Goal: Information Seeking & Learning: Learn about a topic

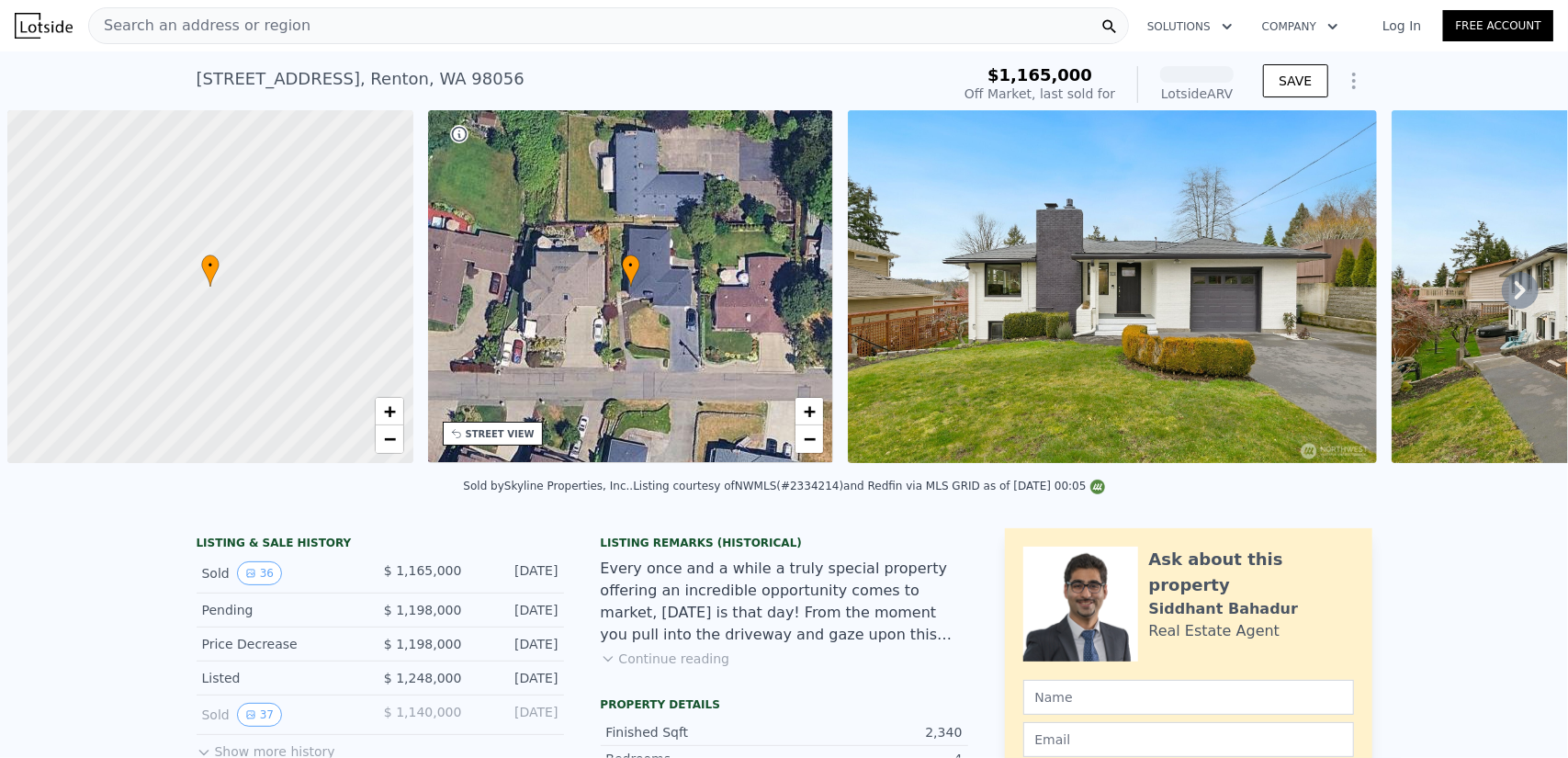
scroll to position [0, 8]
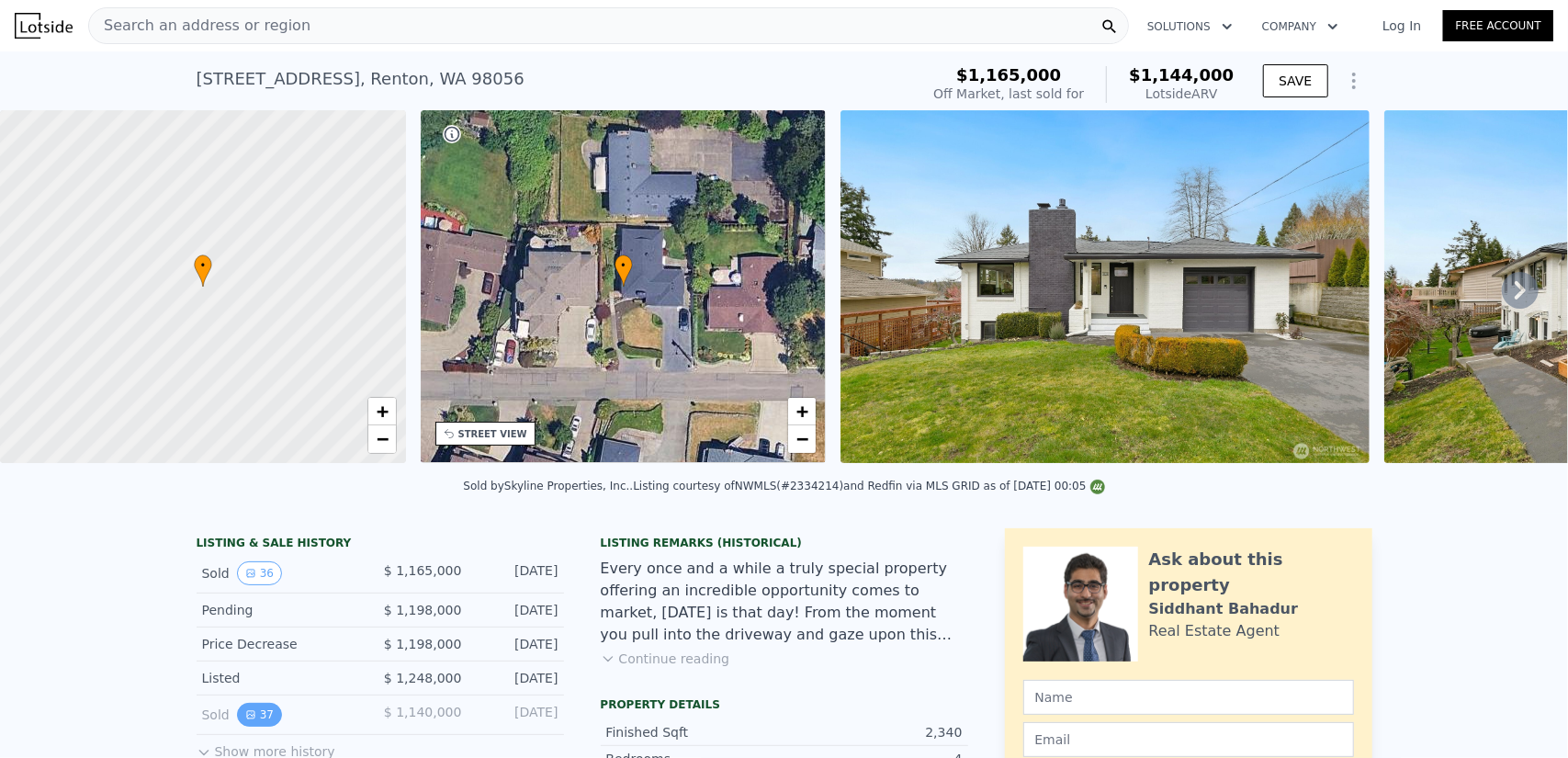
click at [245, 720] on icon "View historical data" at bounding box center [251, 716] width 11 height 11
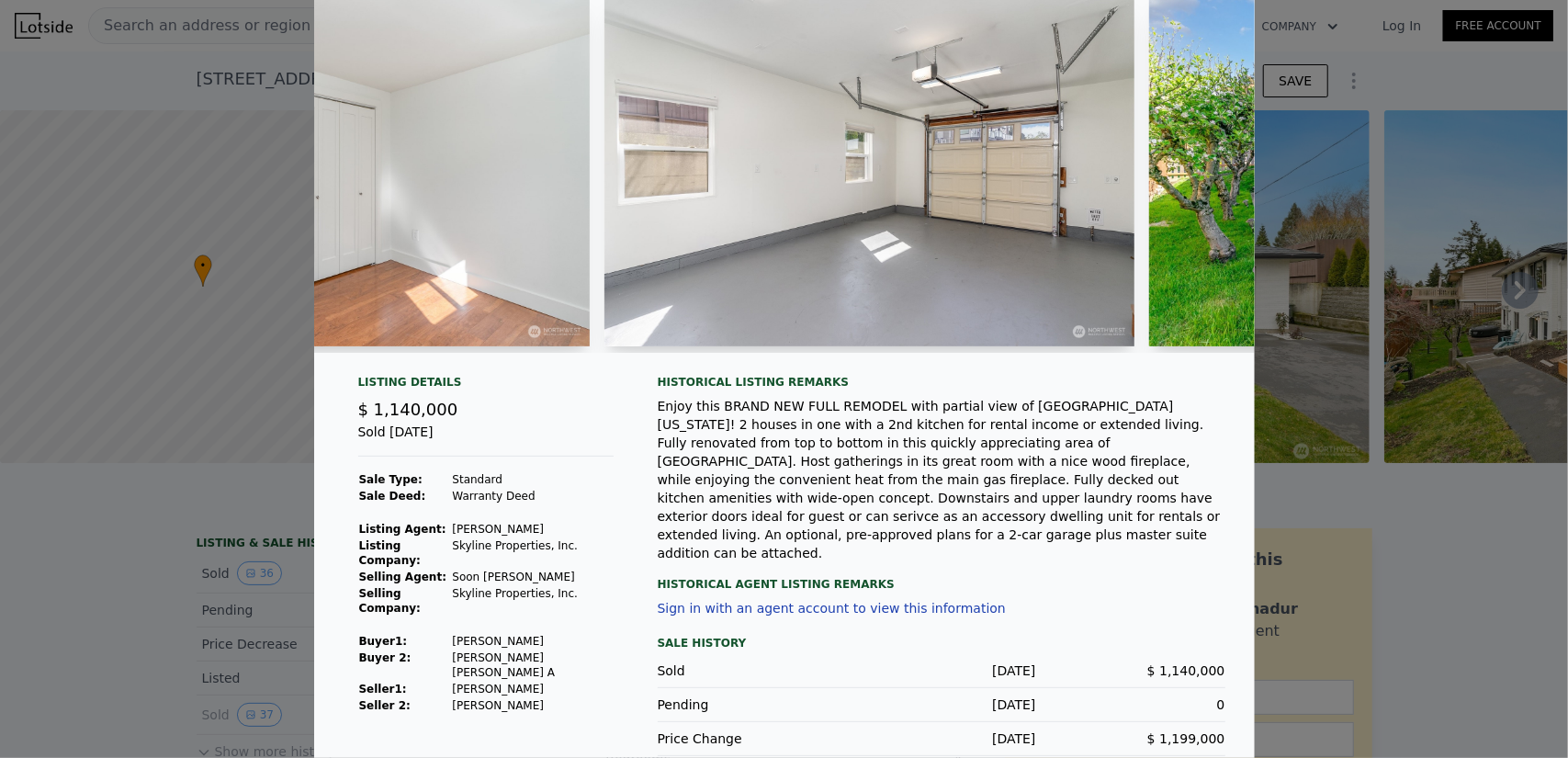
scroll to position [0, 15324]
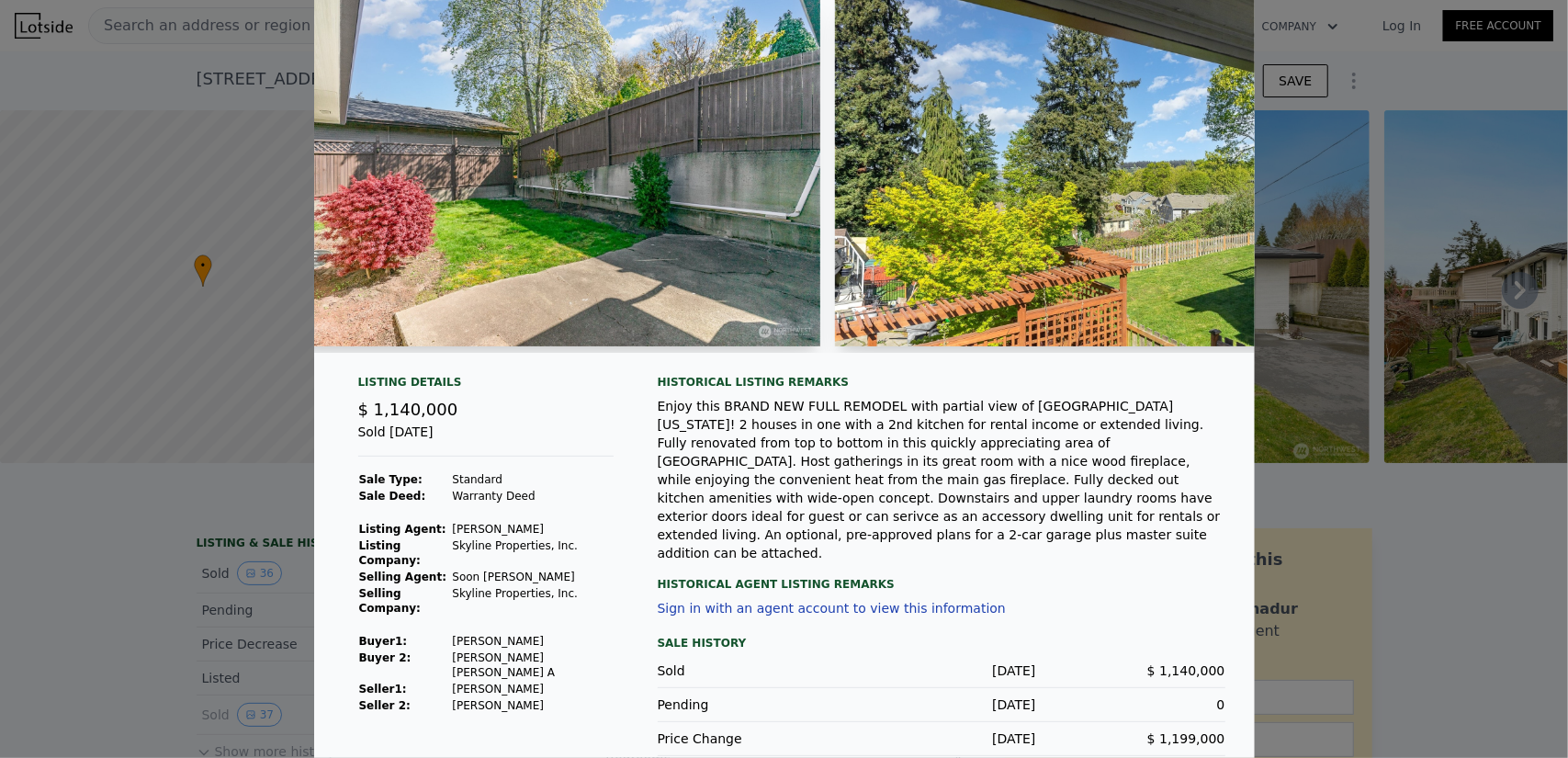
drag, startPoint x: 1086, startPoint y: 348, endPoint x: 1104, endPoint y: 350, distance: 18.1
click at [1104, 350] on div at bounding box center [784, 173] width 941 height 360
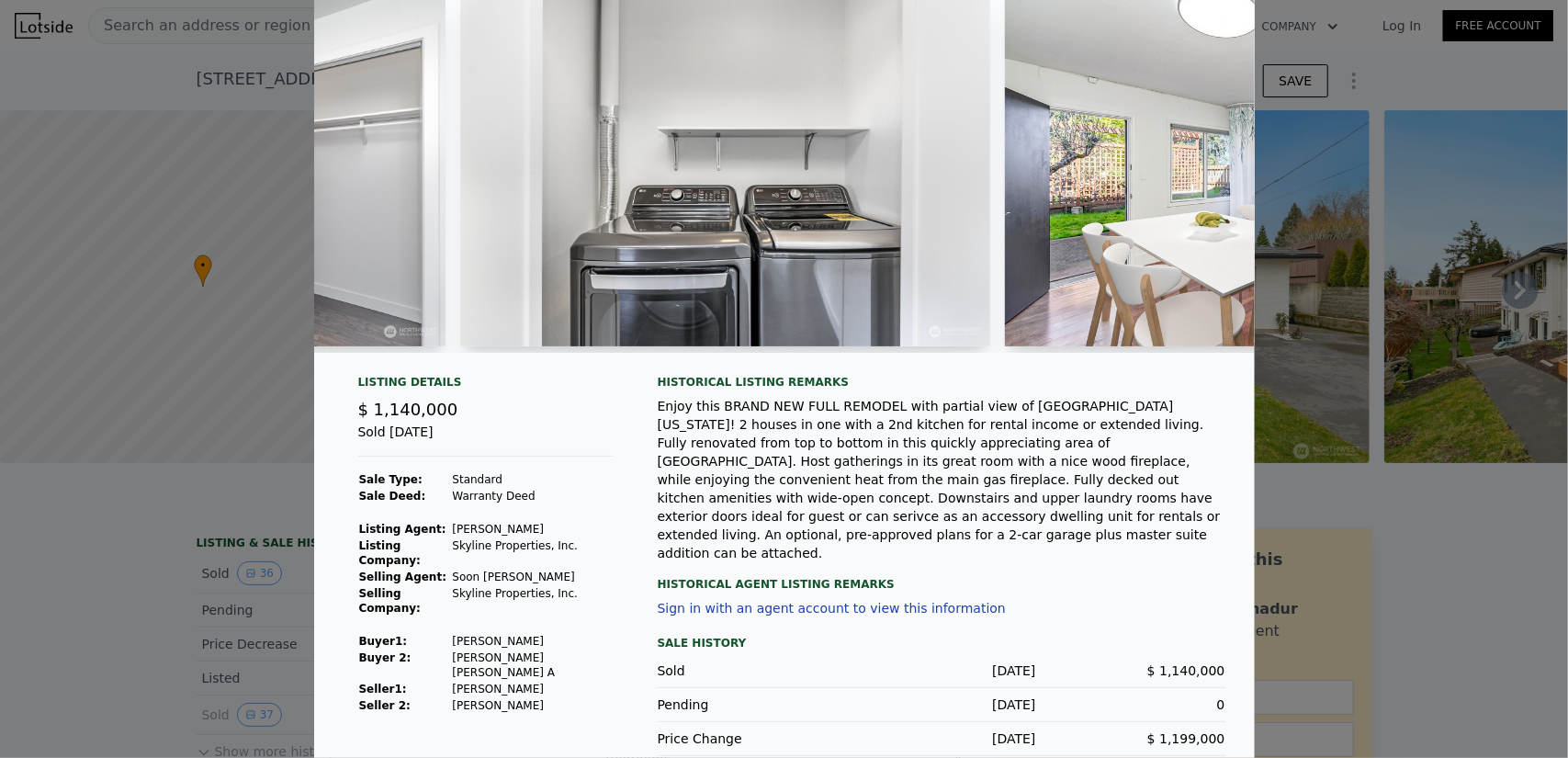
scroll to position [0, 6776]
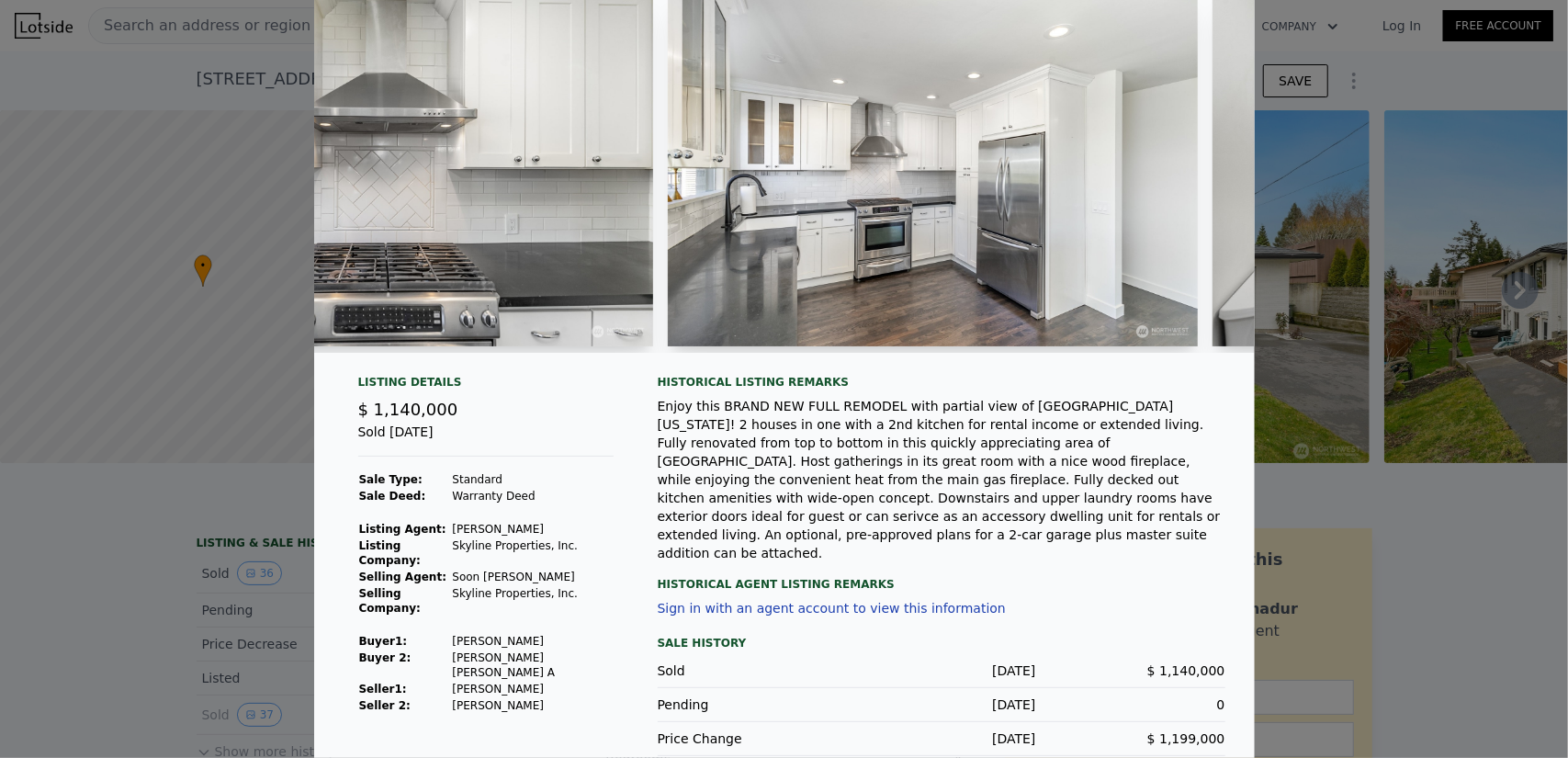
click at [213, 508] on div at bounding box center [784, 379] width 1568 height 758
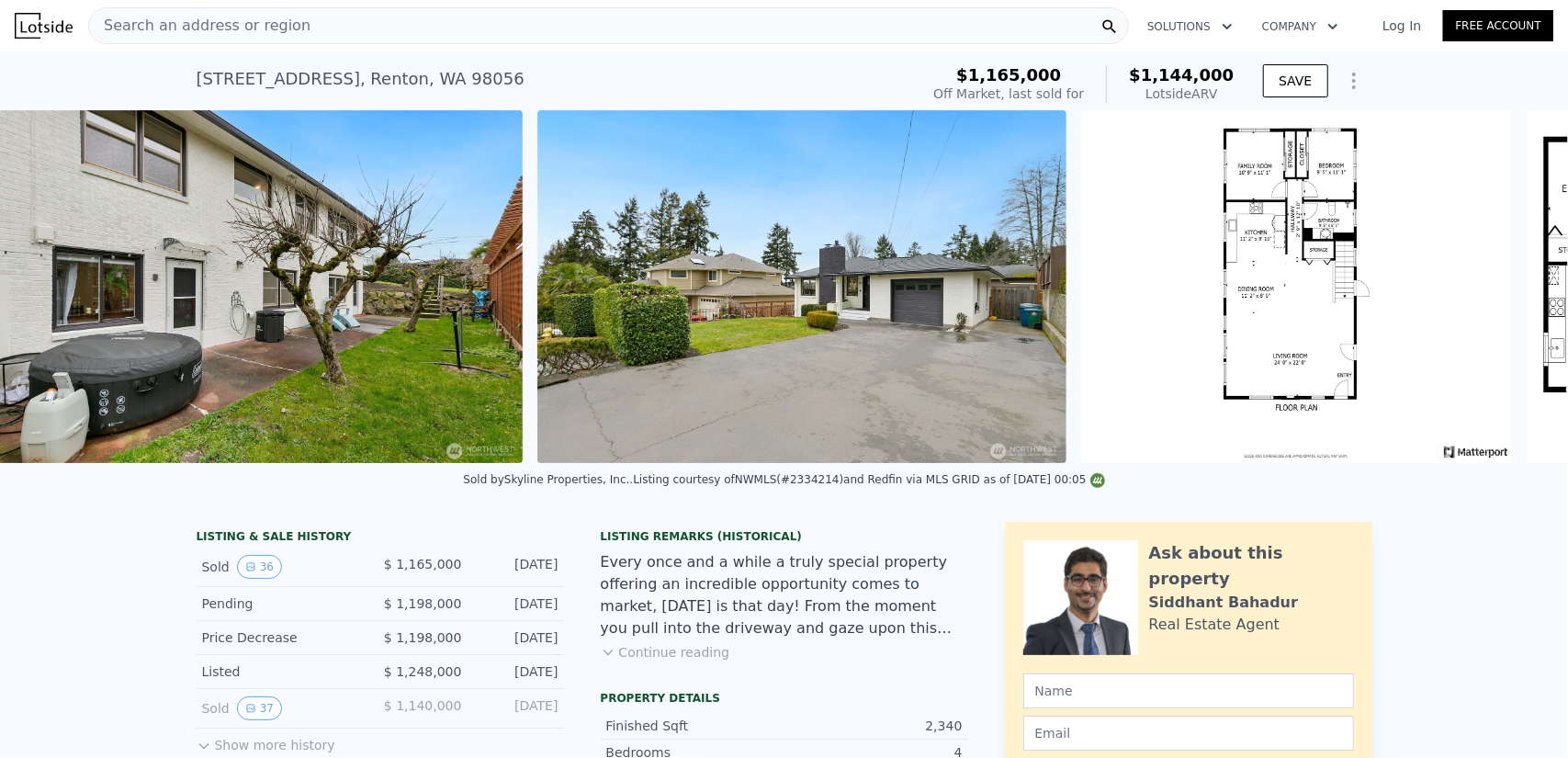
scroll to position [0, 18242]
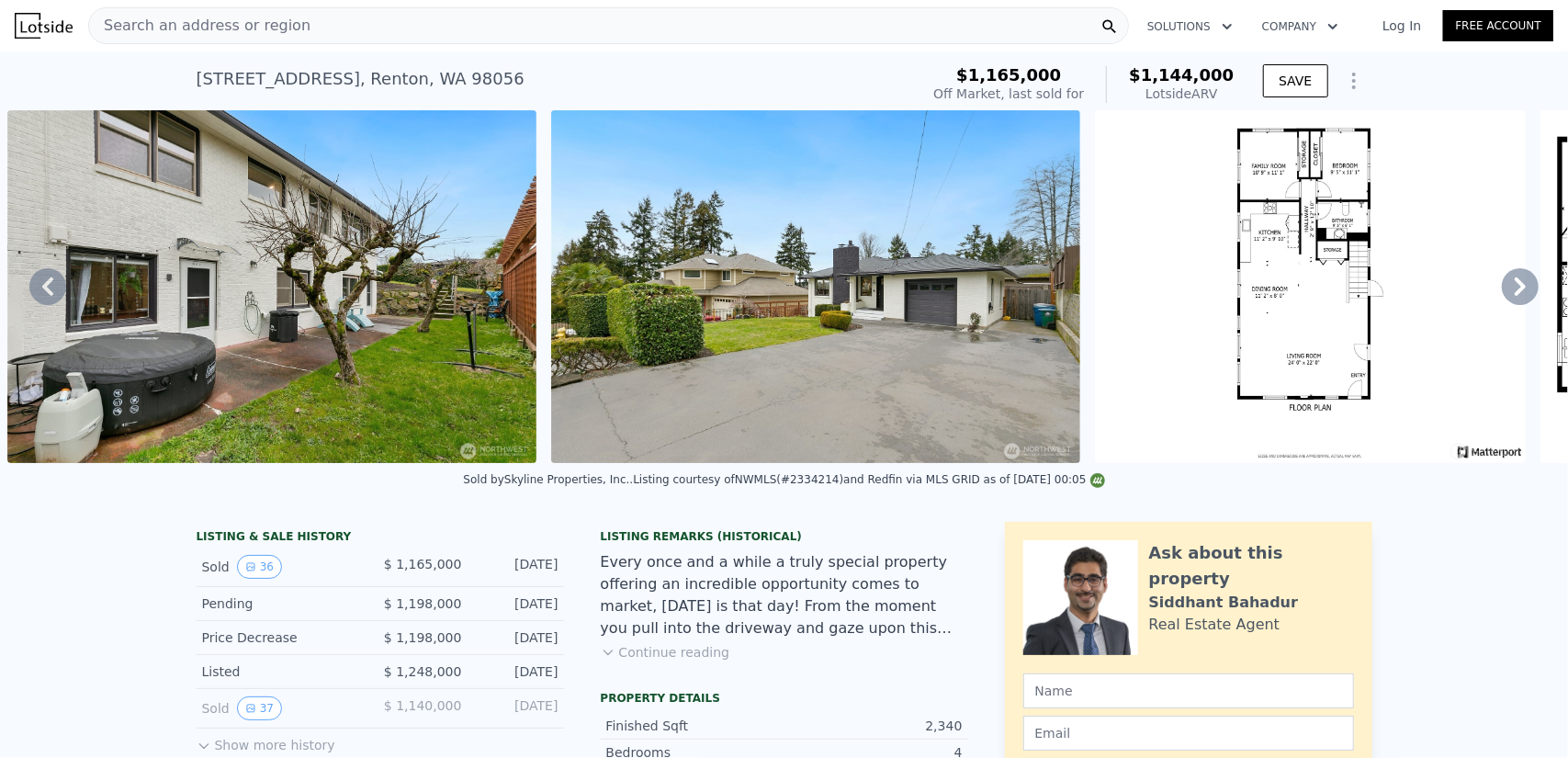
click at [665, 662] on button "Continue reading" at bounding box center [665, 651] width 129 height 18
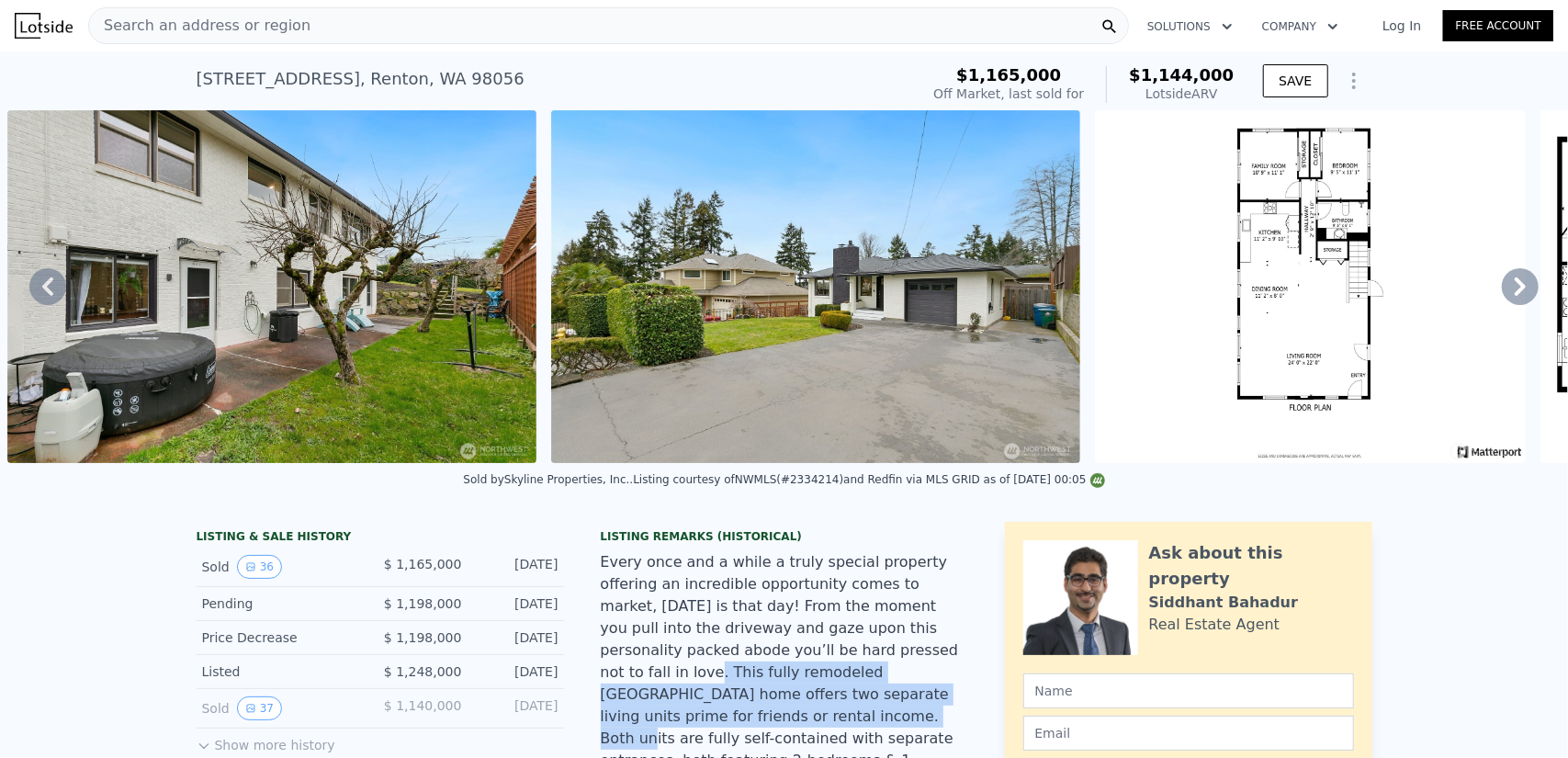
drag, startPoint x: 700, startPoint y: 662, endPoint x: 744, endPoint y: 710, distance: 65.1
click at [744, 710] on div "Every once and a while a truly special property offering an incredible opportun…" at bounding box center [784, 716] width 367 height 330
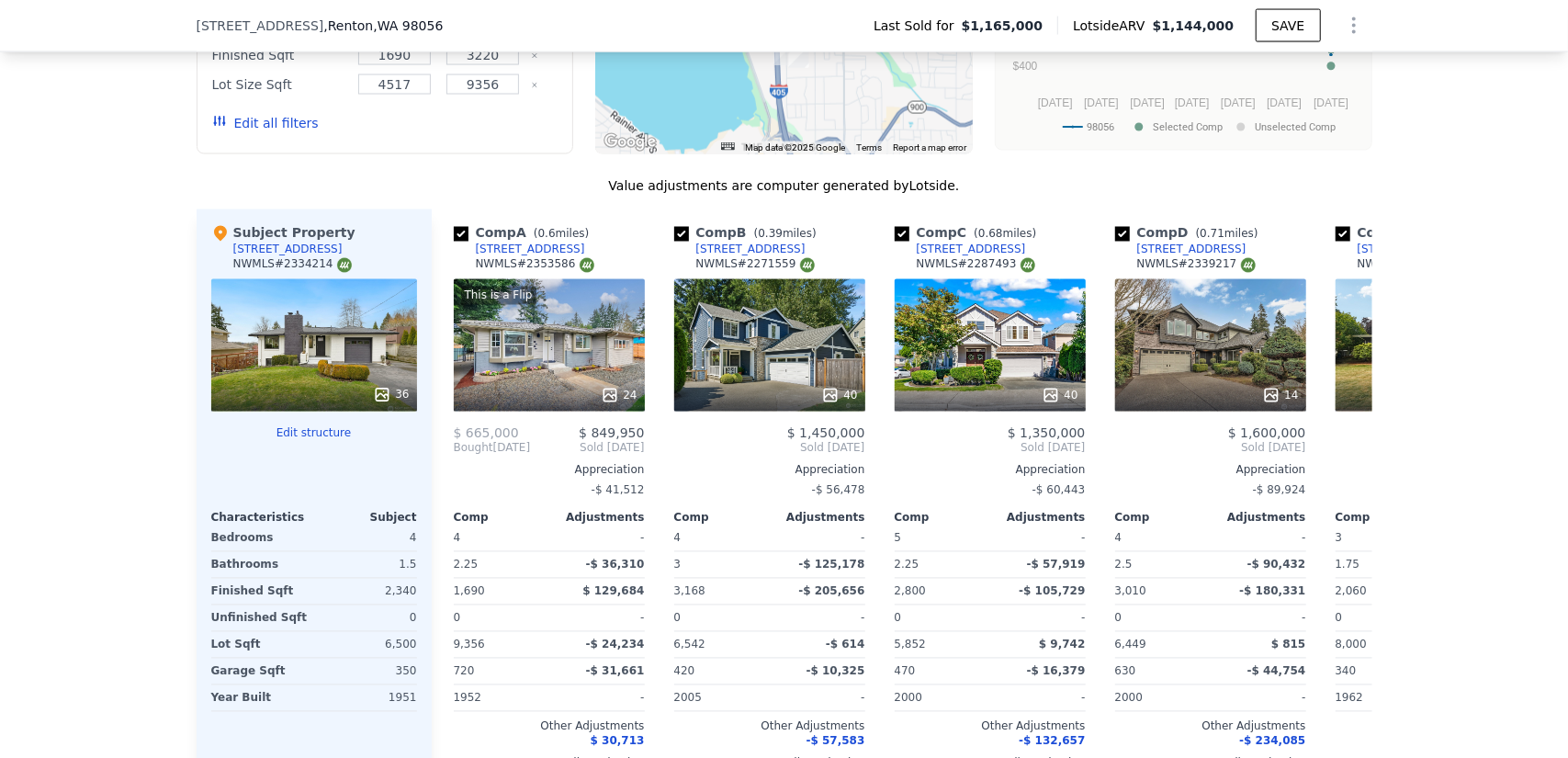
scroll to position [2198, 0]
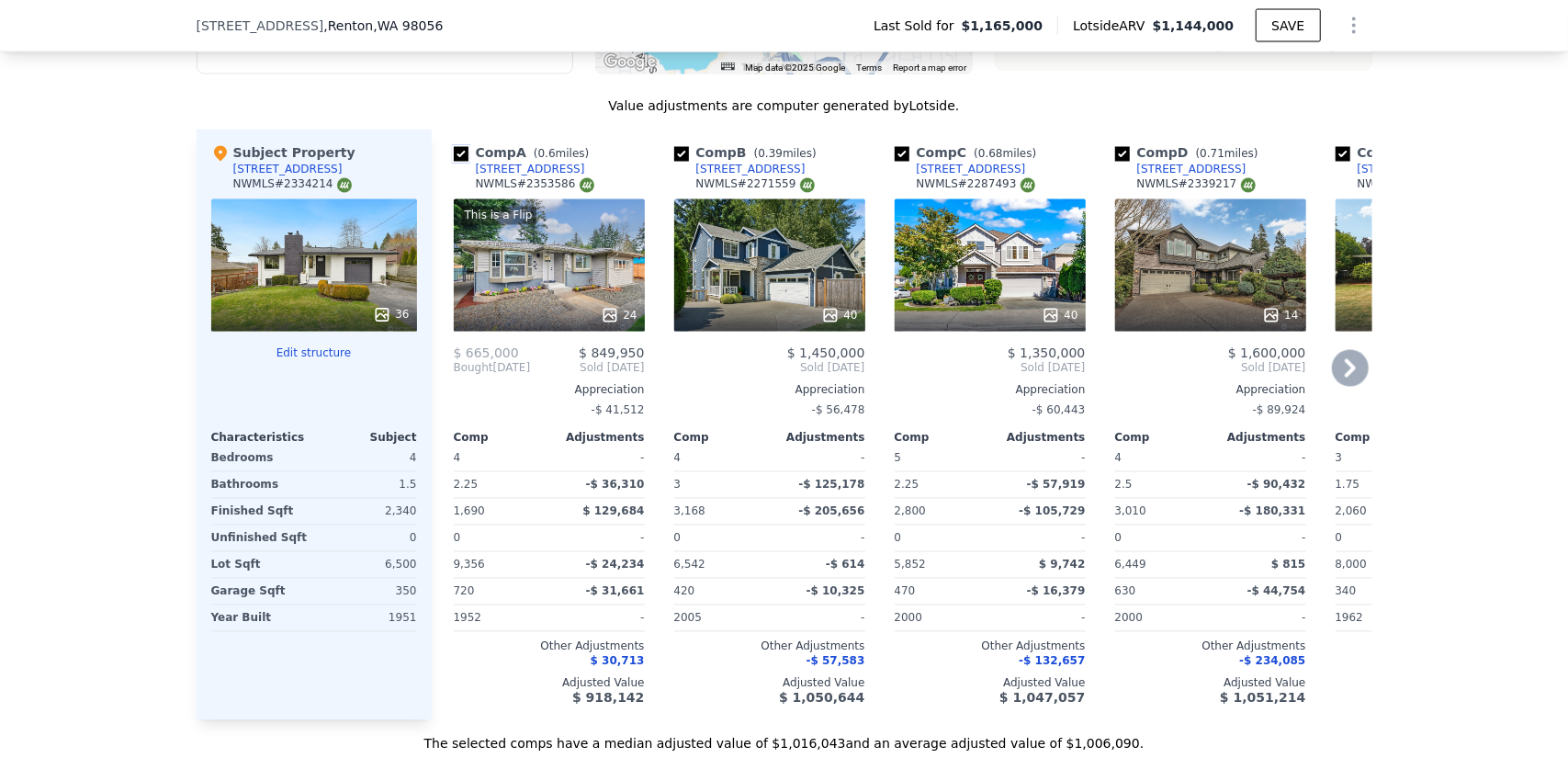
click at [454, 147] on input "checkbox" at bounding box center [461, 155] width 15 height 15
checkbox input "false"
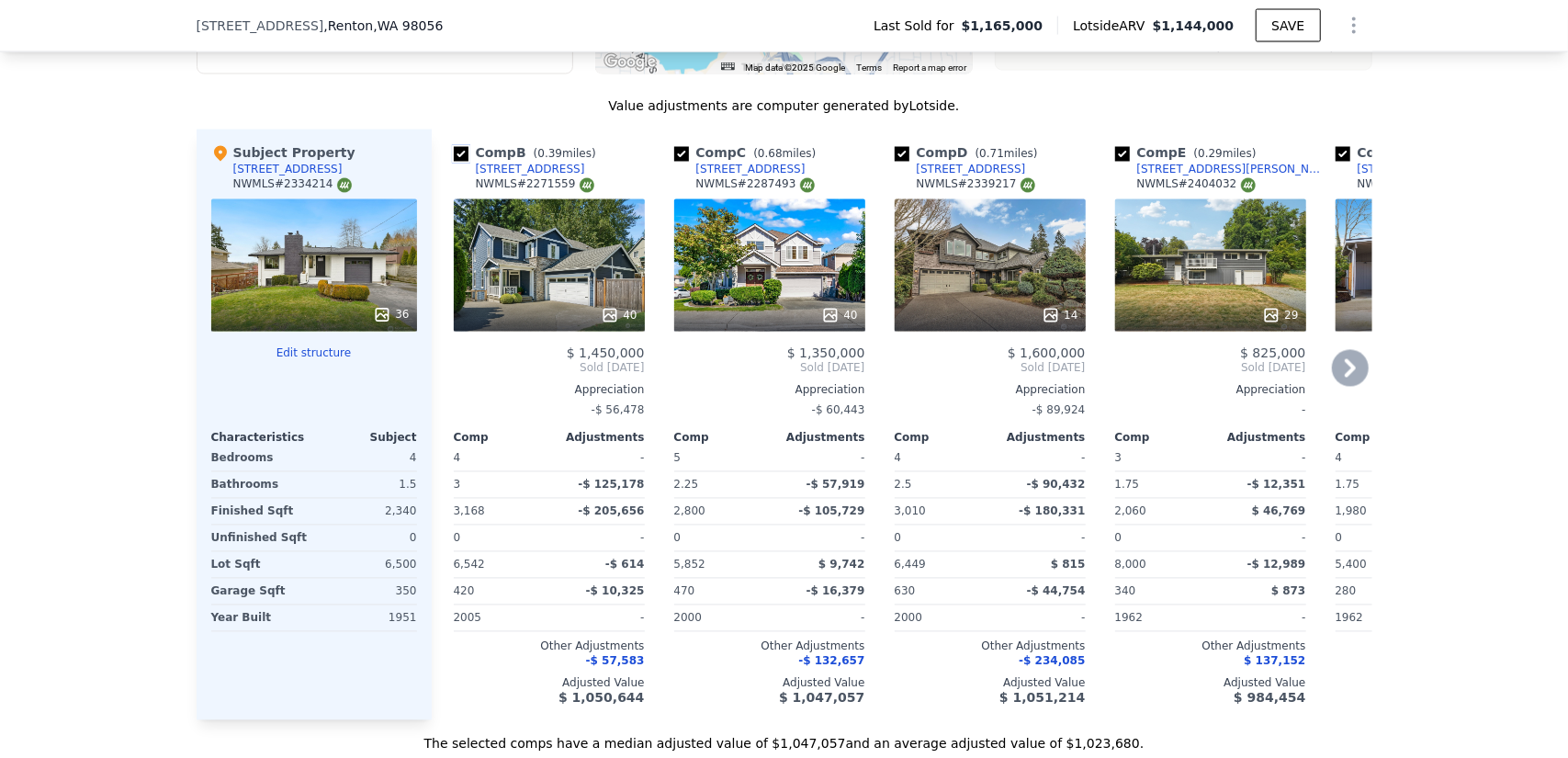
click at [454, 147] on input "checkbox" at bounding box center [461, 155] width 15 height 15
checkbox input "false"
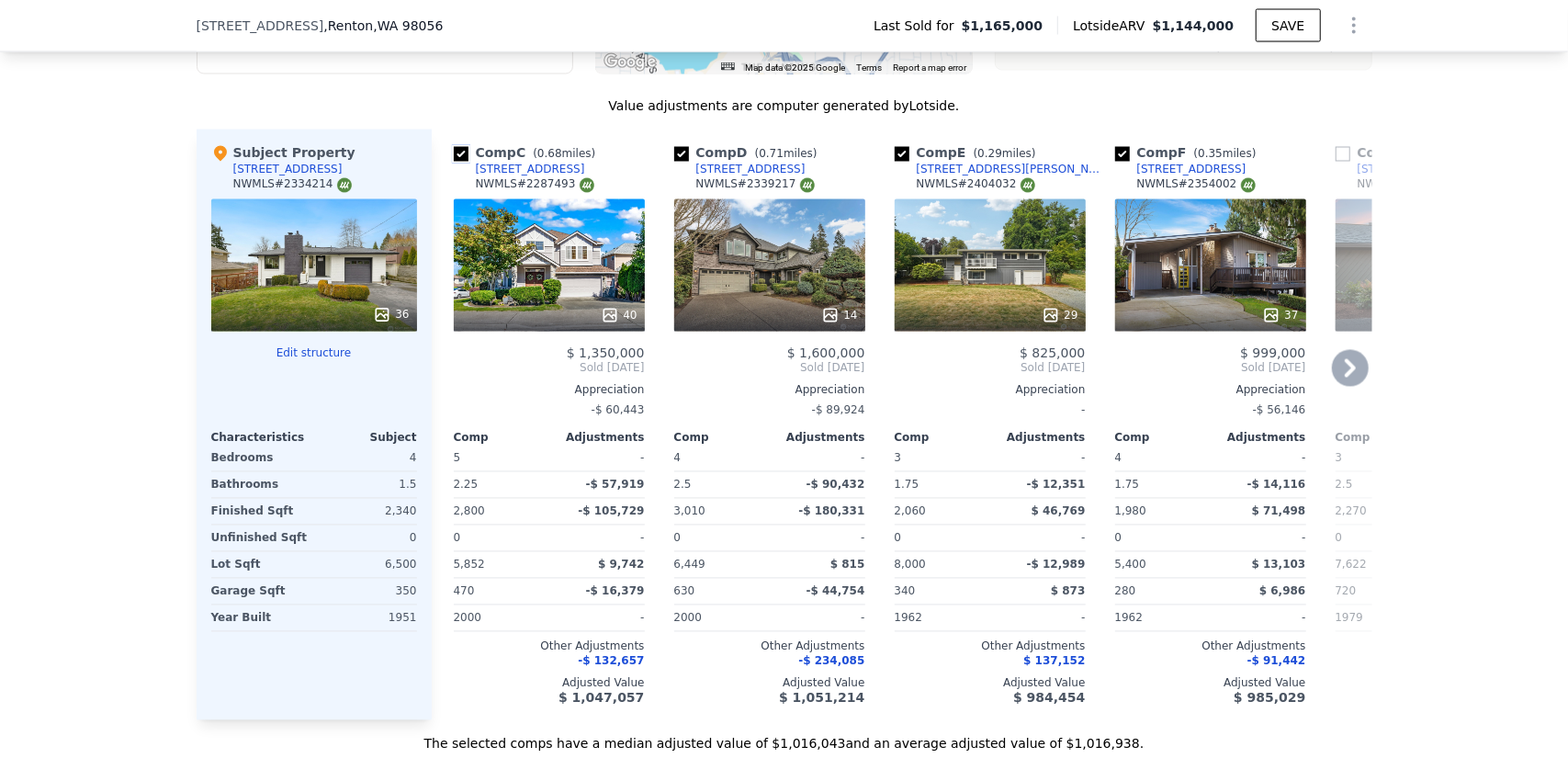
click at [454, 147] on input "checkbox" at bounding box center [461, 155] width 15 height 15
checkbox input "false"
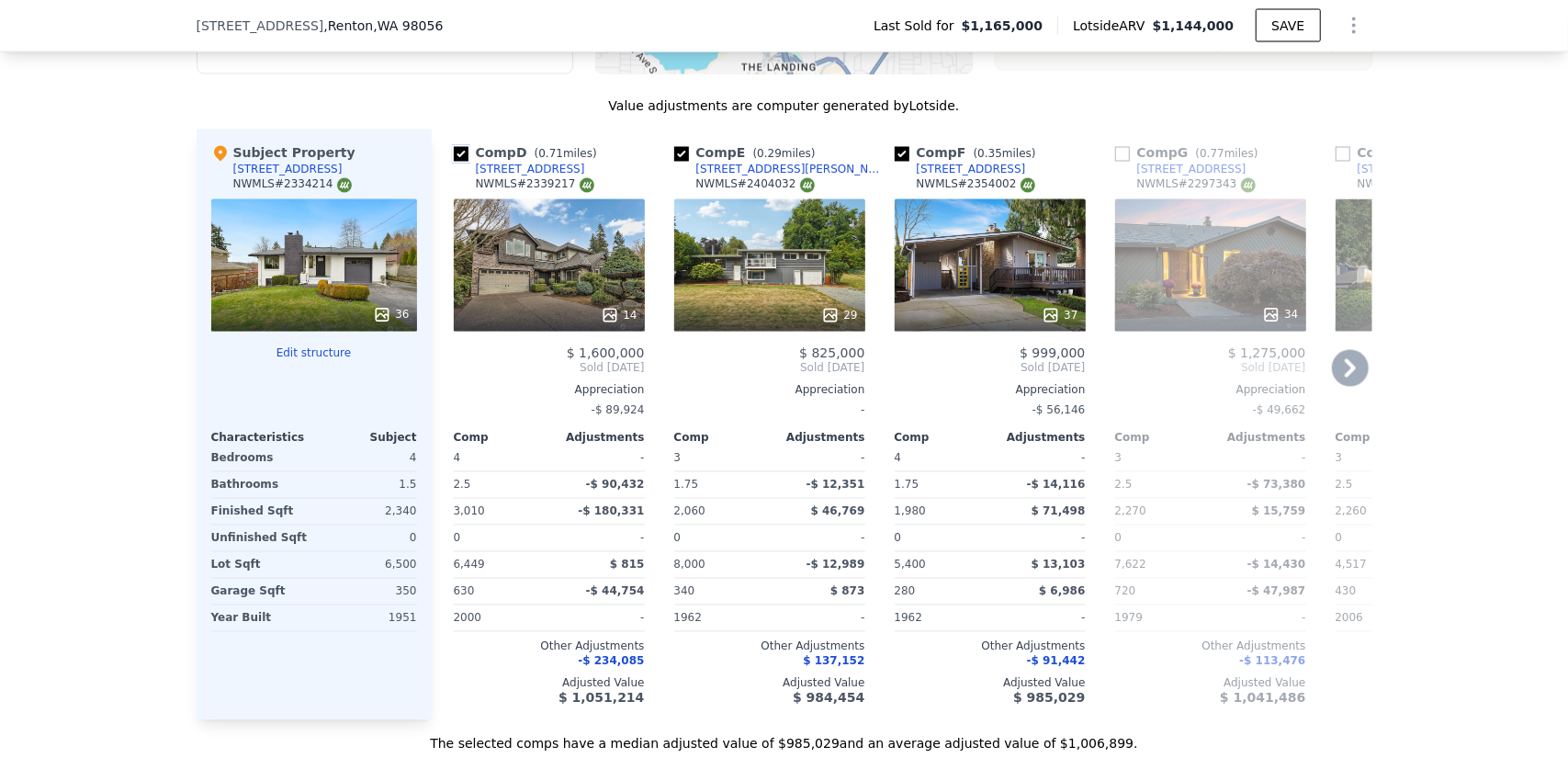
click at [454, 147] on input "checkbox" at bounding box center [461, 155] width 15 height 15
checkbox input "false"
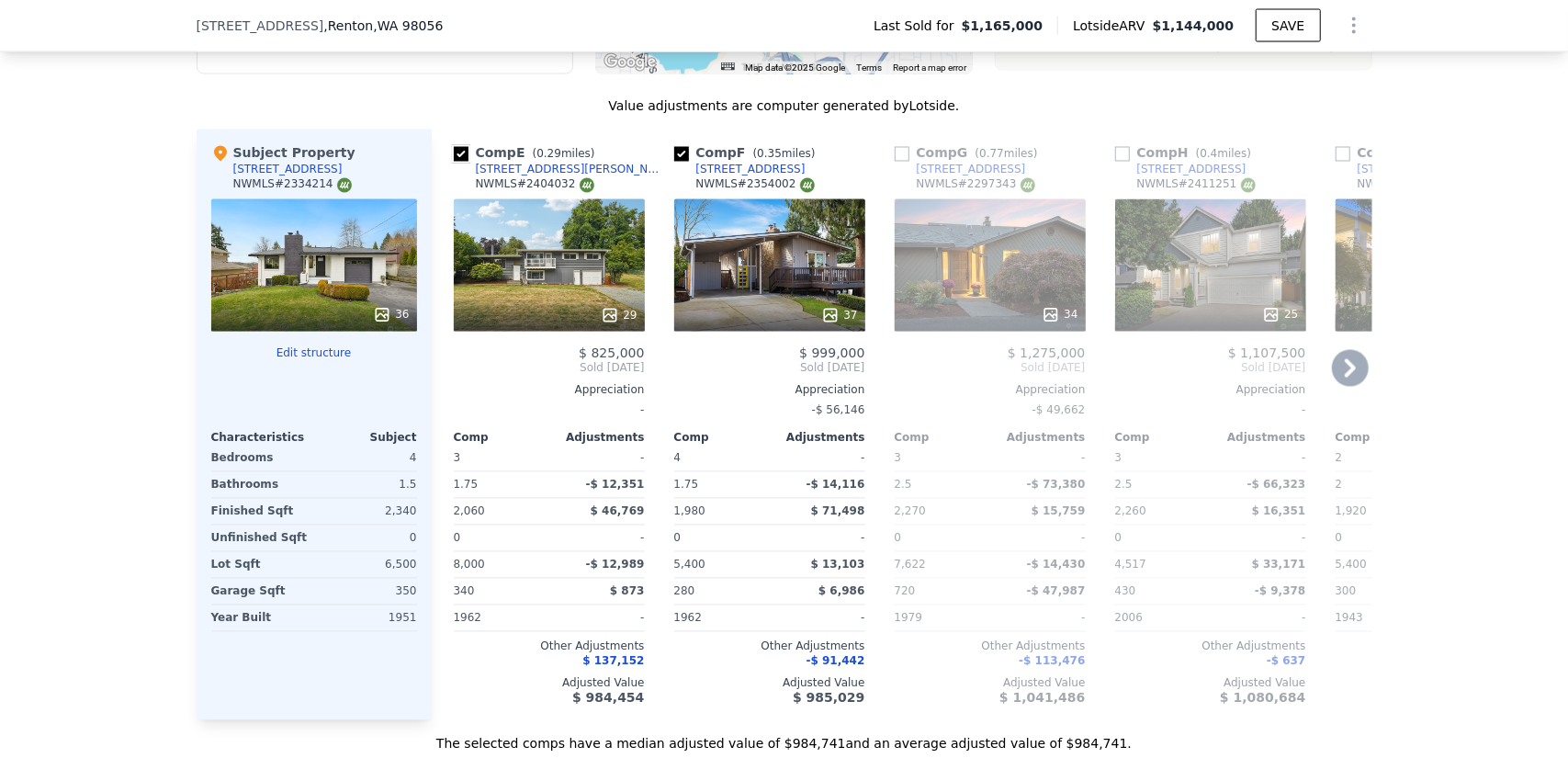
click at [454, 147] on input "checkbox" at bounding box center [461, 155] width 15 height 15
checkbox input "false"
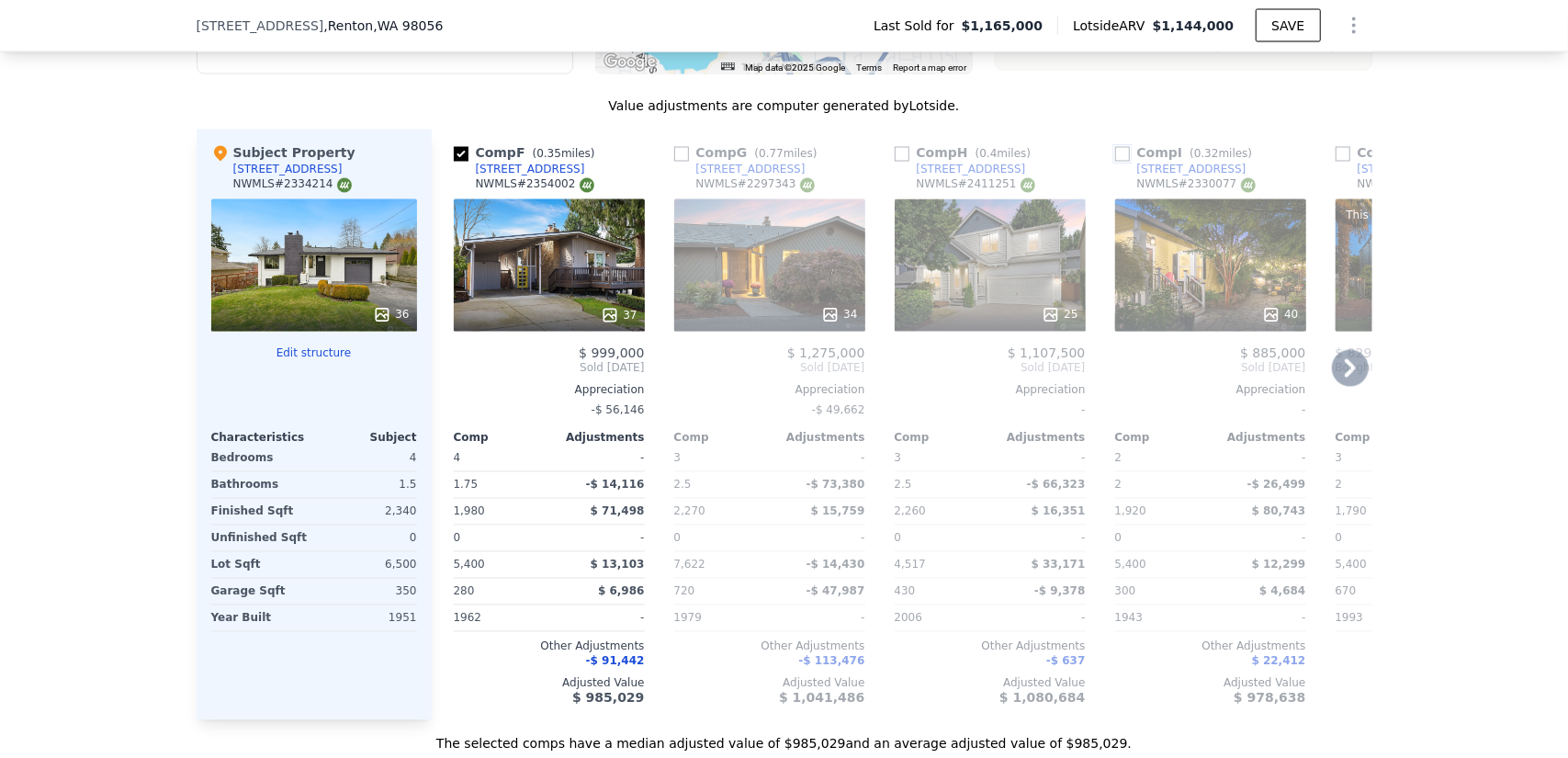
click at [1117, 147] on input "checkbox" at bounding box center [1123, 155] width 15 height 15
checkbox input "true"
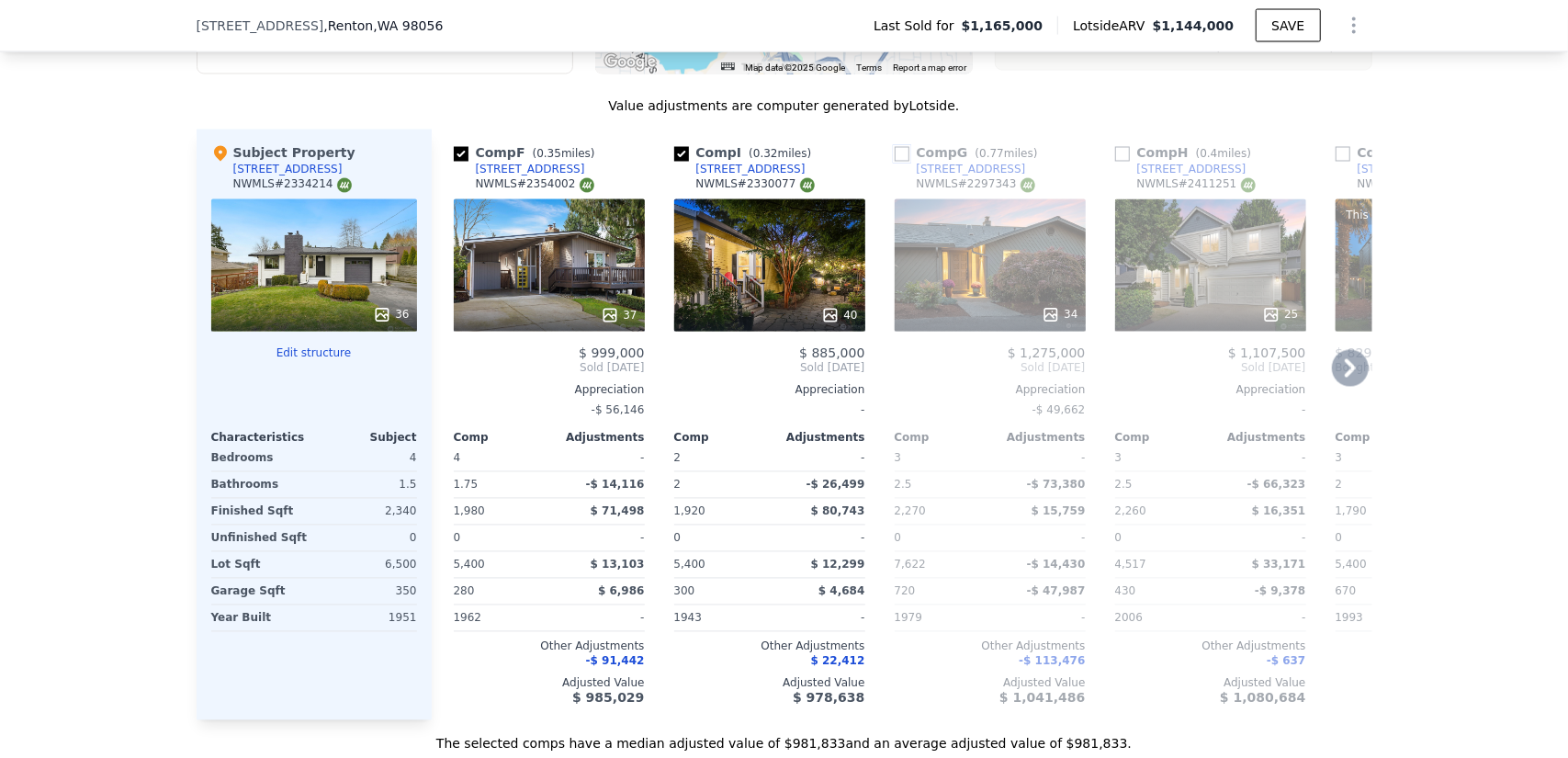
click at [895, 147] on input "checkbox" at bounding box center [902, 155] width 15 height 15
checkbox input "true"
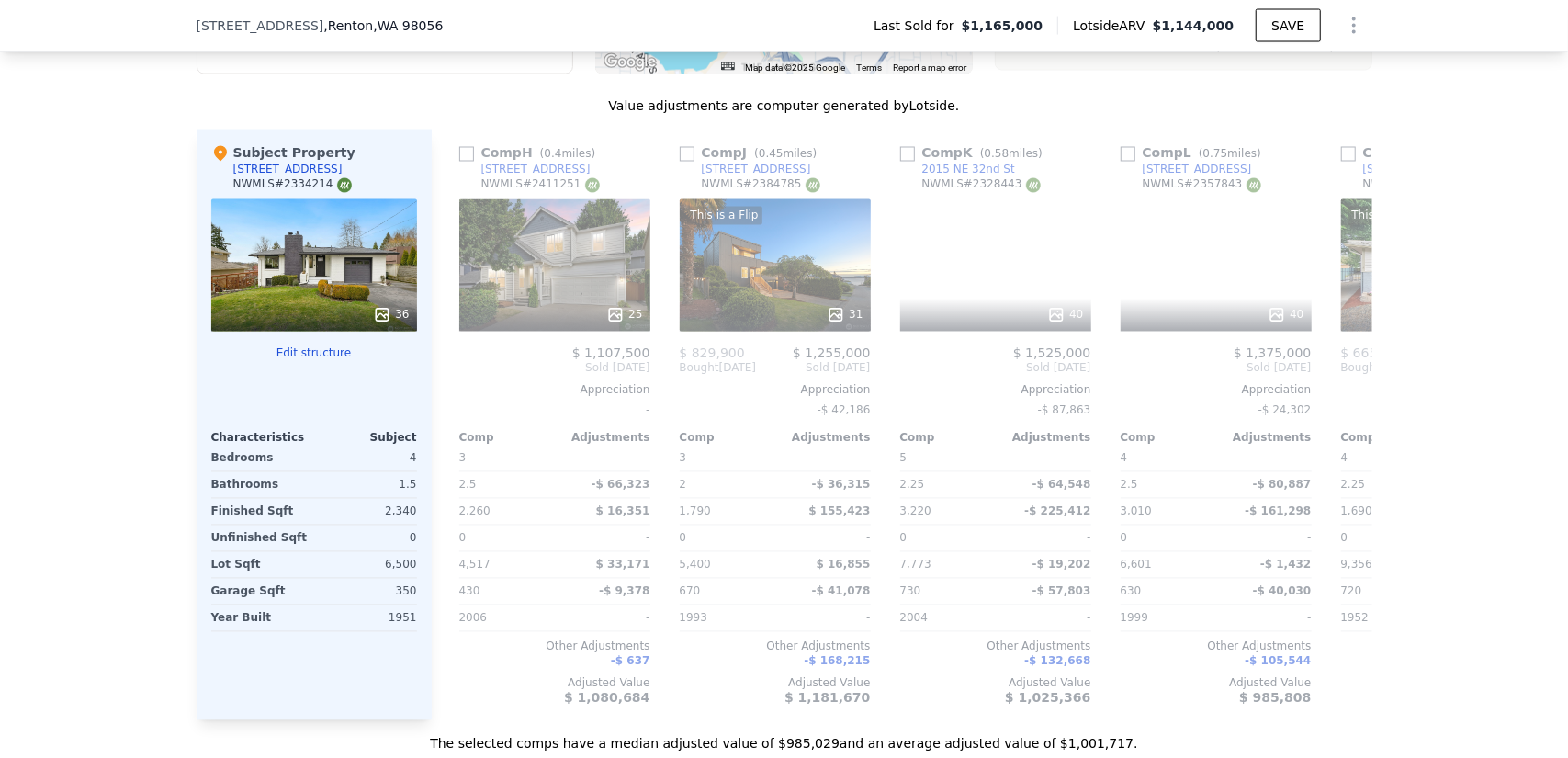
scroll to position [0, 661]
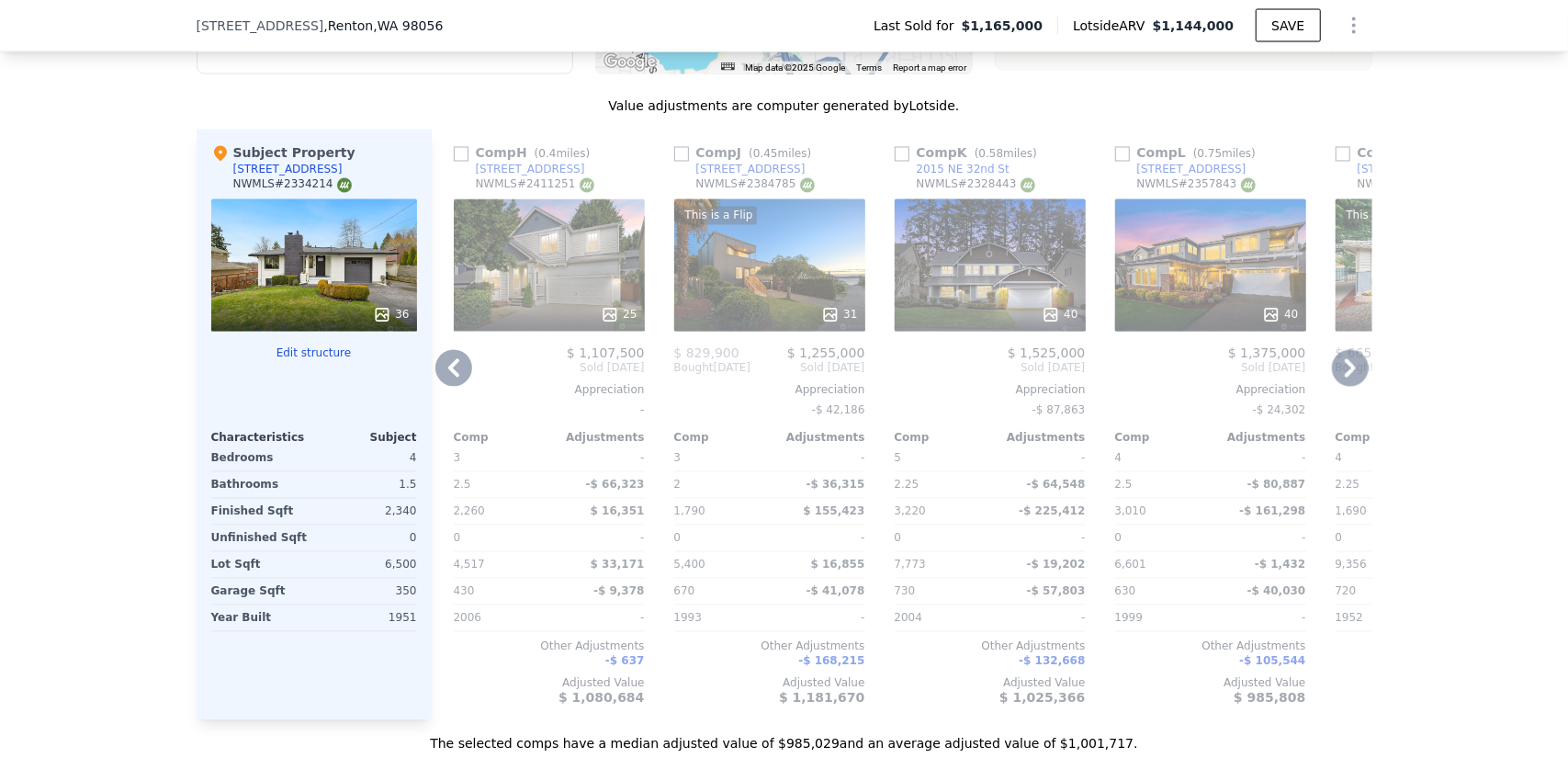
click at [680, 144] on div "Comp J ( 0.45 miles)" at bounding box center [747, 153] width 145 height 18
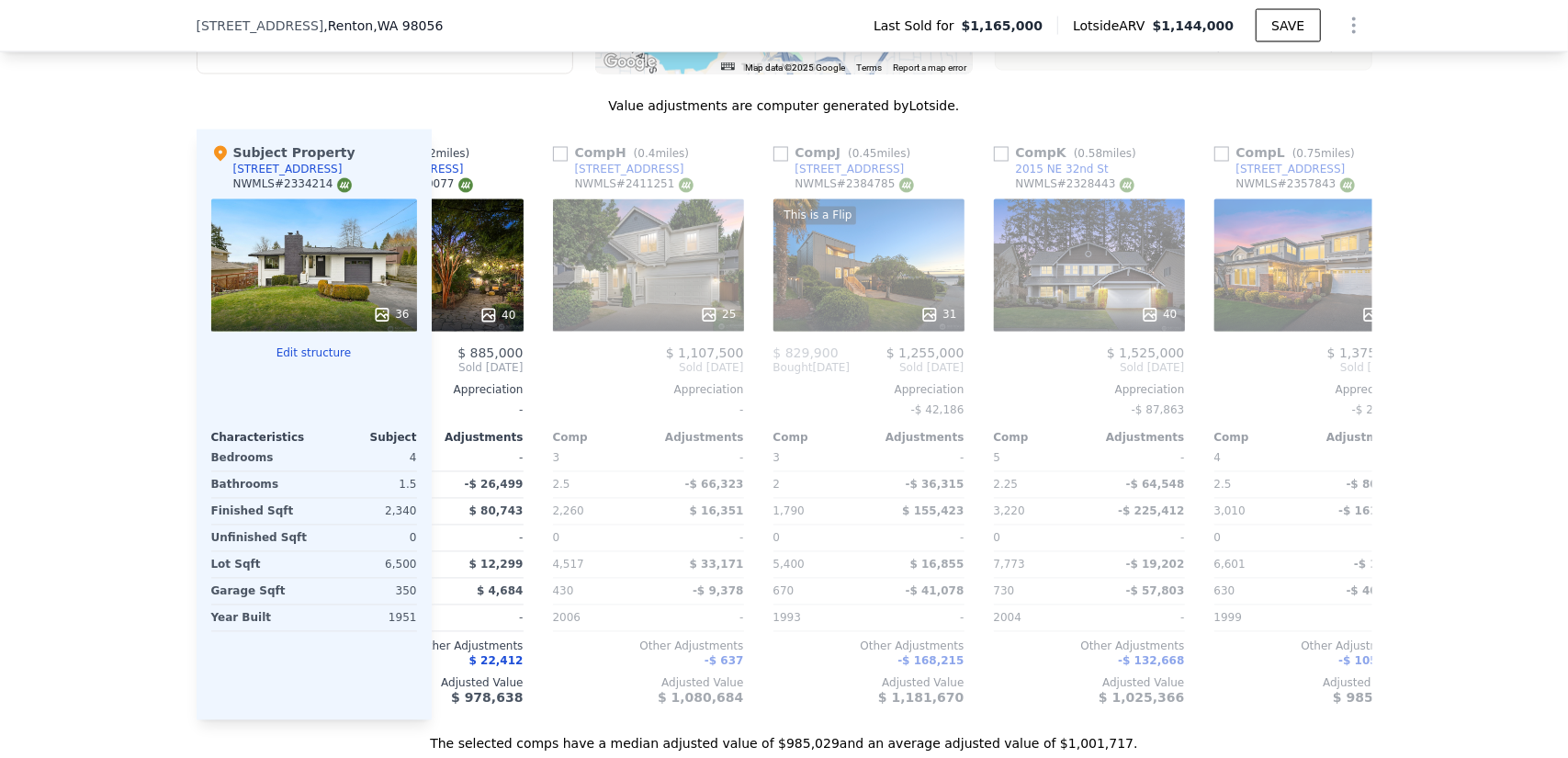
scroll to position [0, 547]
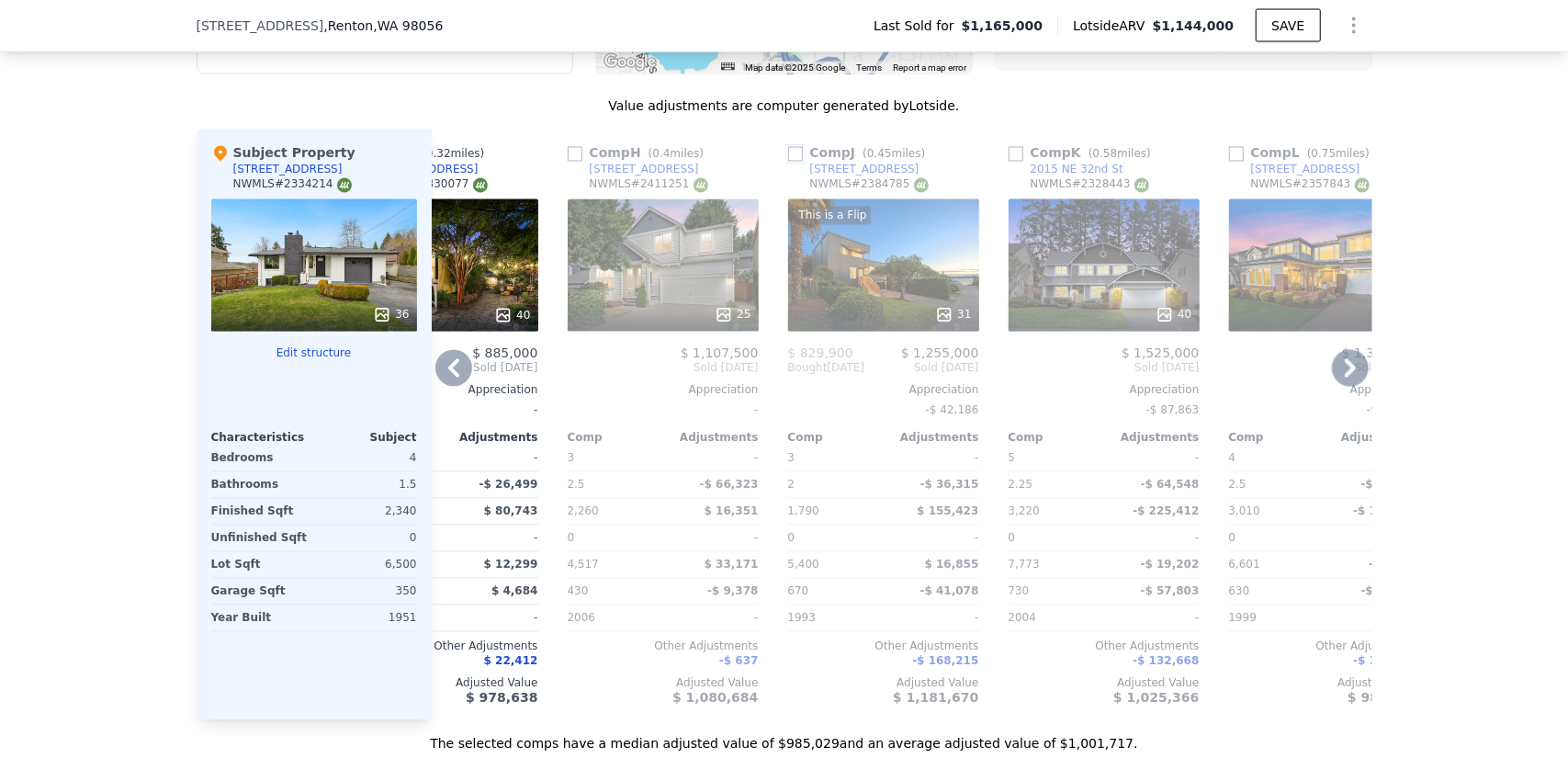
click at [788, 147] on input "checkbox" at bounding box center [795, 155] width 15 height 15
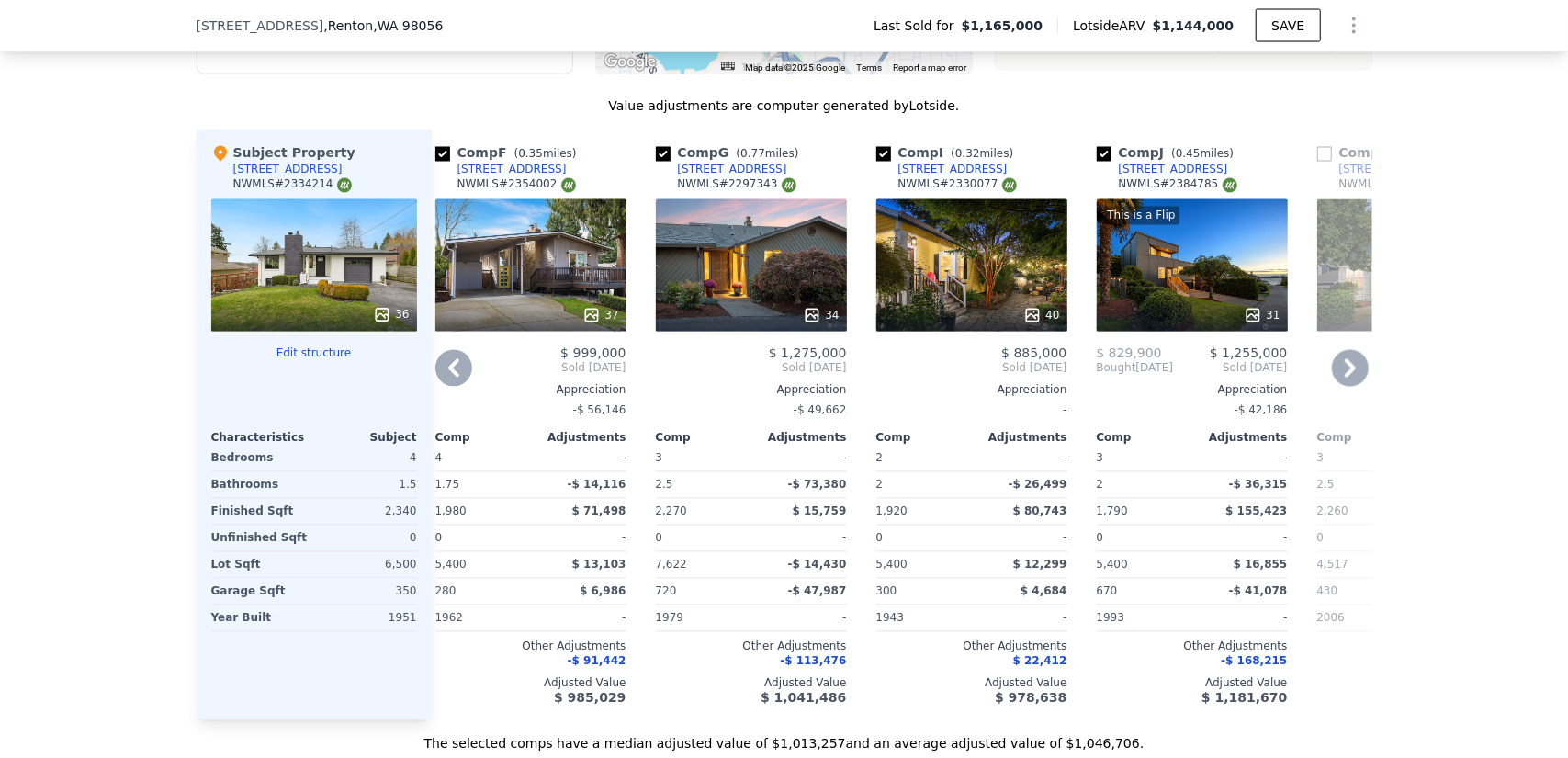
scroll to position [0, 0]
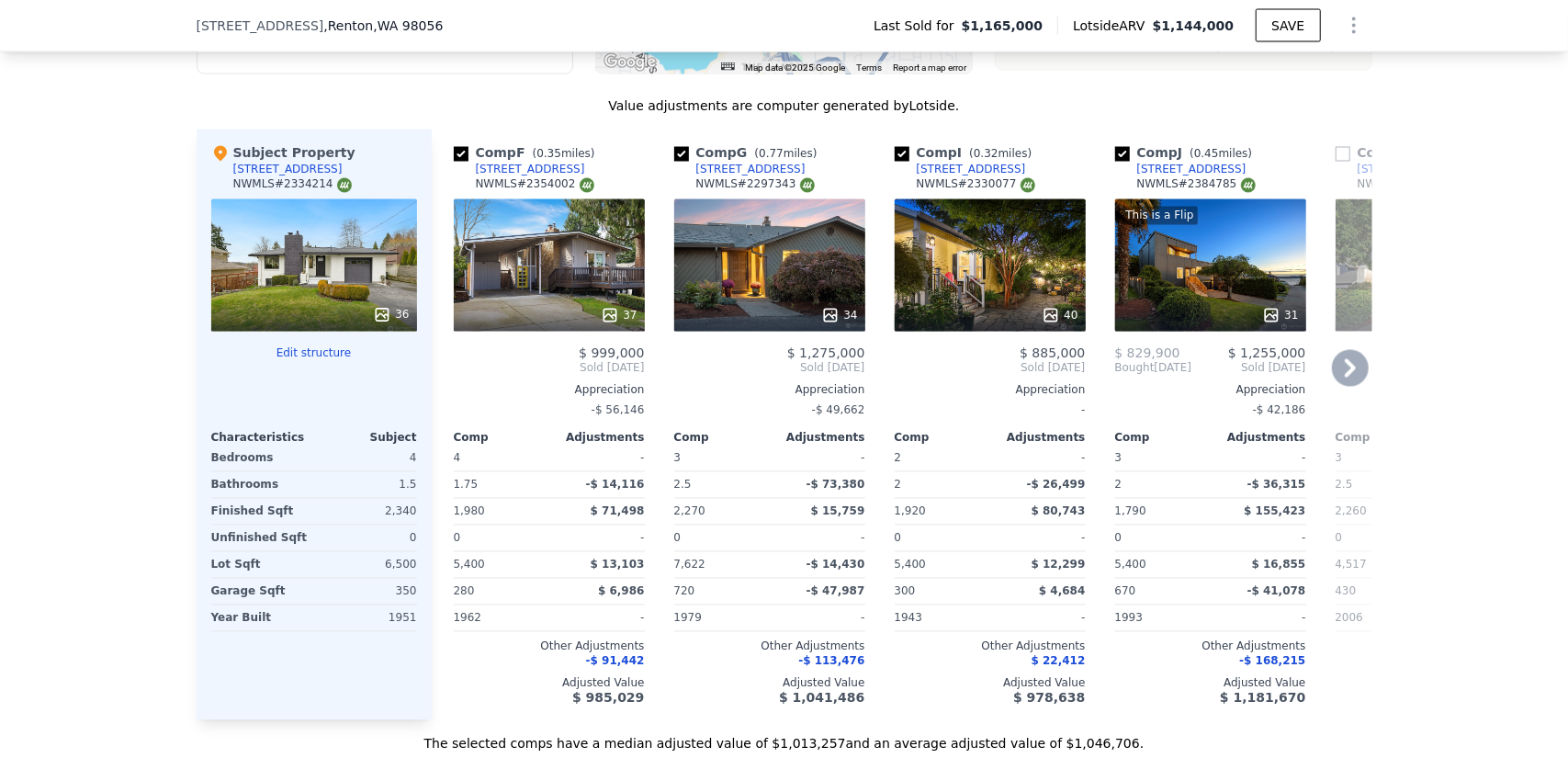
click at [1195, 218] on div "This is a Flip 31" at bounding box center [1210, 265] width 191 height 132
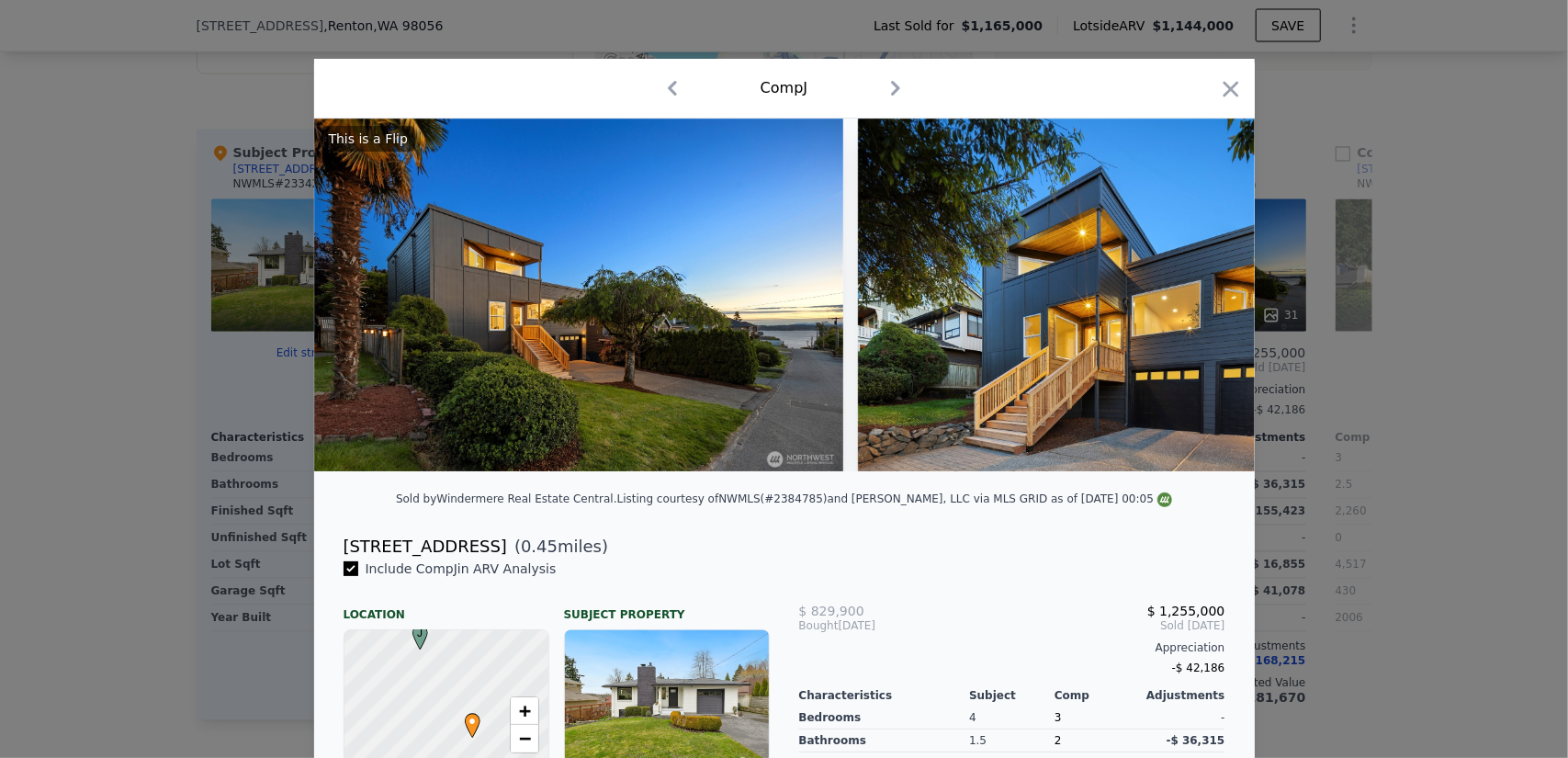
click at [267, 531] on div at bounding box center [784, 379] width 1568 height 758
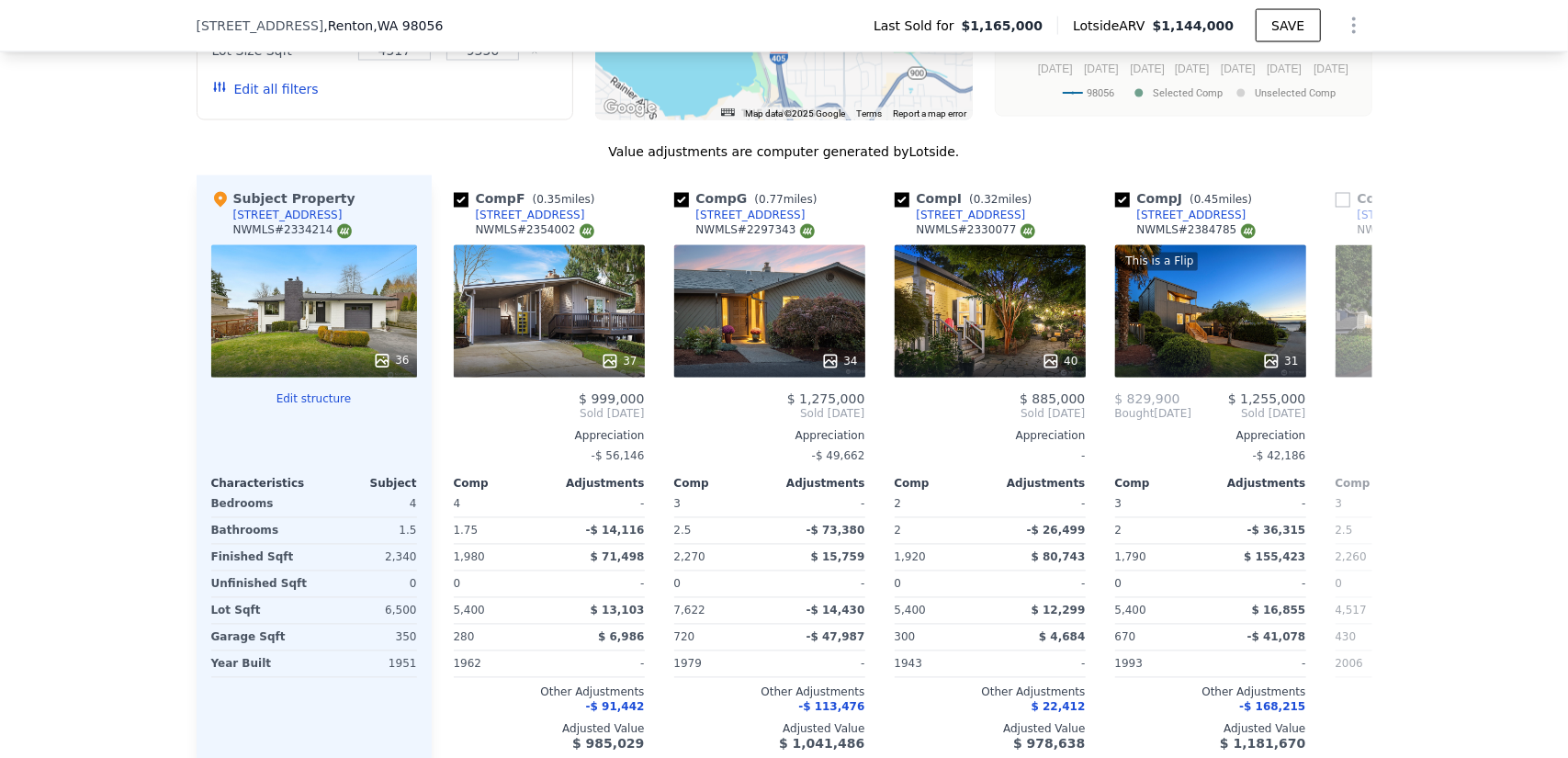
scroll to position [2198, 0]
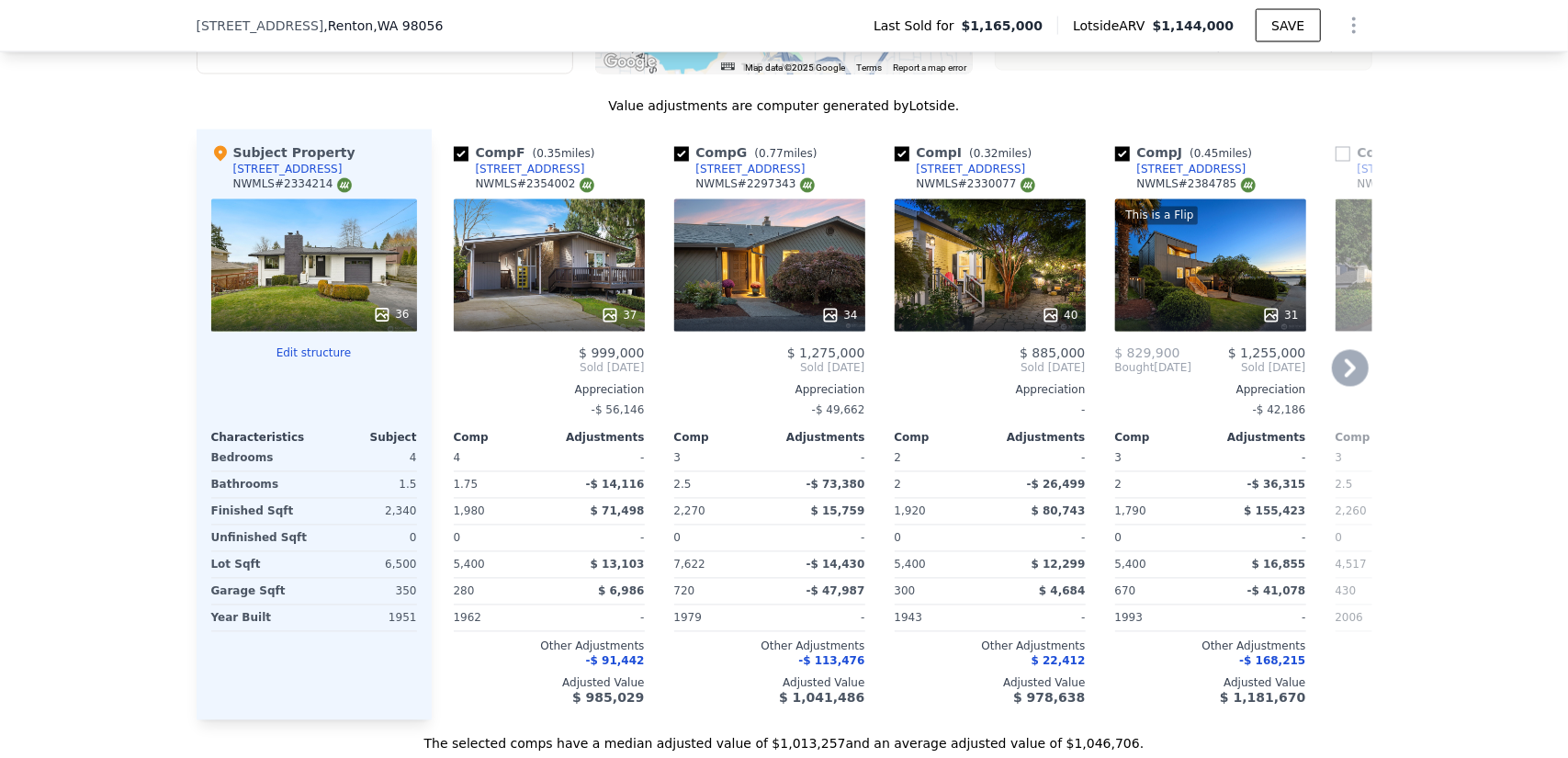
click at [1007, 298] on div at bounding box center [990, 314] width 191 height 33
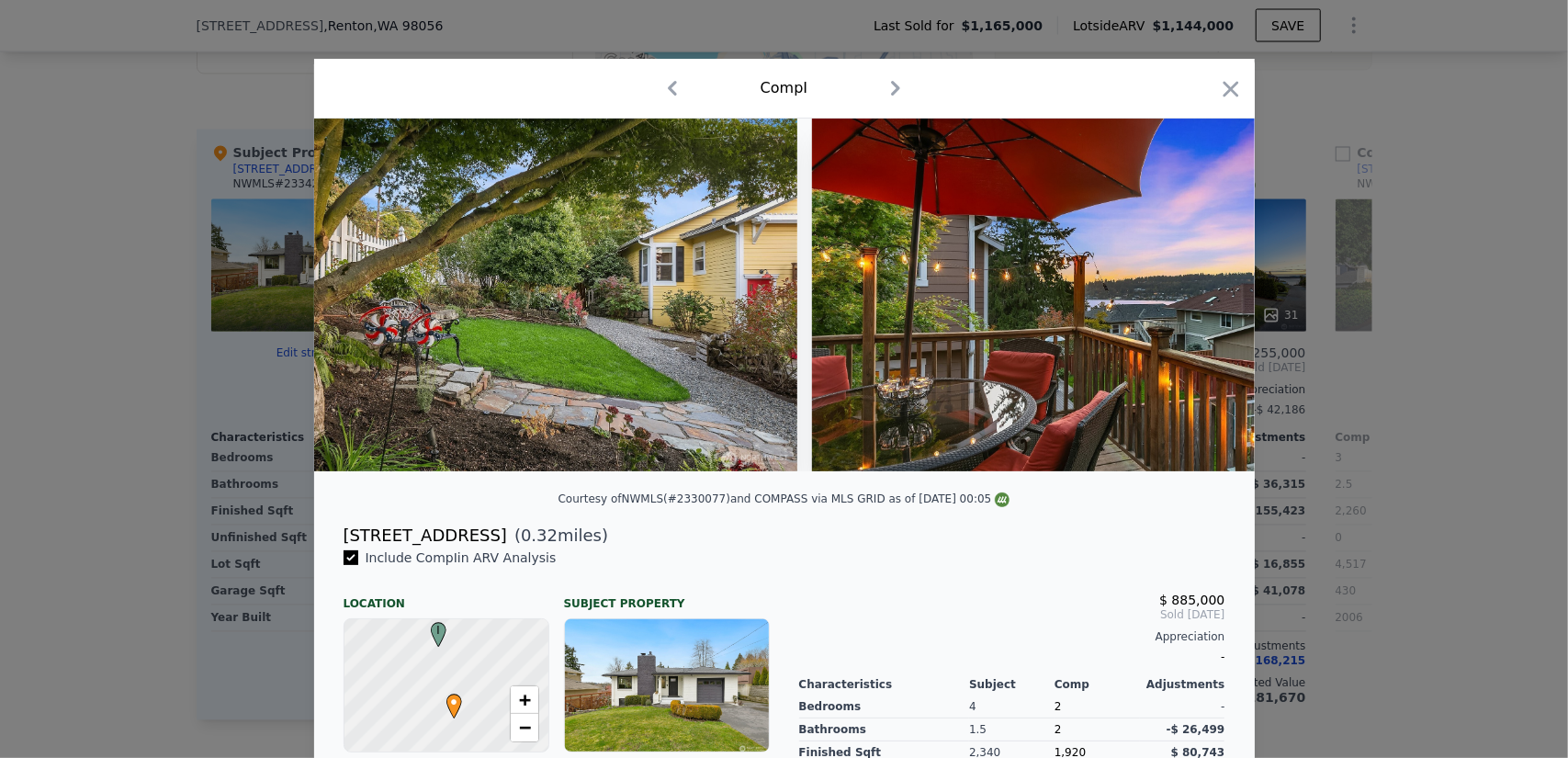
scroll to position [0, 20500]
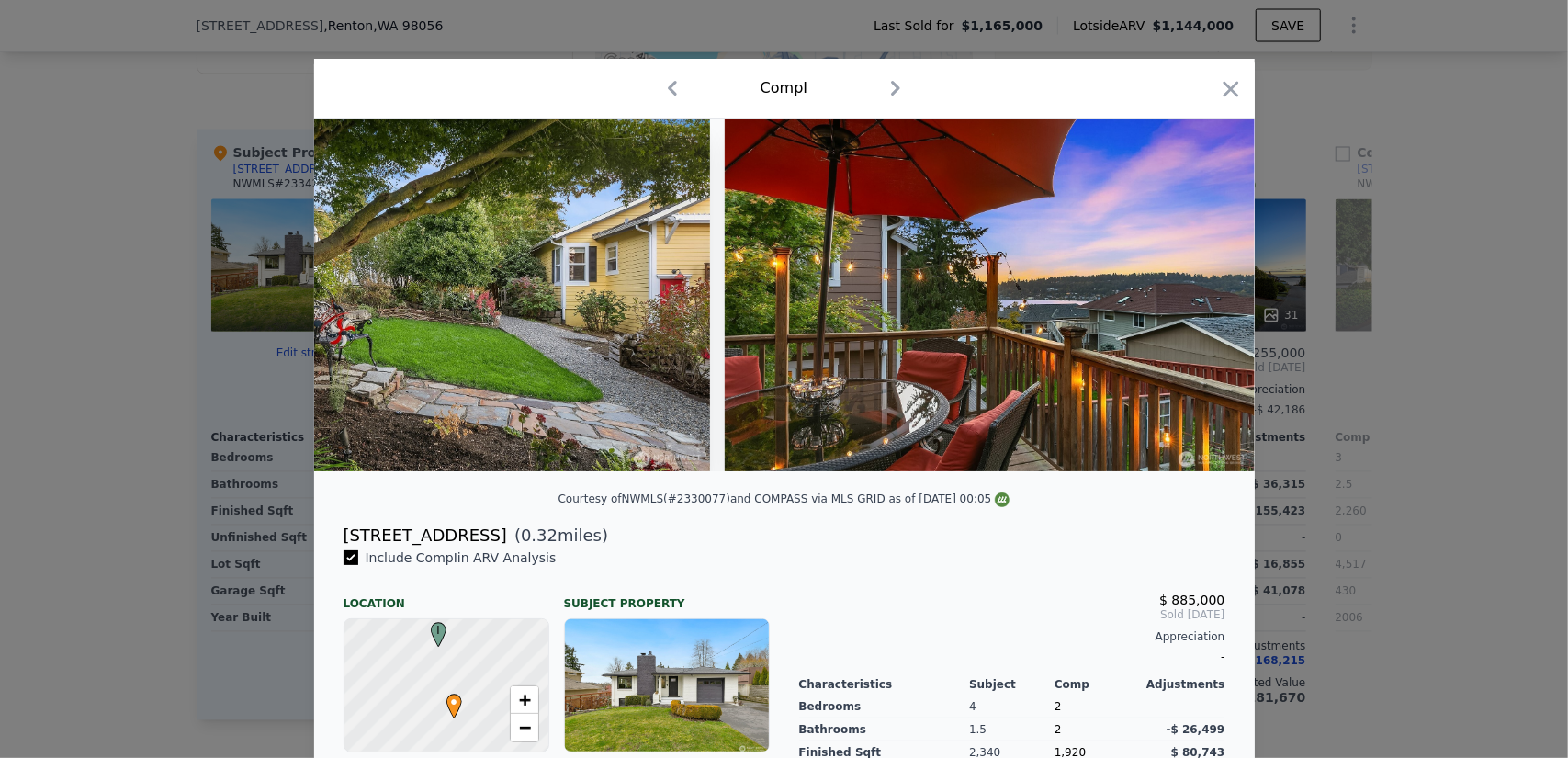
click at [292, 576] on div at bounding box center [784, 379] width 1568 height 758
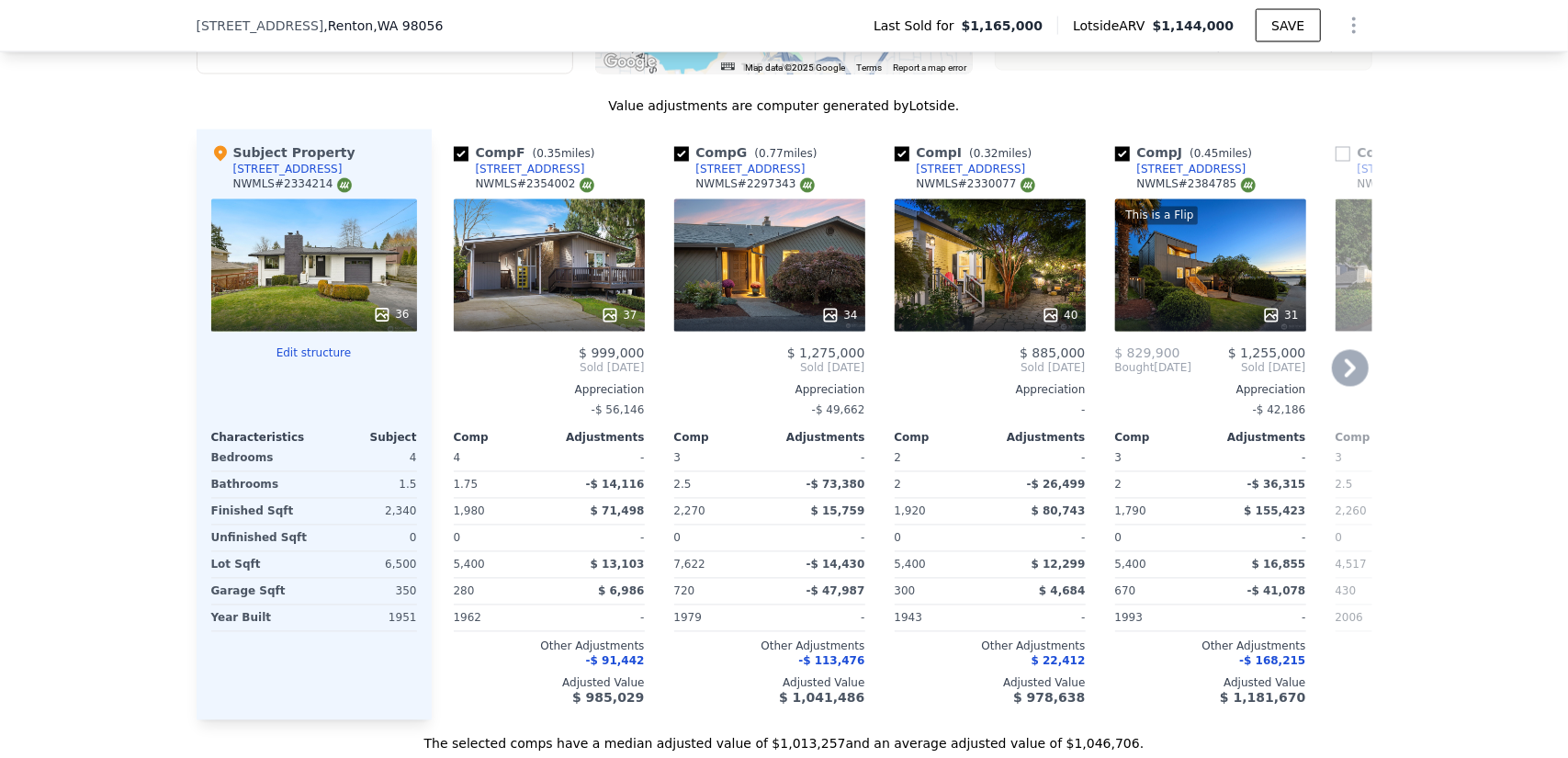
click at [553, 199] on div "37" at bounding box center [549, 265] width 191 height 132
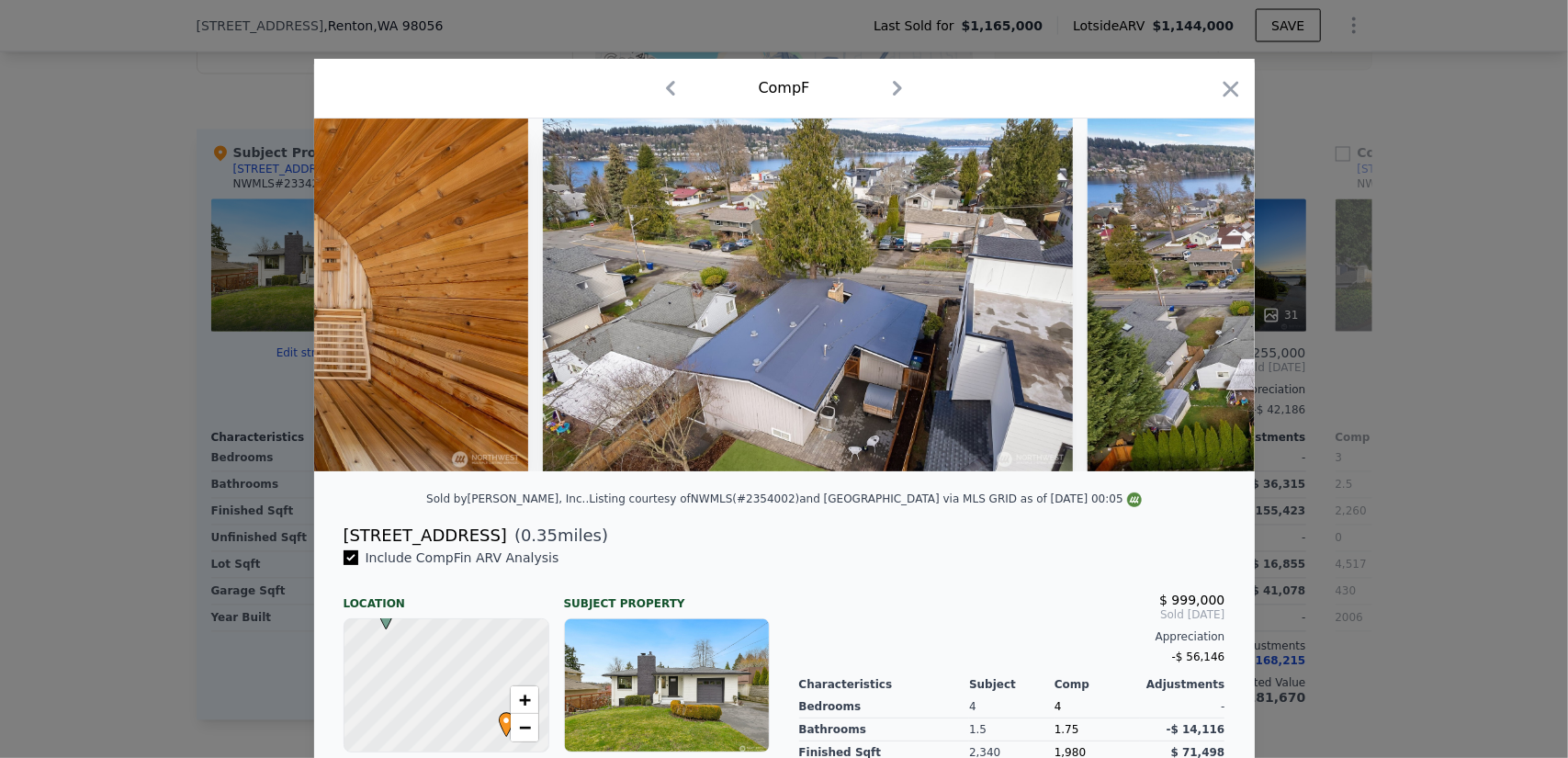
scroll to position [0, 19160]
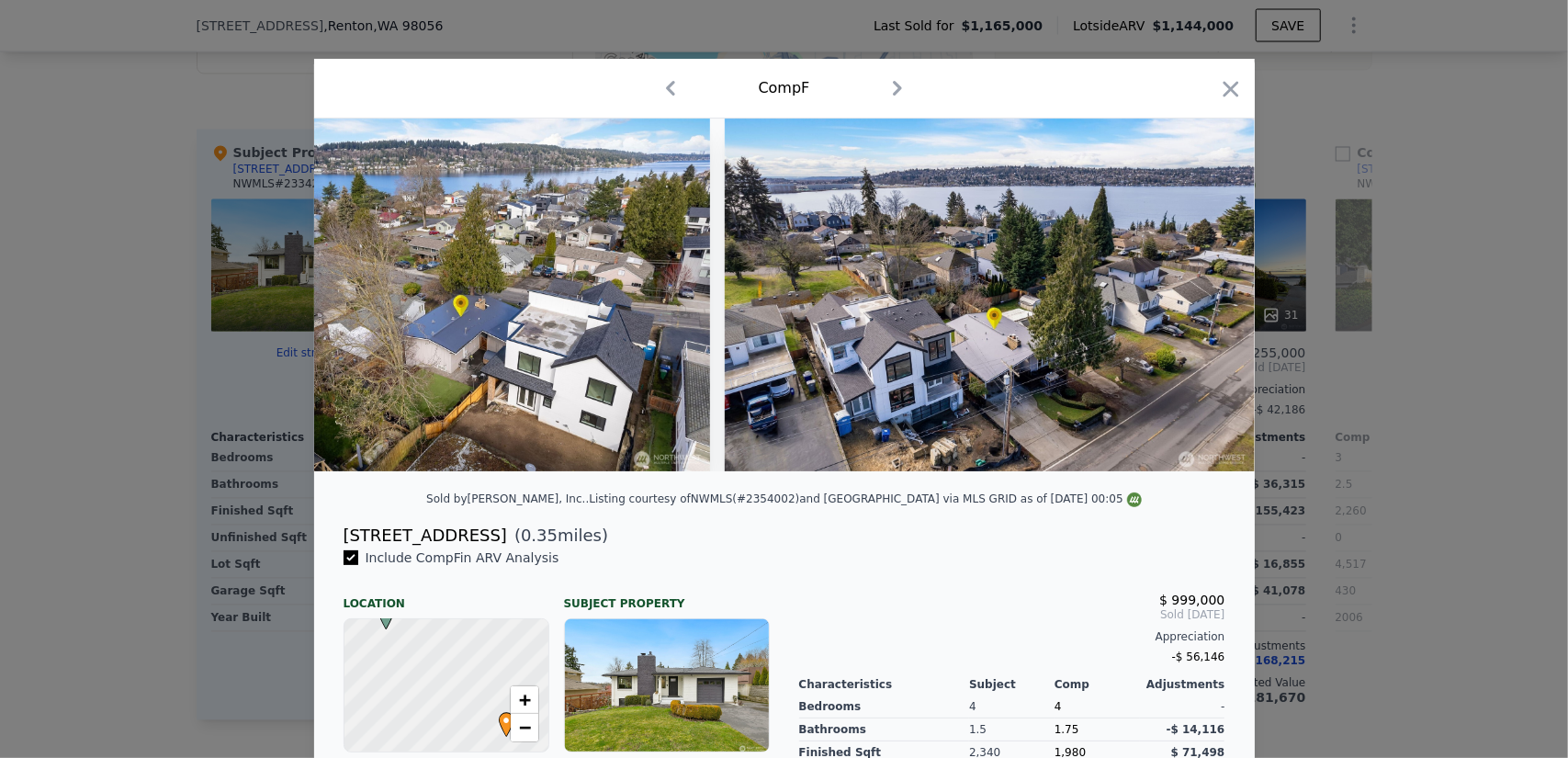
click at [119, 499] on div at bounding box center [784, 379] width 1568 height 758
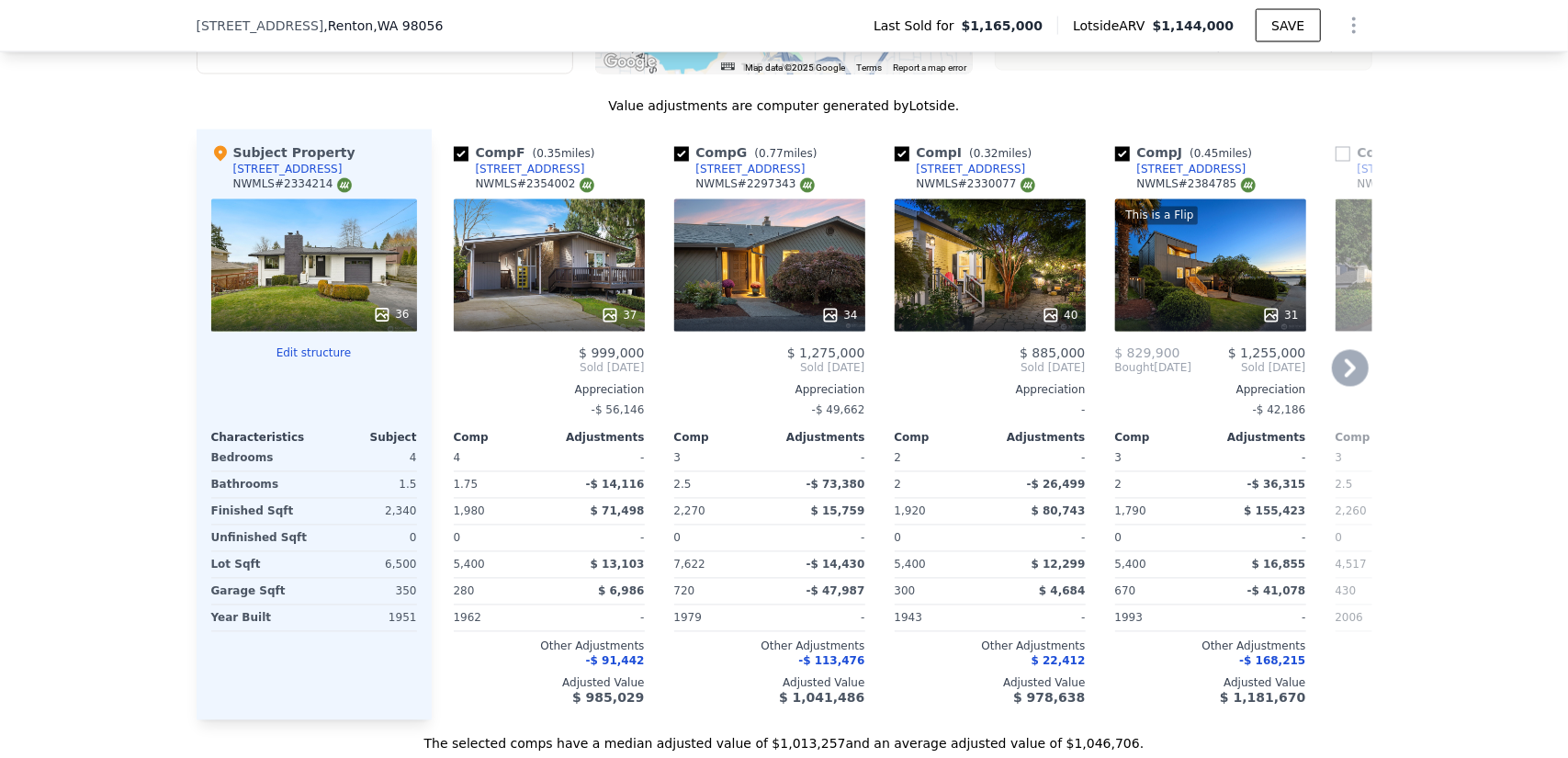
click at [786, 207] on div "34" at bounding box center [770, 265] width 191 height 132
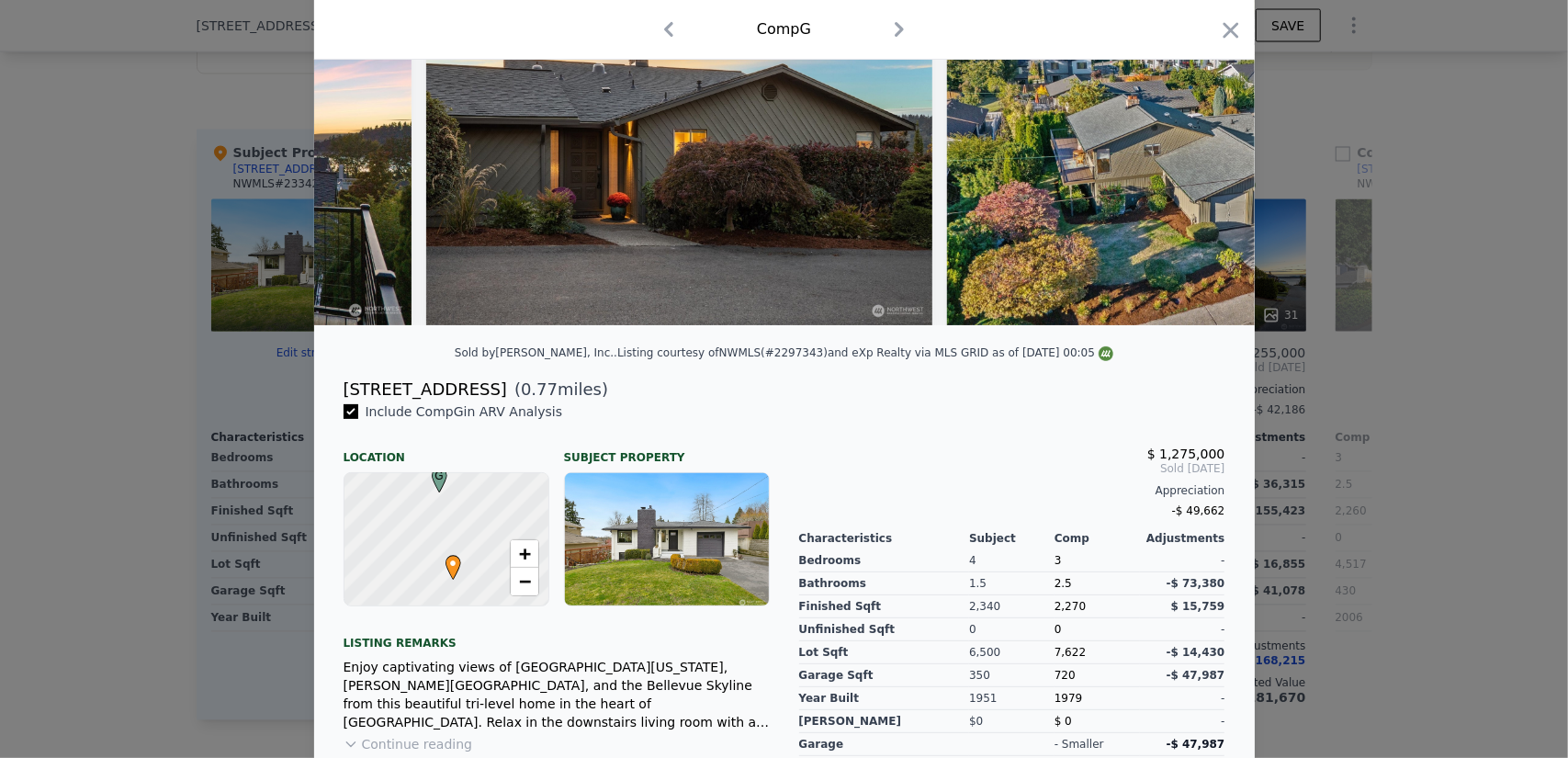
scroll to position [338, 0]
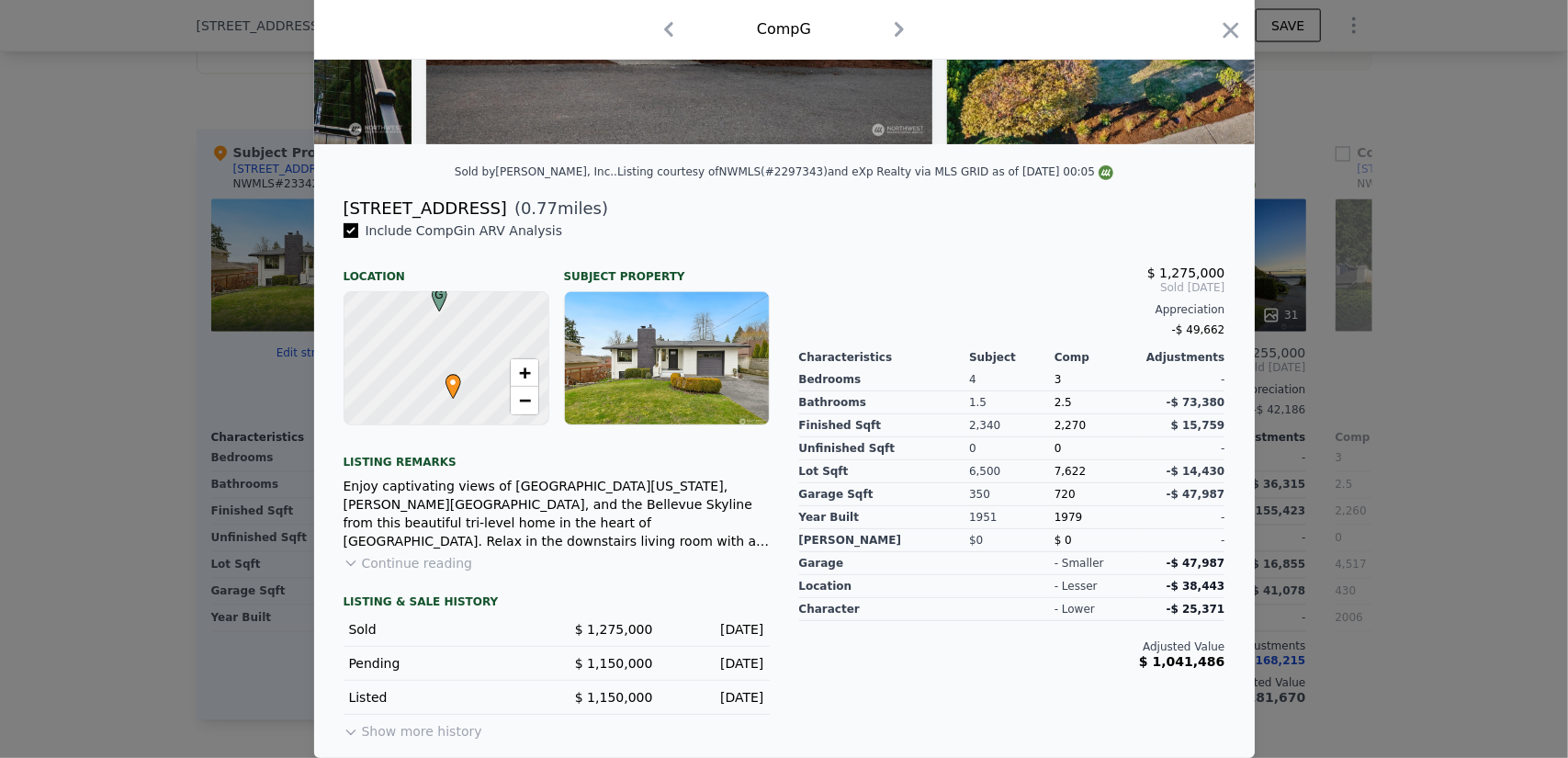
drag, startPoint x: 87, startPoint y: 453, endPoint x: 112, endPoint y: 450, distance: 25.2
click at [87, 453] on div at bounding box center [784, 379] width 1568 height 758
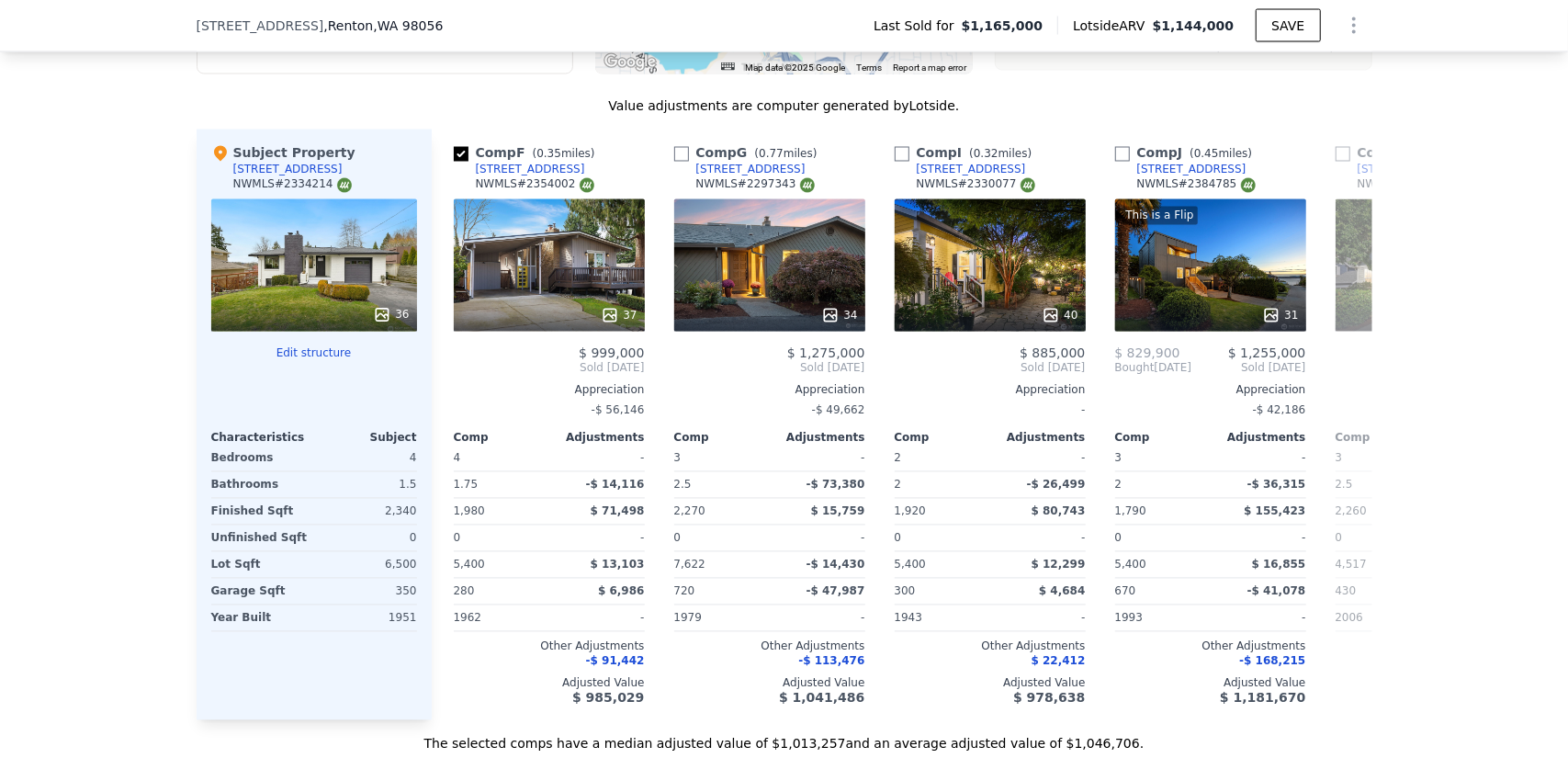
checkbox input "false"
checkbox input "true"
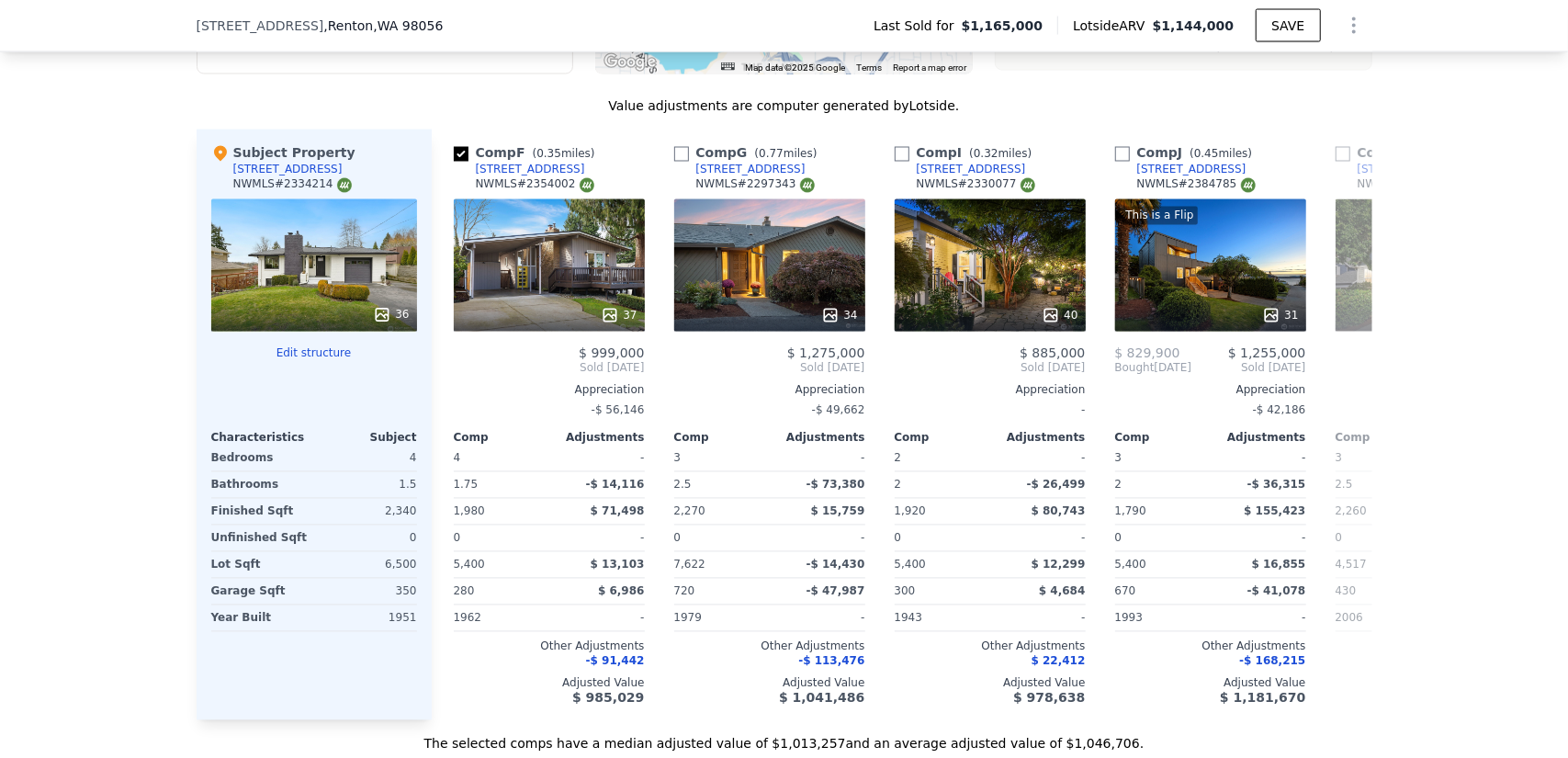
checkbox input "true"
checkbox input "false"
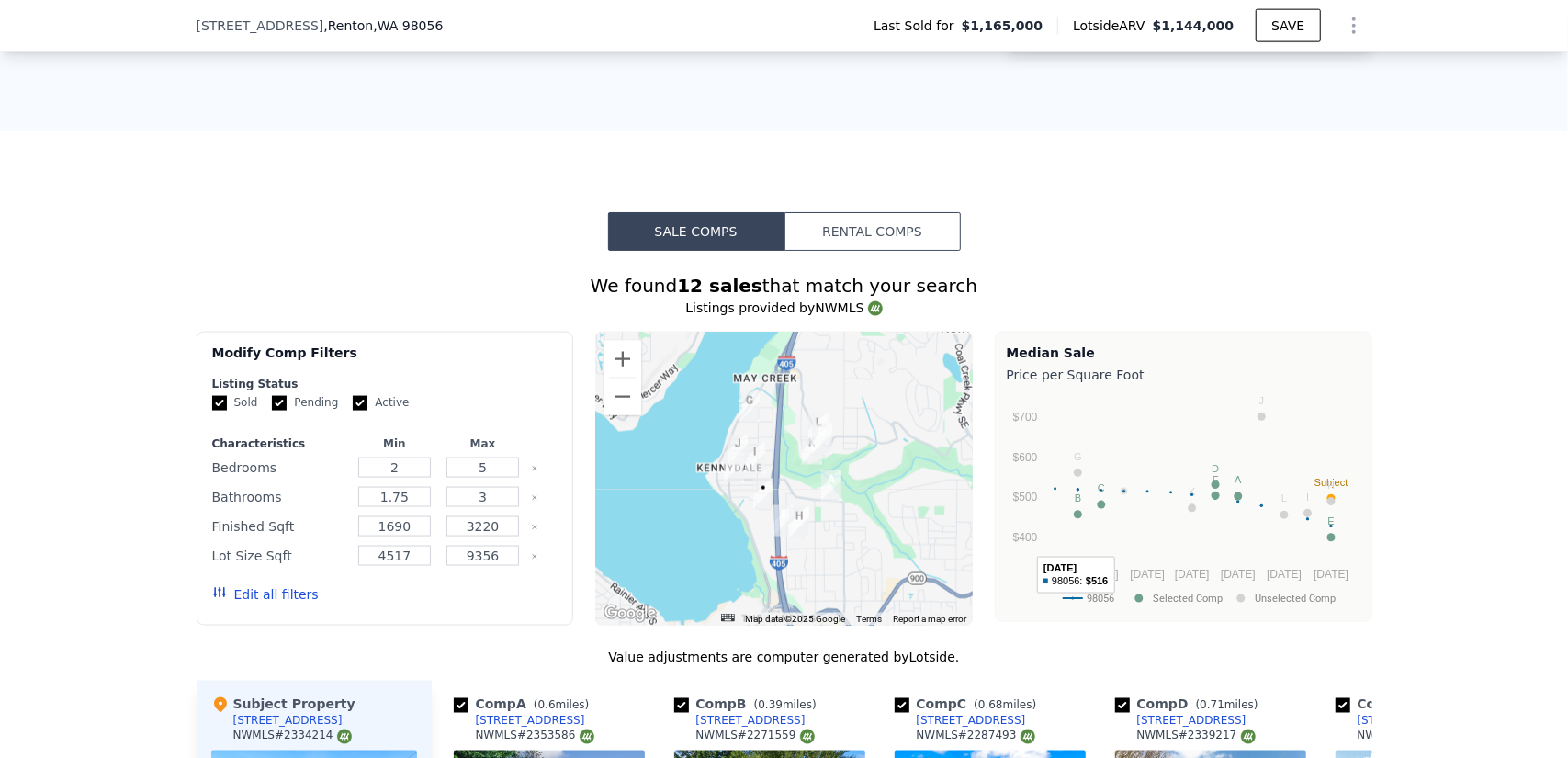
scroll to position [912, 0]
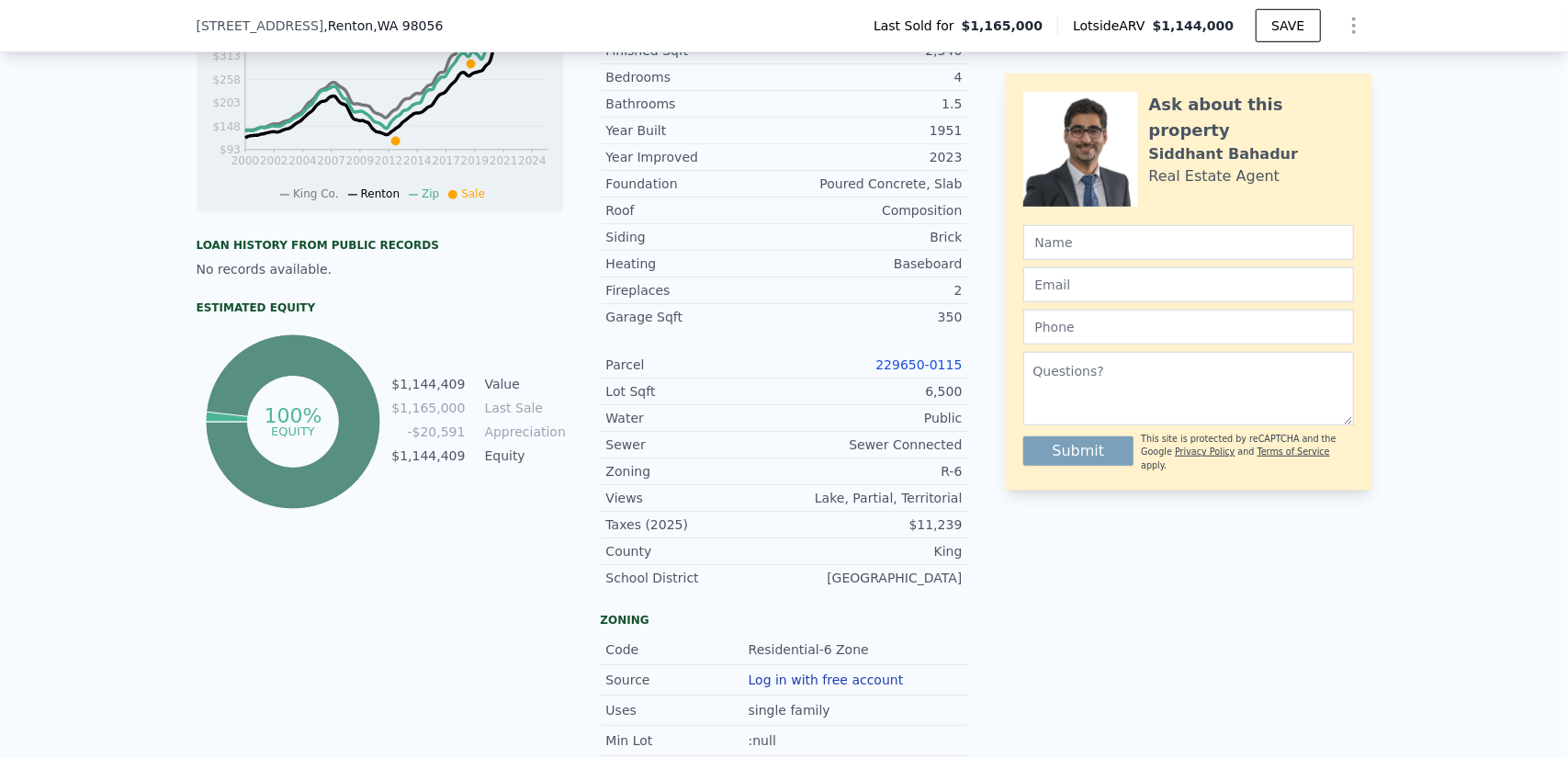
click at [373, 28] on span ", WA 98056" at bounding box center [408, 25] width 70 height 15
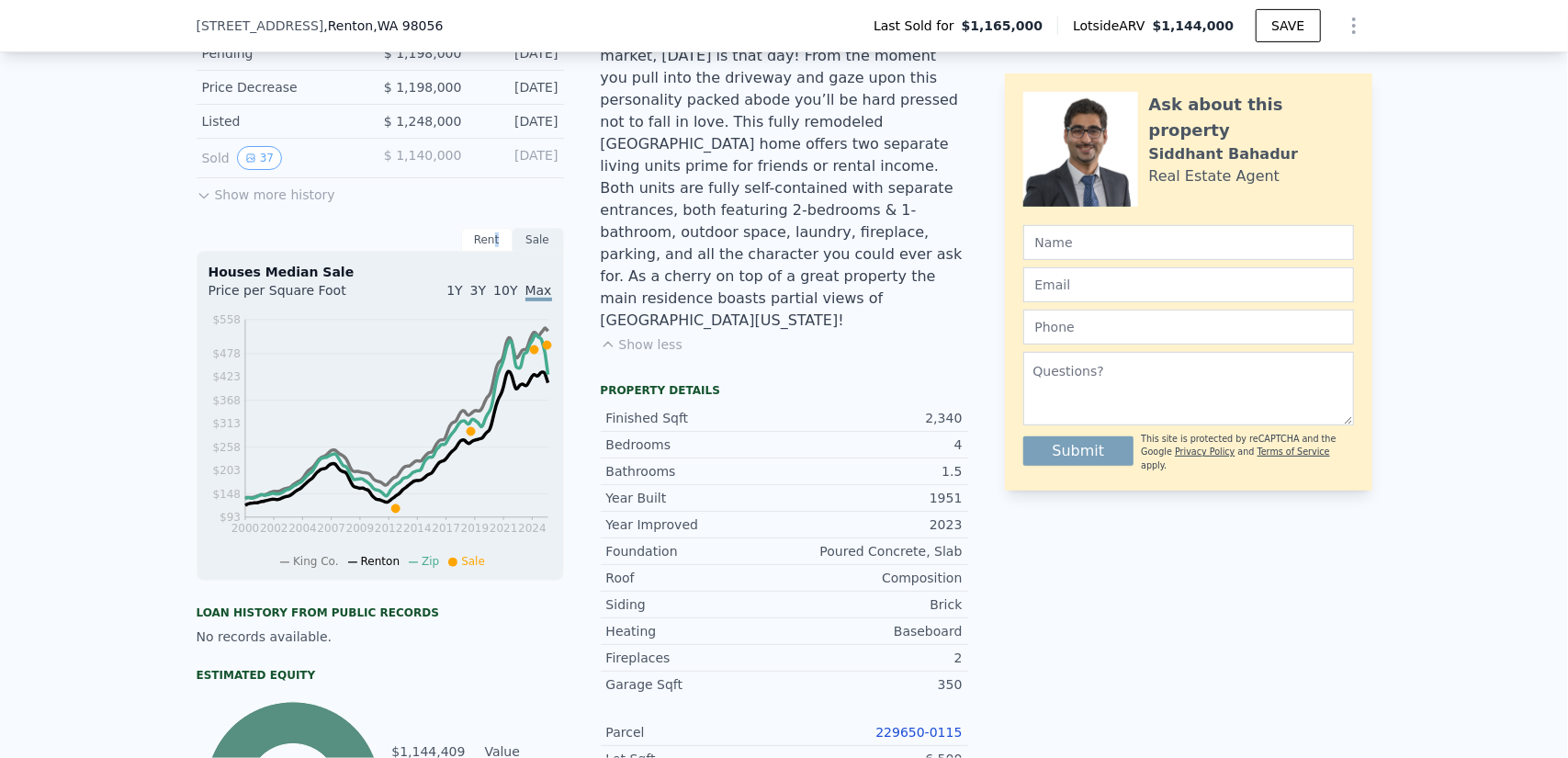
click at [490, 250] on div "Rent" at bounding box center [487, 239] width 52 height 24
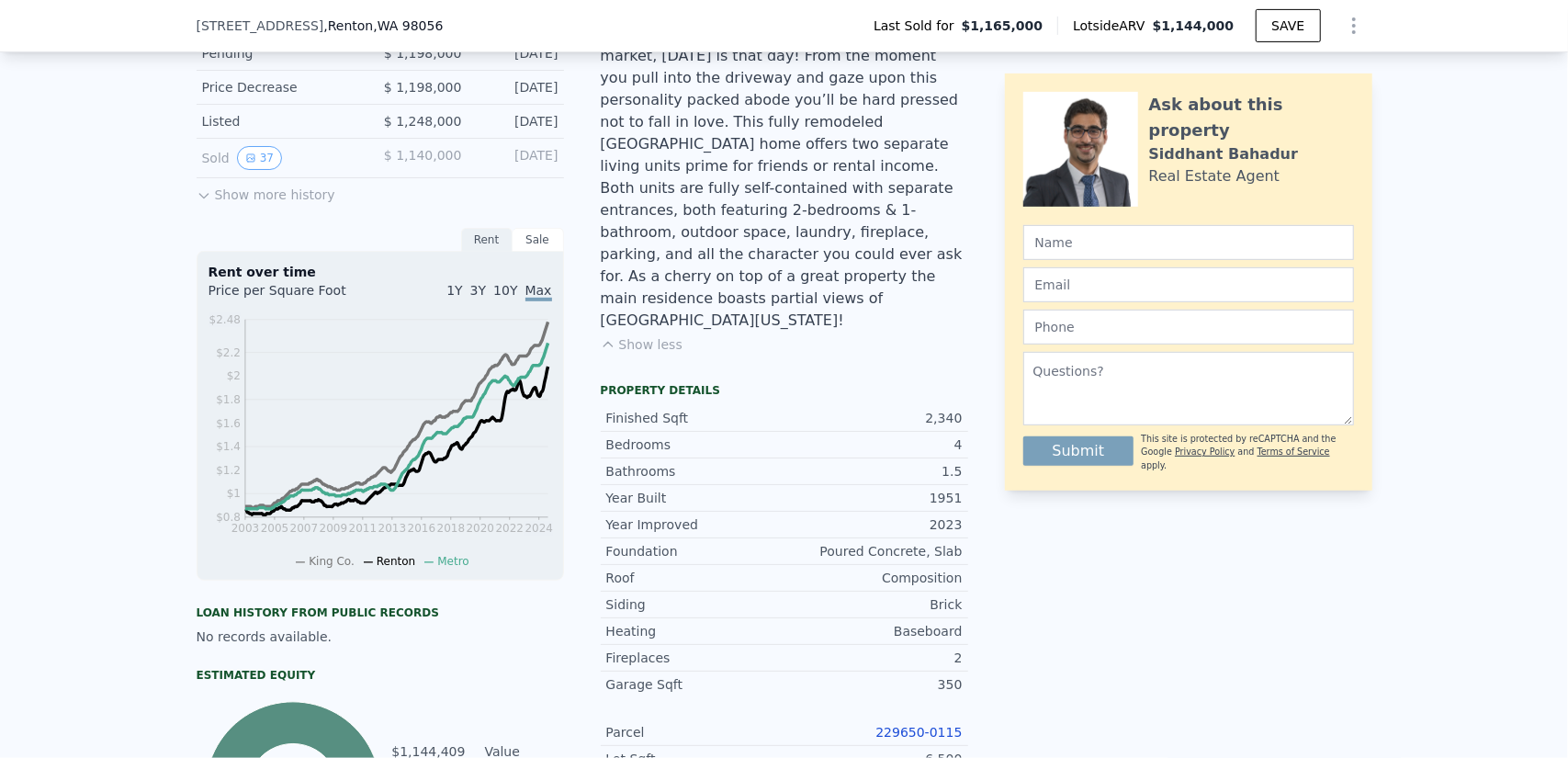
click at [520, 249] on div "Sale" at bounding box center [538, 239] width 52 height 24
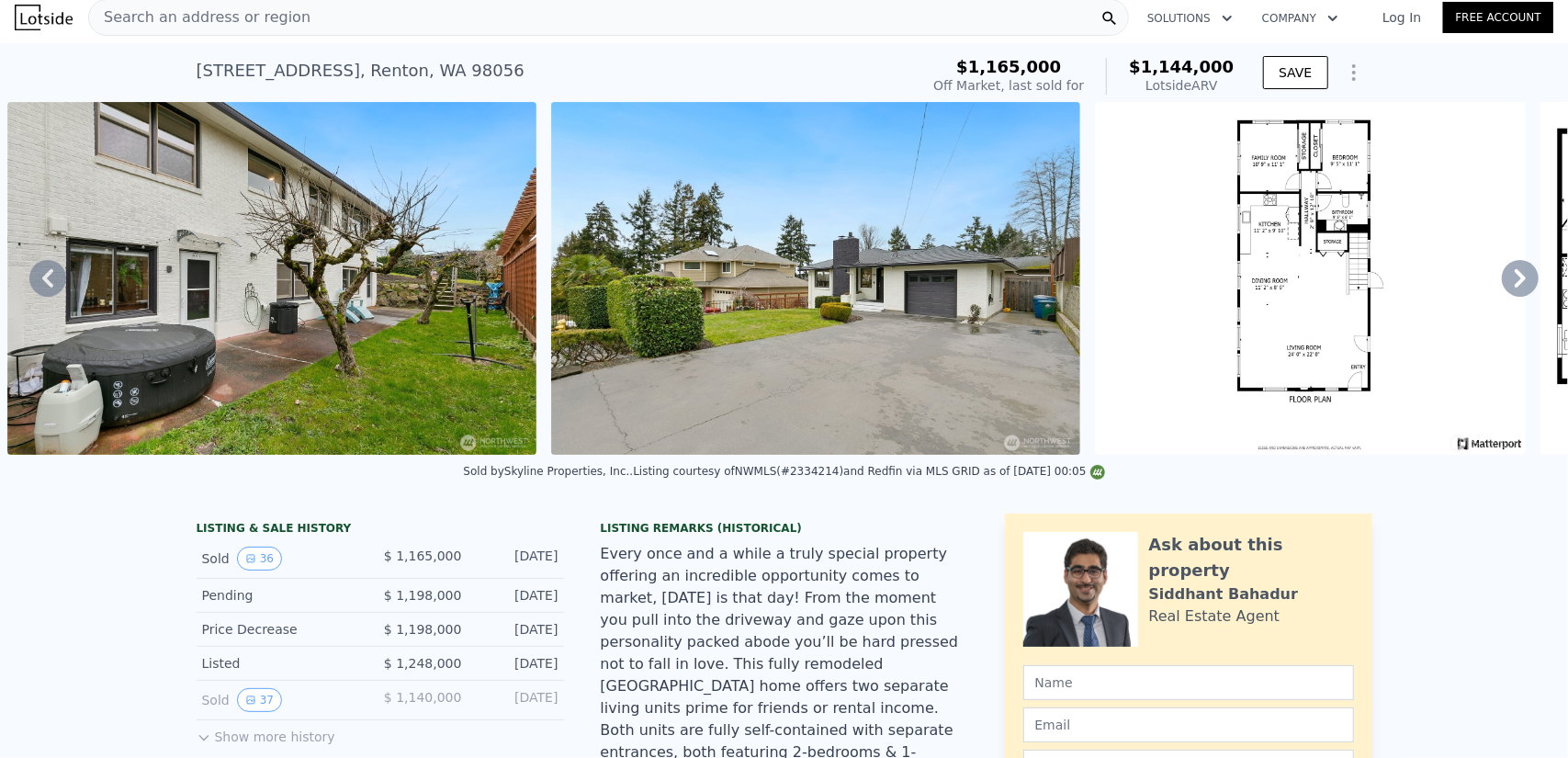
scroll to position [0, 0]
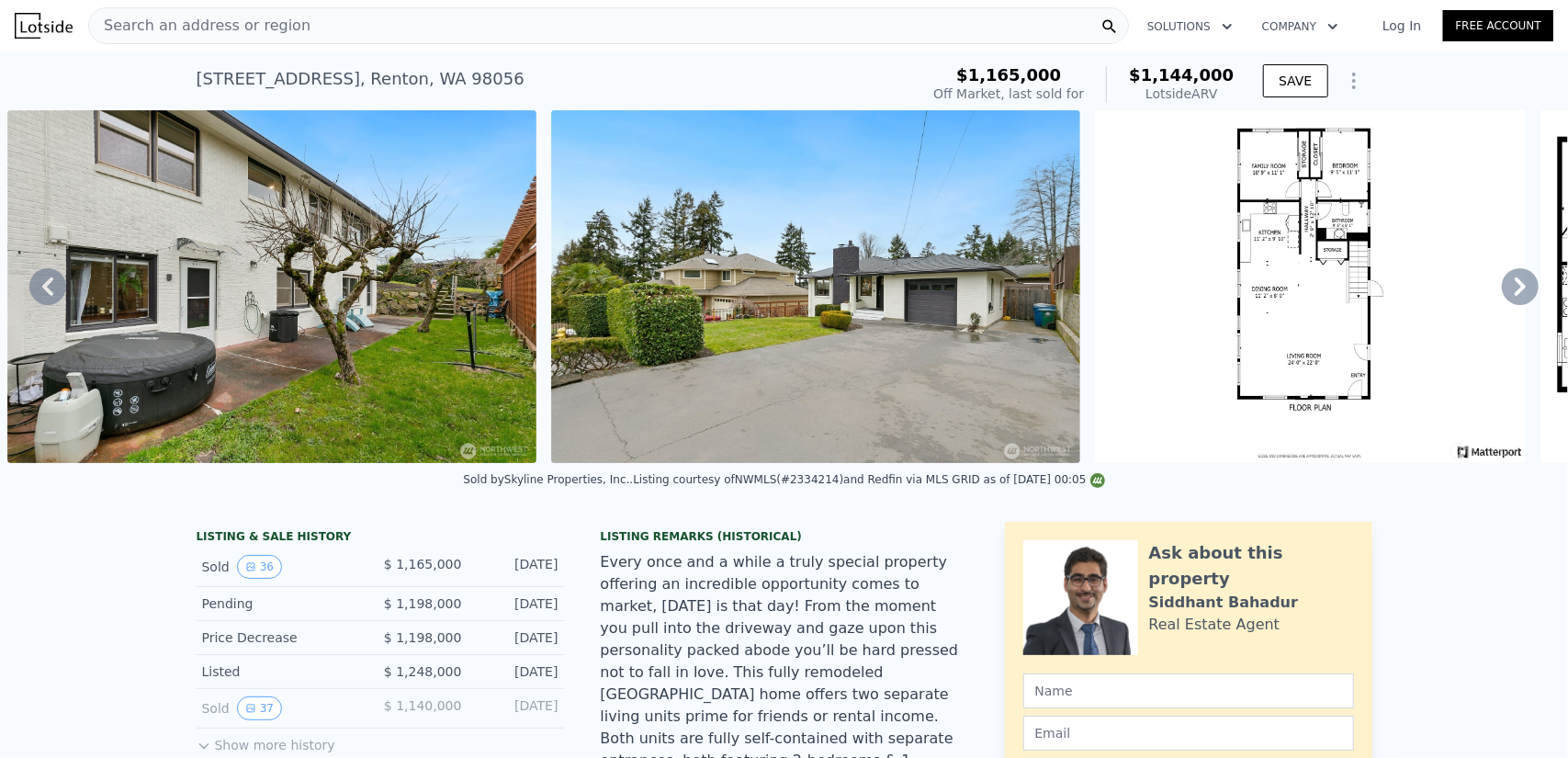
click at [248, 30] on span "Search an address or region" at bounding box center [199, 25] width 222 height 22
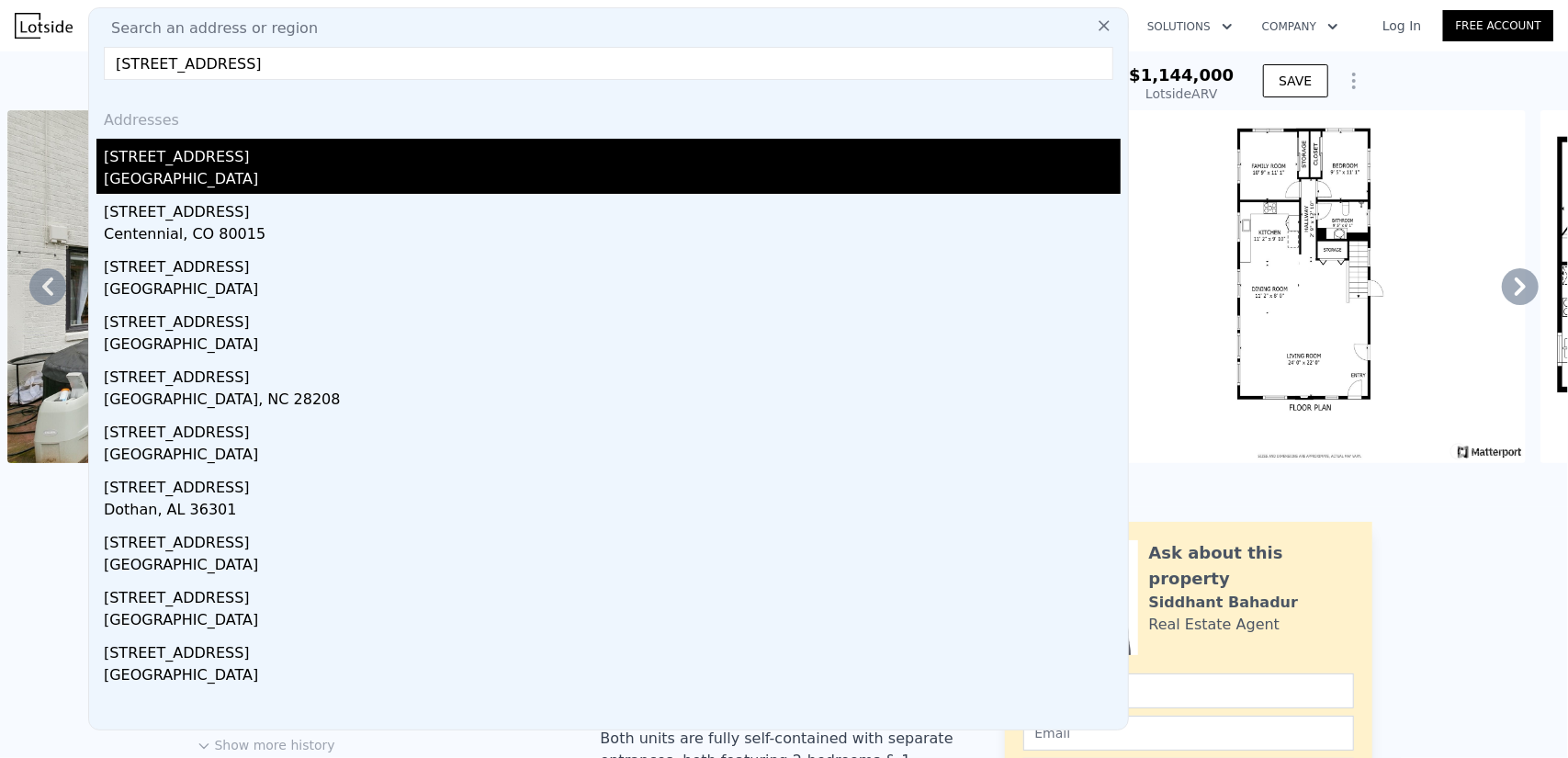
type input "[STREET_ADDRESS]"
click at [285, 170] on div "[GEOGRAPHIC_DATA]" at bounding box center [612, 180] width 1017 height 25
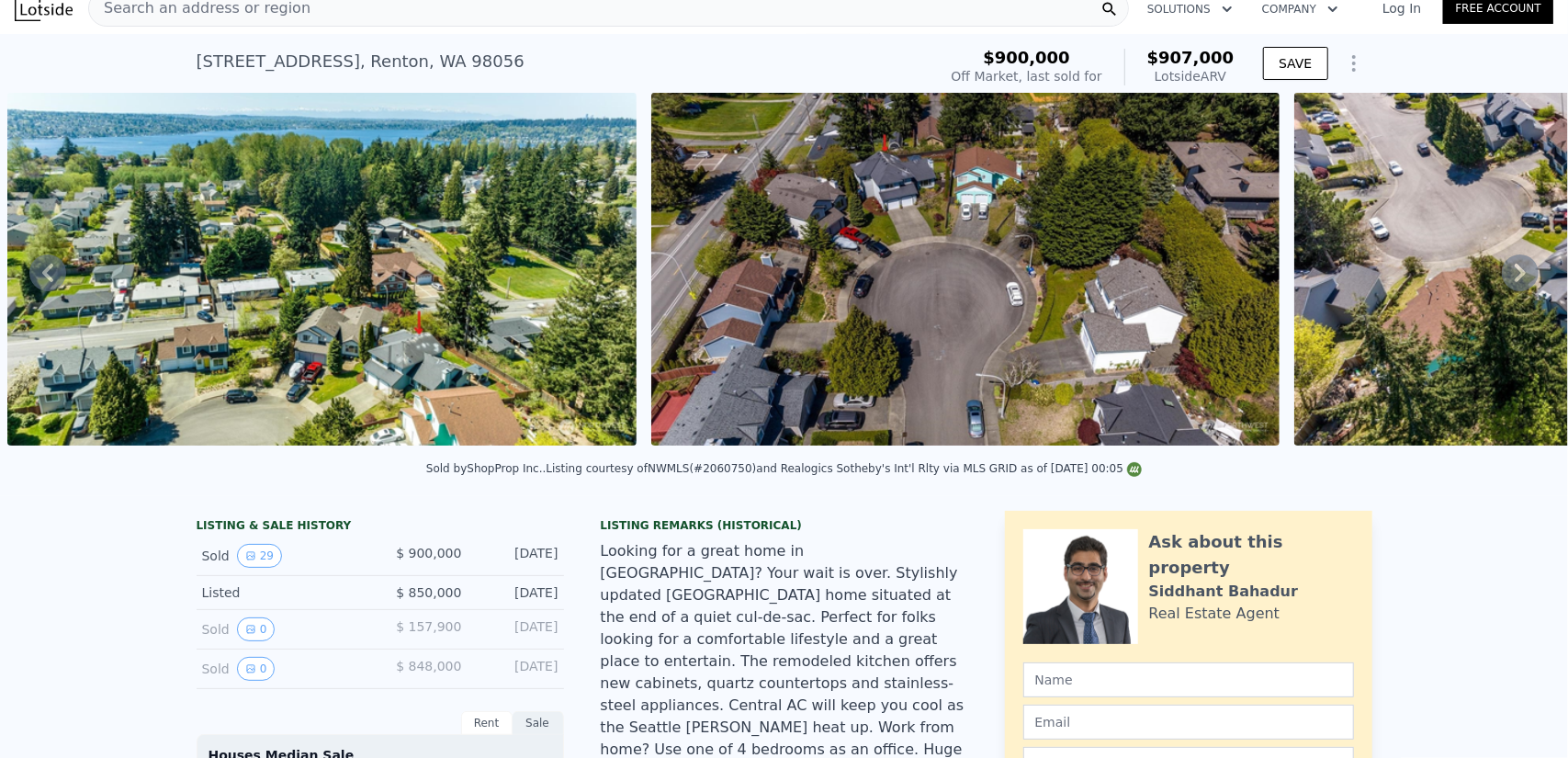
scroll to position [7, 0]
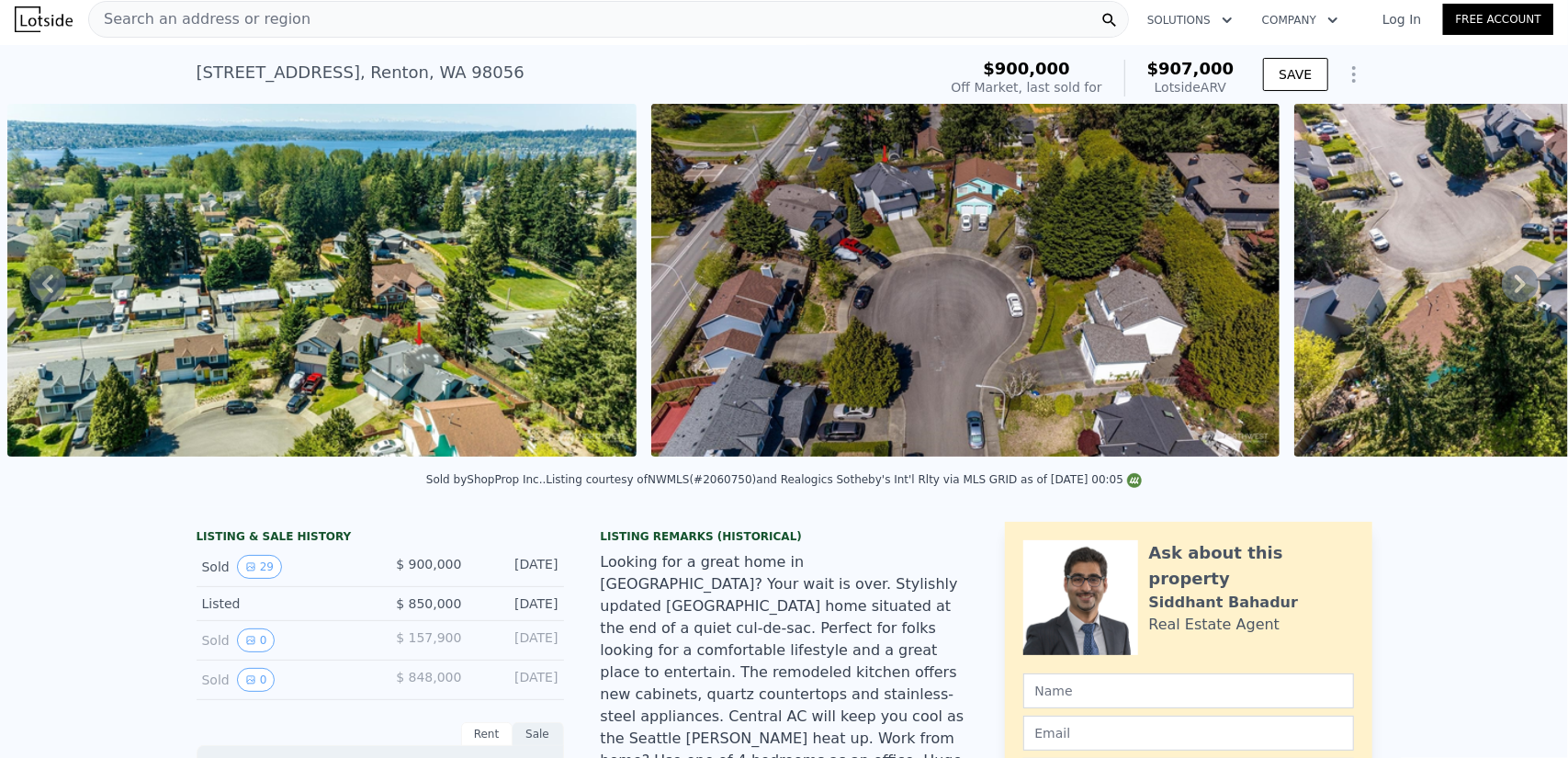
click at [371, 76] on div "[STREET_ADDRESS]" at bounding box center [360, 72] width 328 height 25
drag, startPoint x: 516, startPoint y: 75, endPoint x: 113, endPoint y: 78, distance: 403.0
click at [113, 78] on div "[STREET_ADDRESS] Sold [DATE] for $900k (~ARV $907k ) $900,000 Off Market, last …" at bounding box center [784, 75] width 1568 height 59
click at [393, 27] on div "Search an address or region" at bounding box center [608, 19] width 1041 height 37
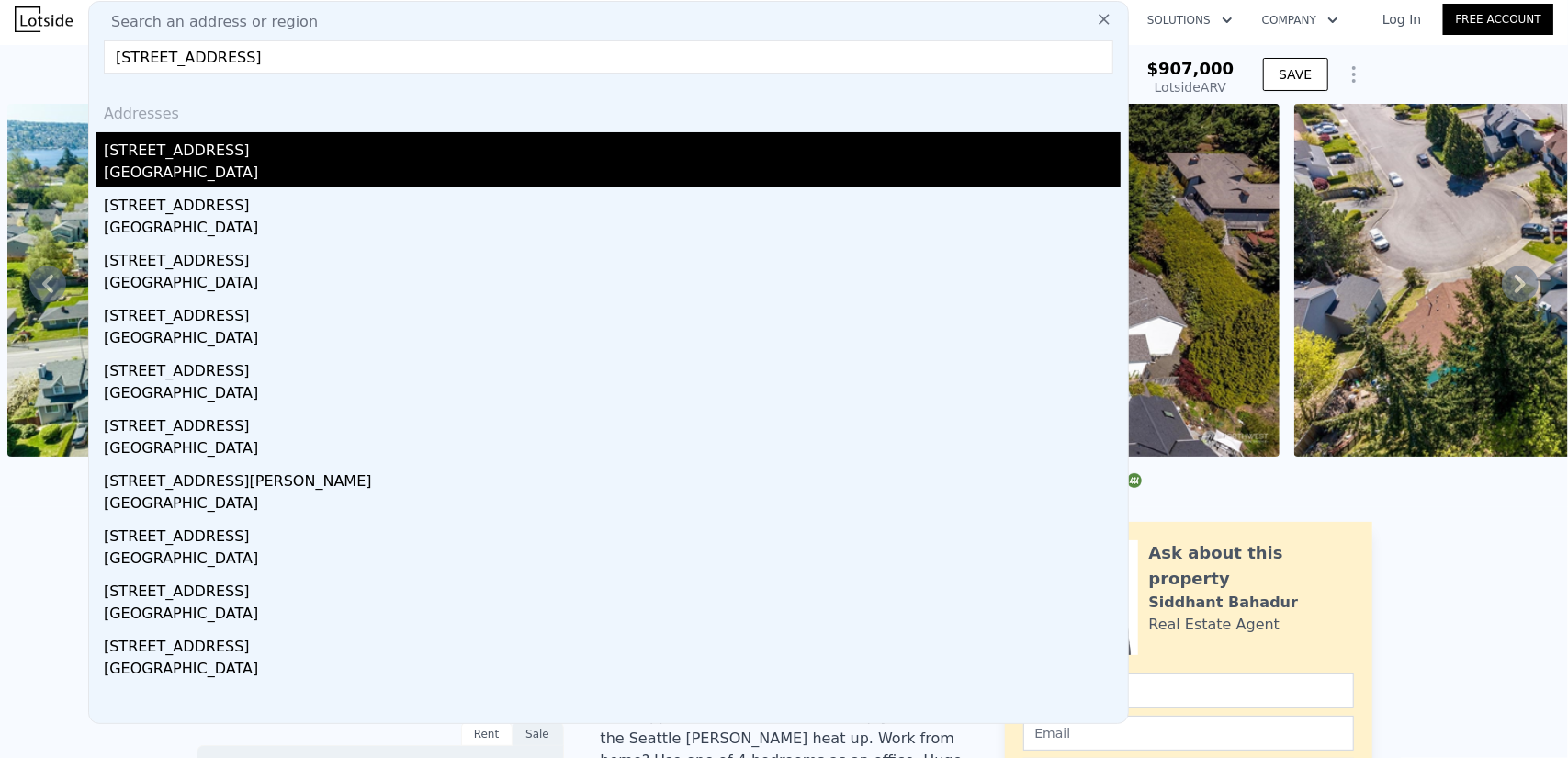
type input "[STREET_ADDRESS]"
click at [295, 146] on div "[STREET_ADDRESS]" at bounding box center [612, 146] width 1017 height 29
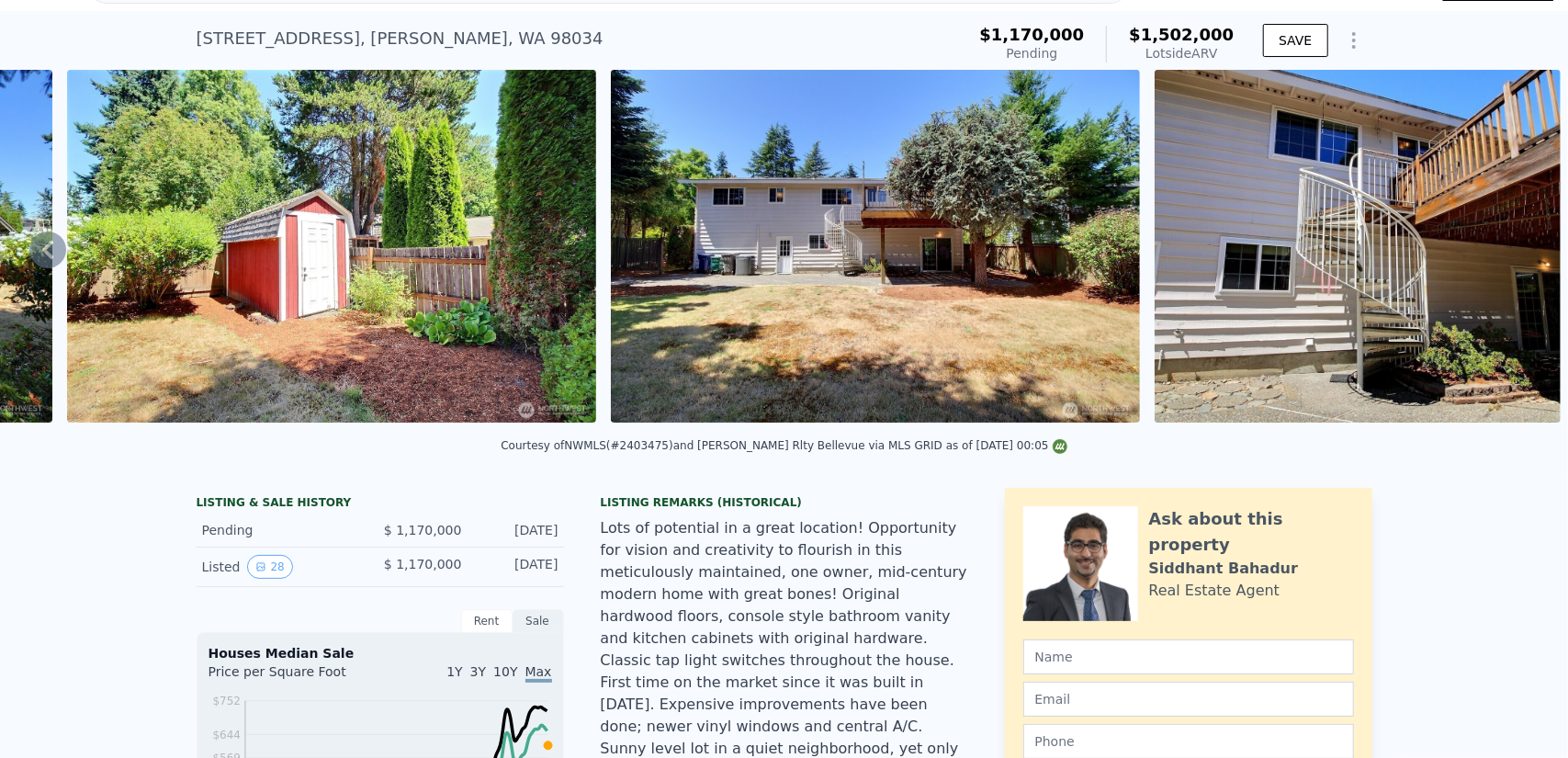
scroll to position [7, 0]
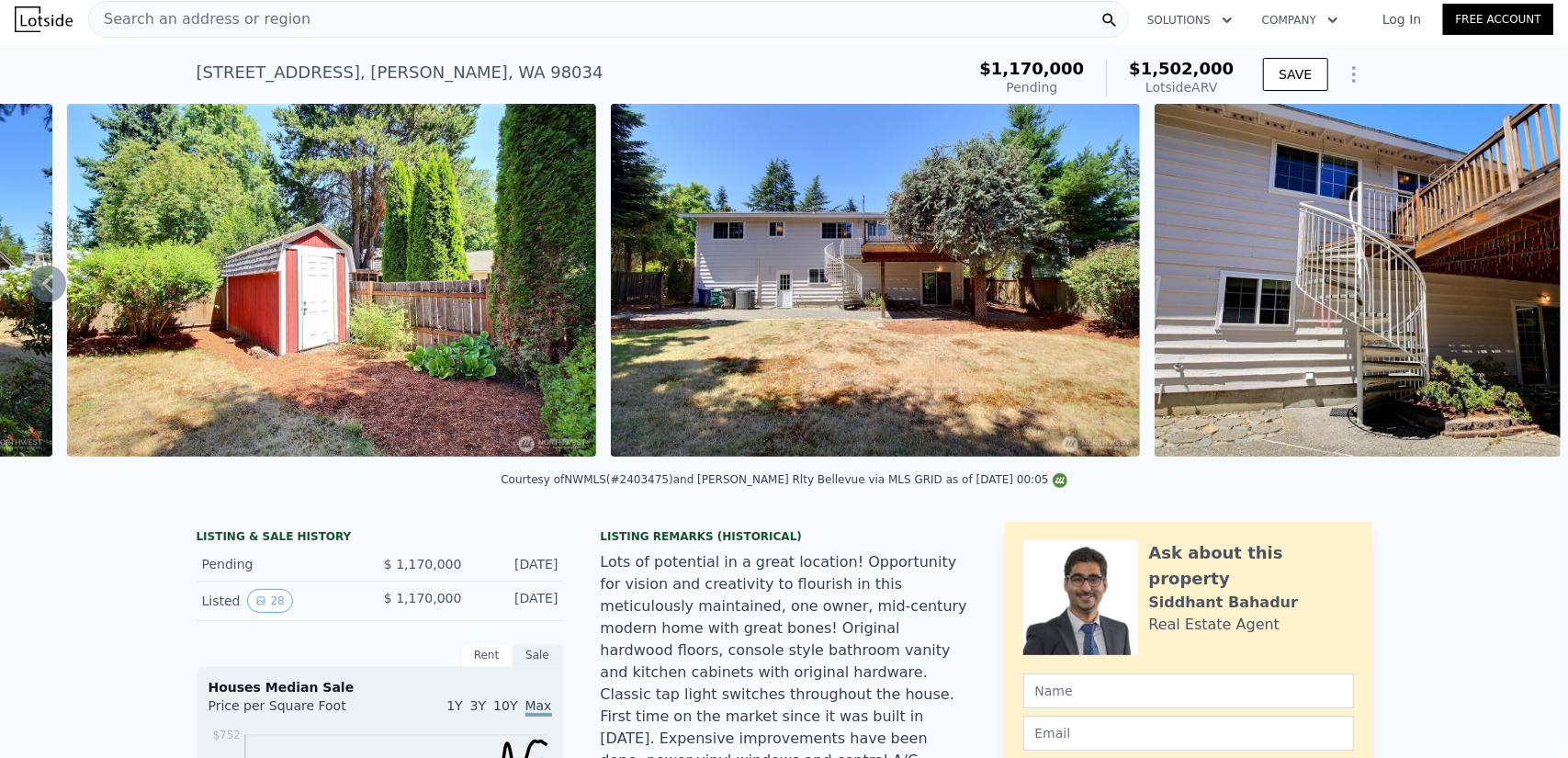
click at [950, 348] on img at bounding box center [875, 280] width 529 height 353
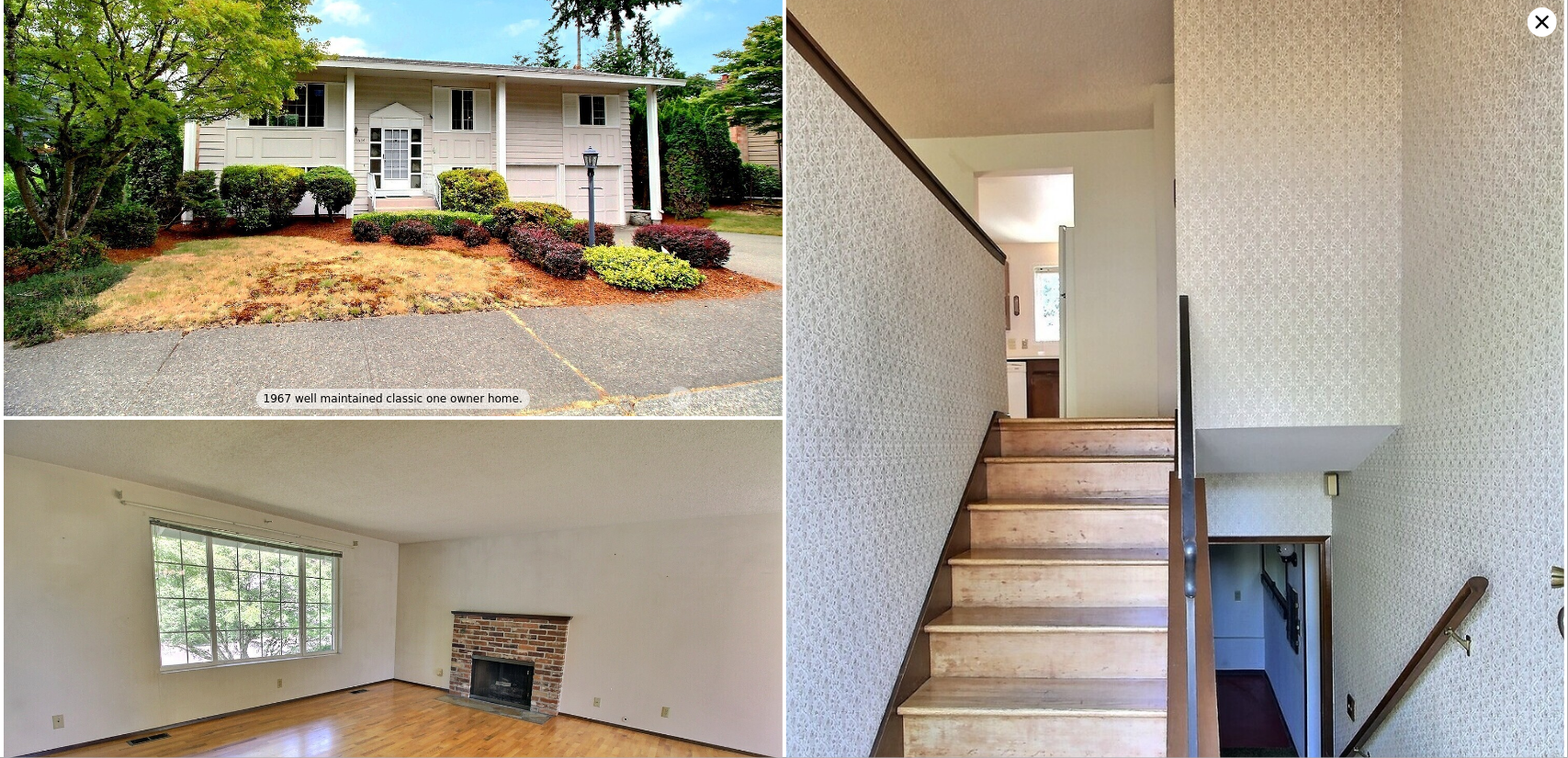
scroll to position [0, 0]
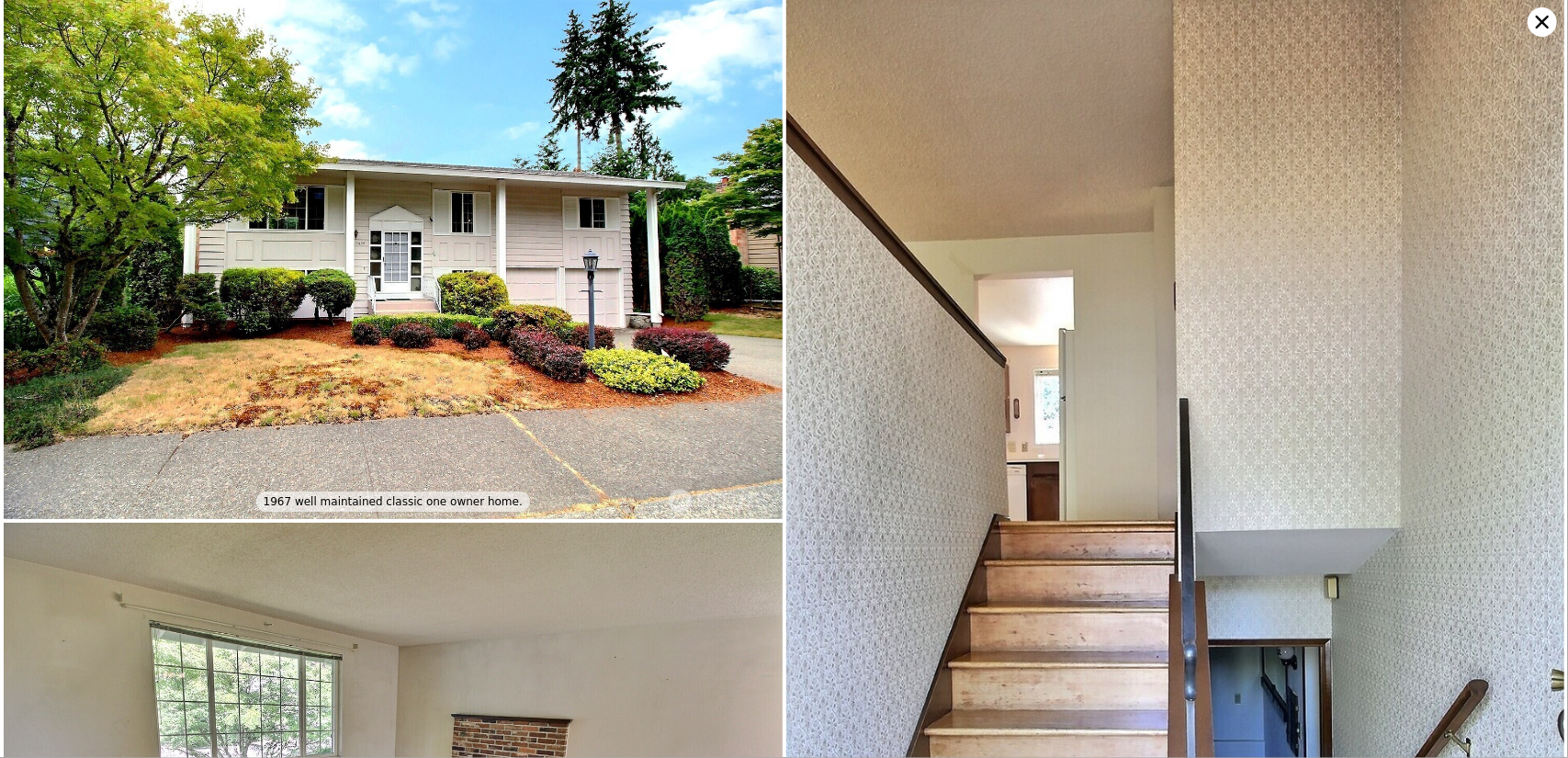
click at [1536, 14] on icon at bounding box center [1542, 22] width 29 height 29
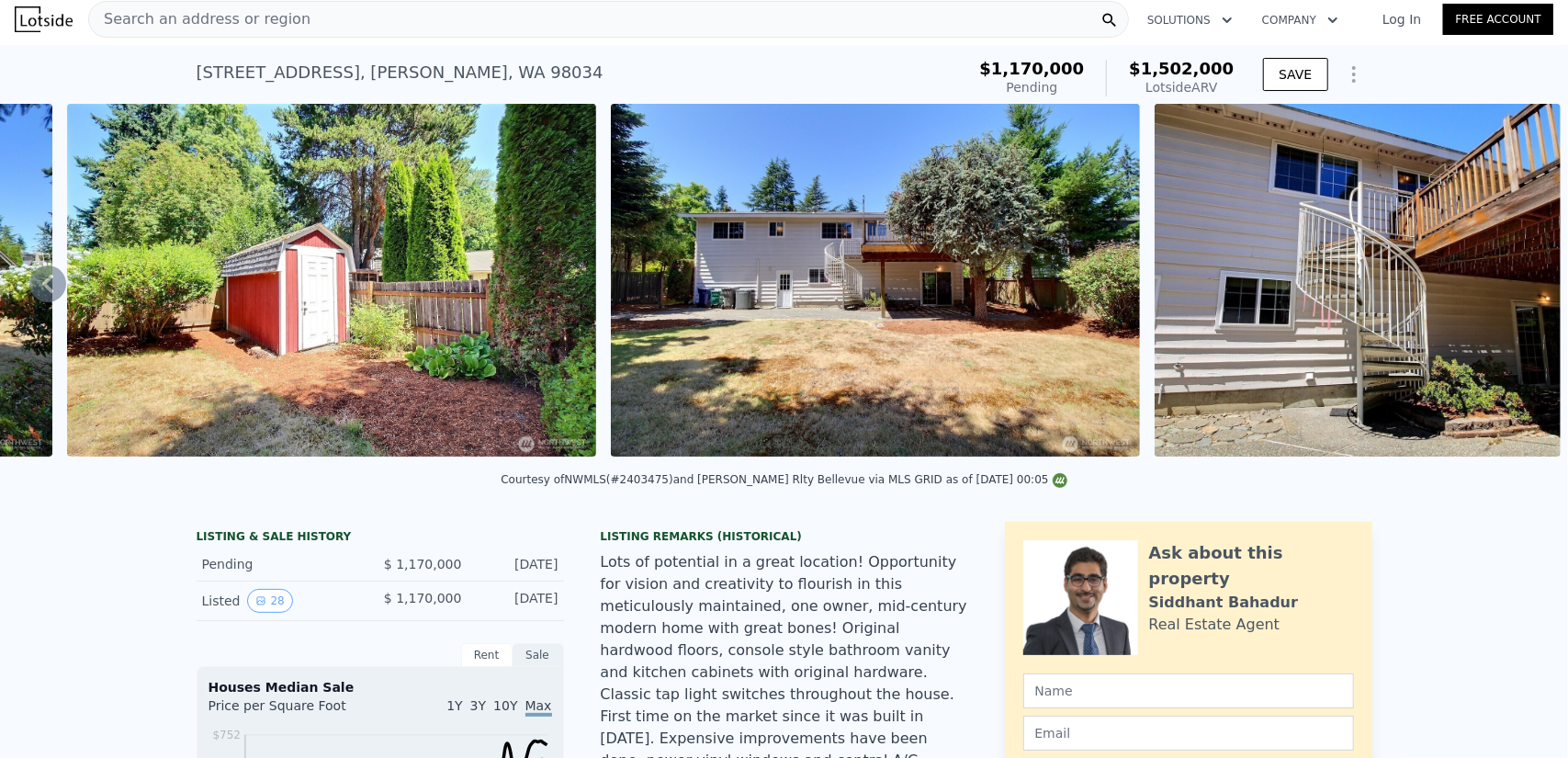
click at [274, 10] on span "Search an address or region" at bounding box center [199, 19] width 222 height 22
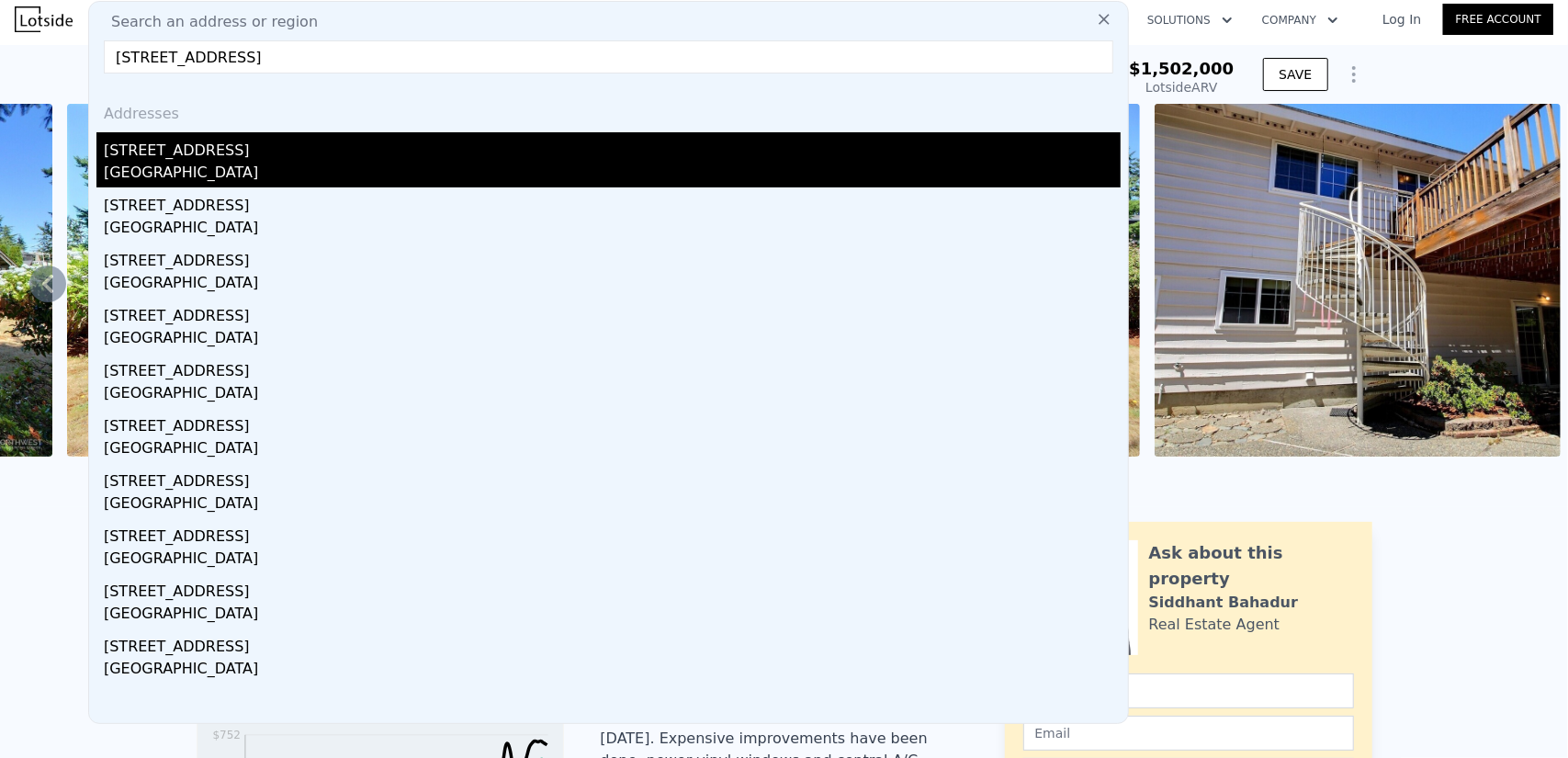
type input "[STREET_ADDRESS]"
click at [281, 146] on div "[STREET_ADDRESS]" at bounding box center [612, 146] width 1017 height 29
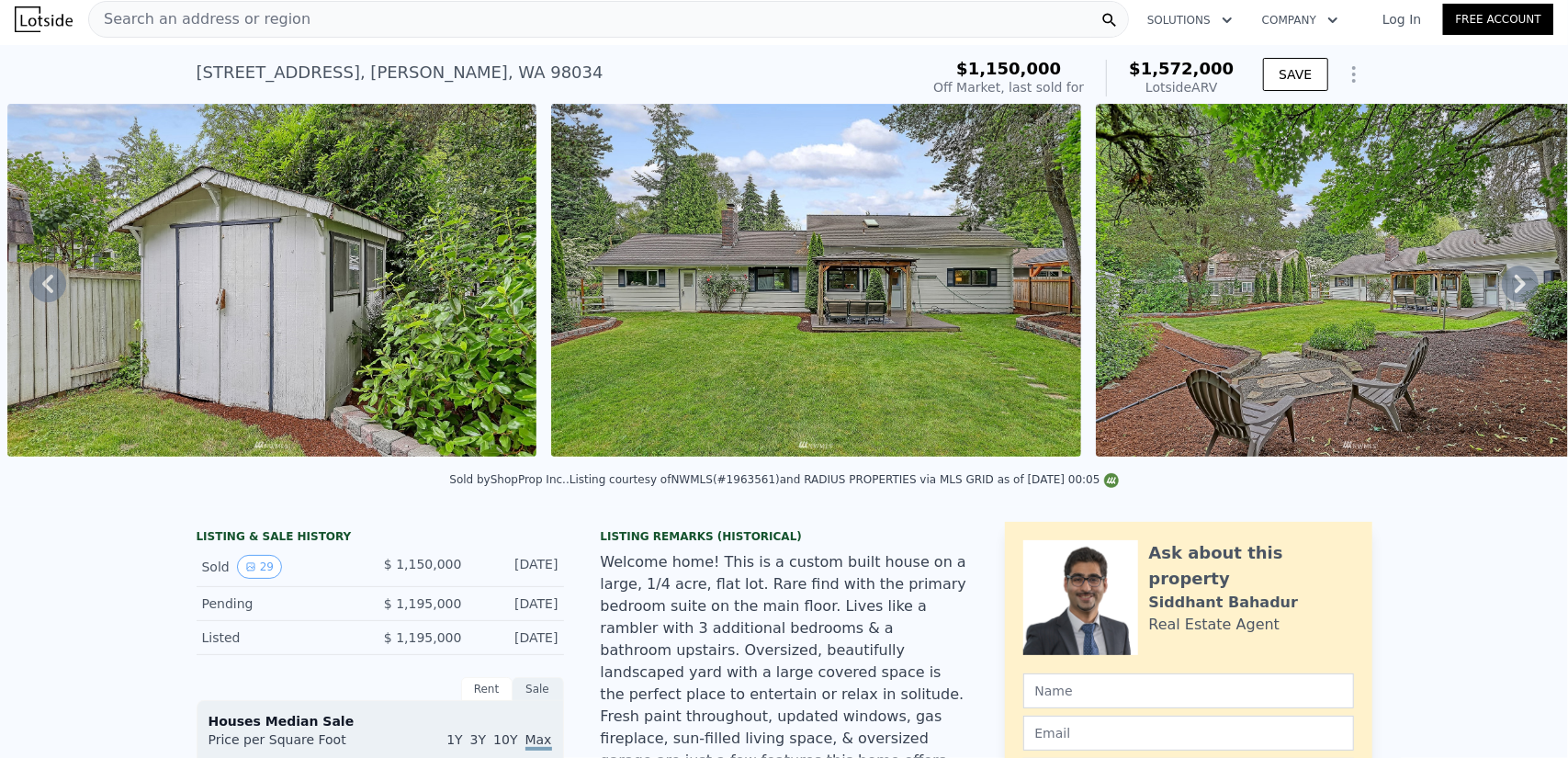
scroll to position [643, 0]
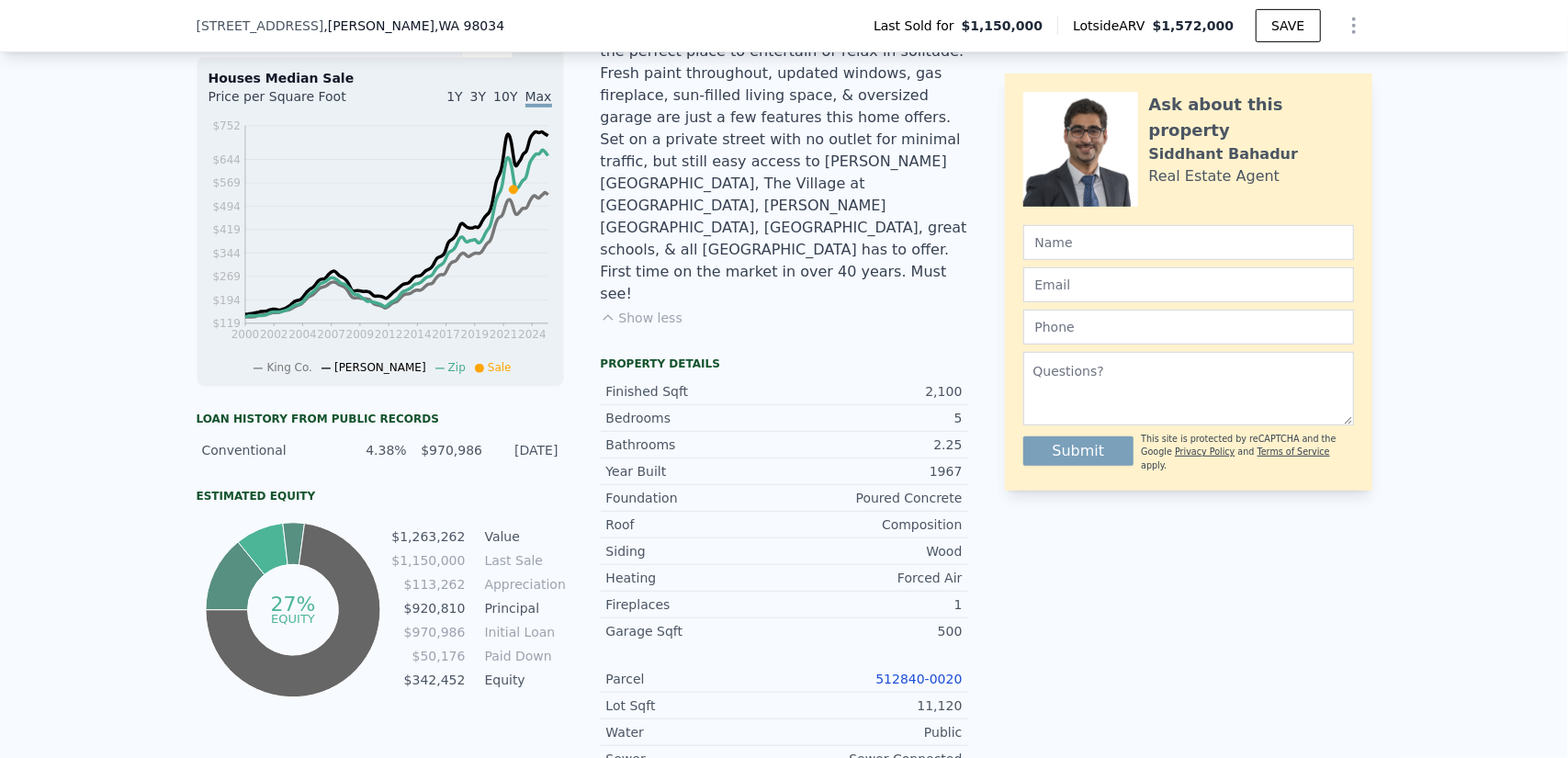
click at [935, 382] on div "2,100" at bounding box center [873, 391] width 178 height 18
copy div "2,100"
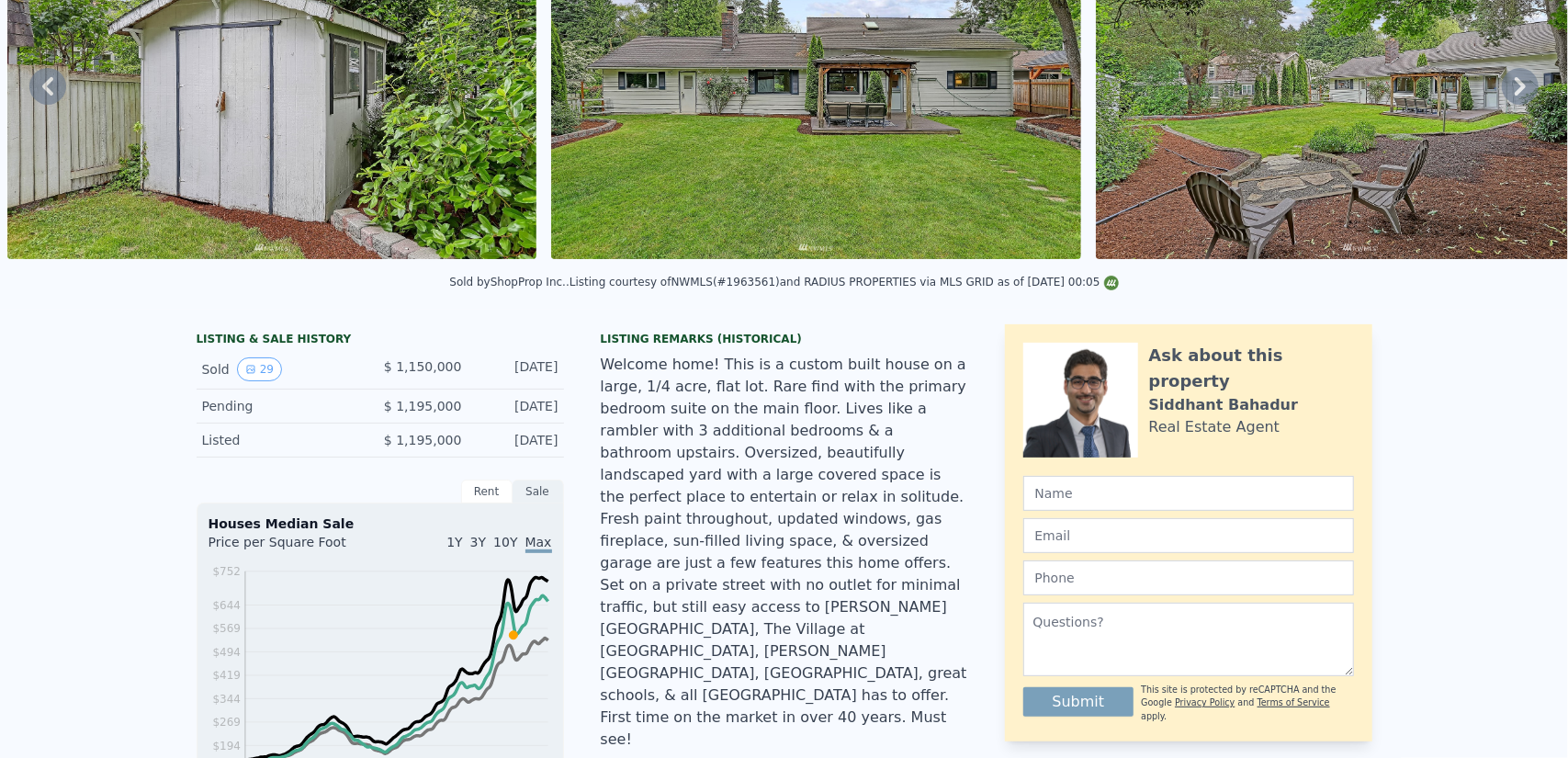
scroll to position [7, 0]
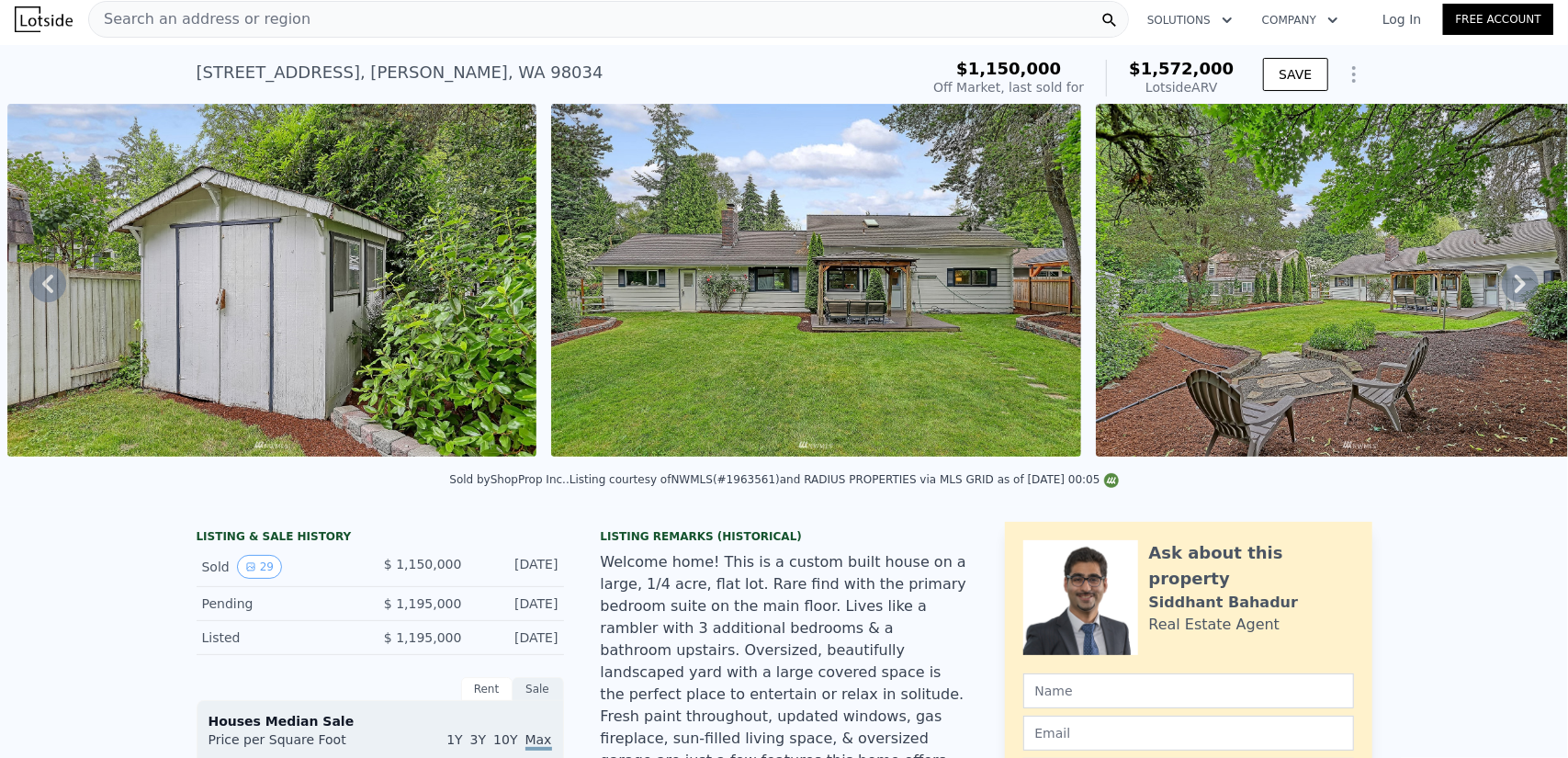
click at [1514, 286] on icon at bounding box center [1520, 283] width 11 height 18
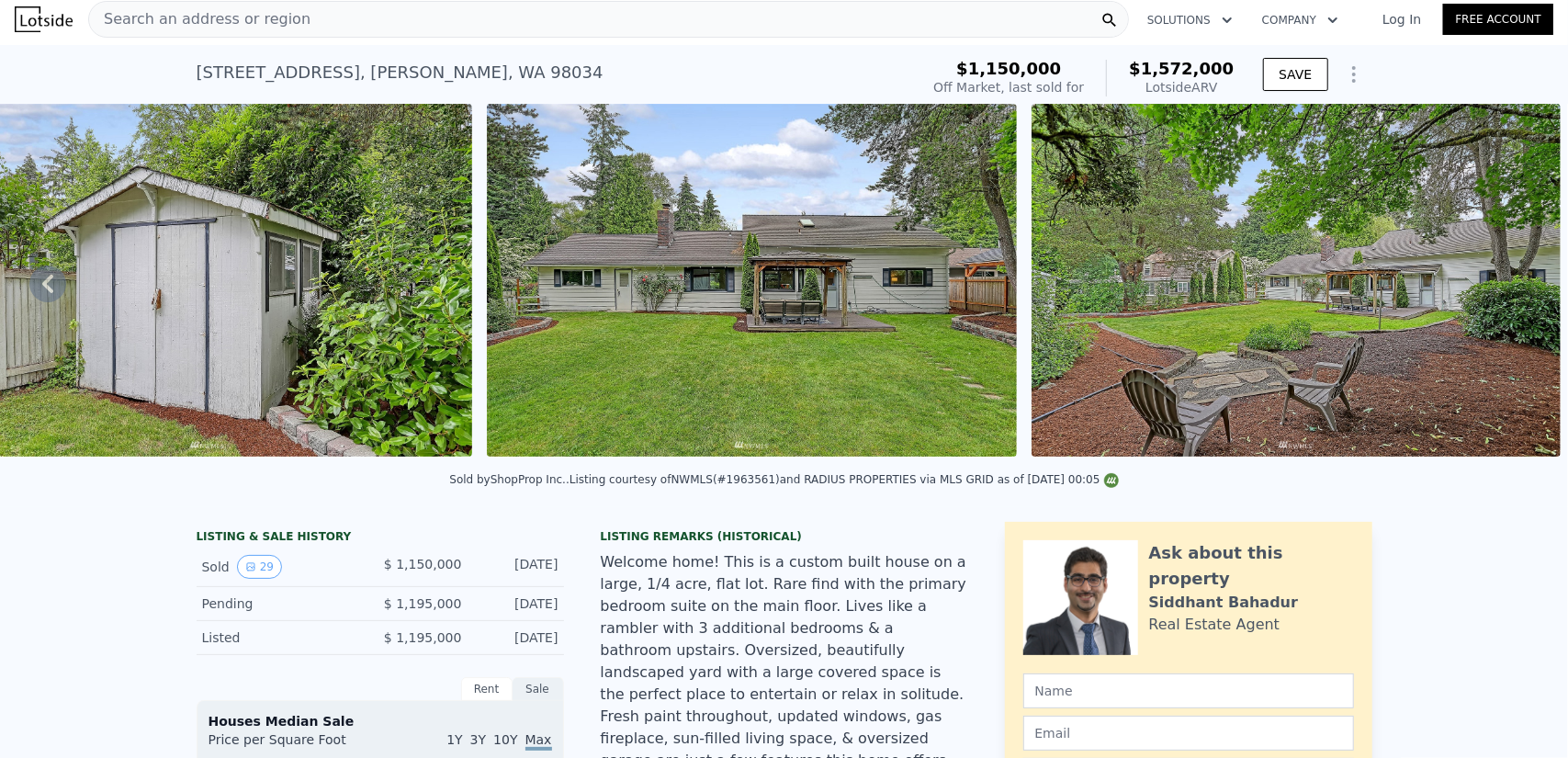
click at [1508, 286] on img at bounding box center [1295, 280] width 529 height 353
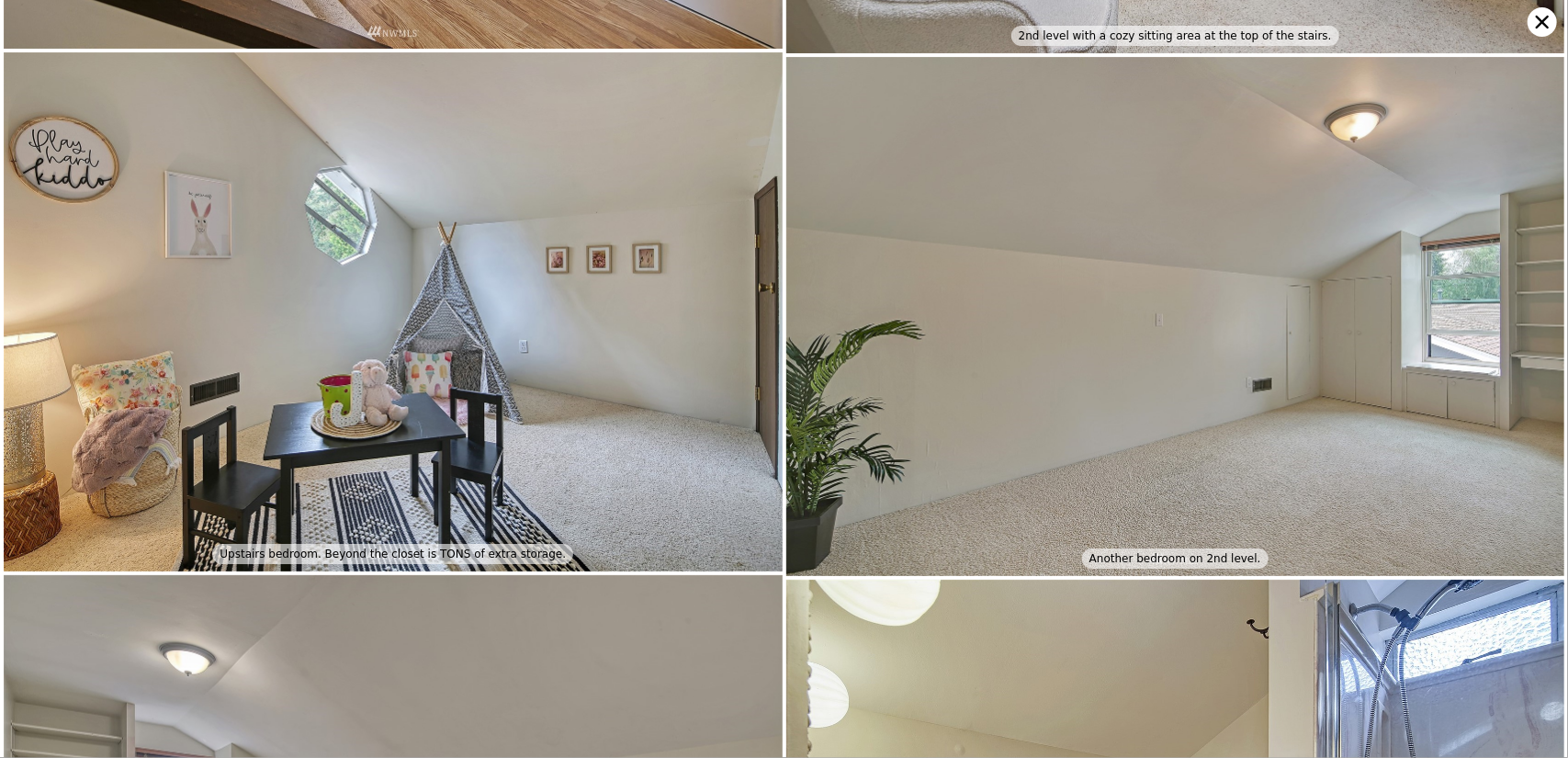
scroll to position [4663, 0]
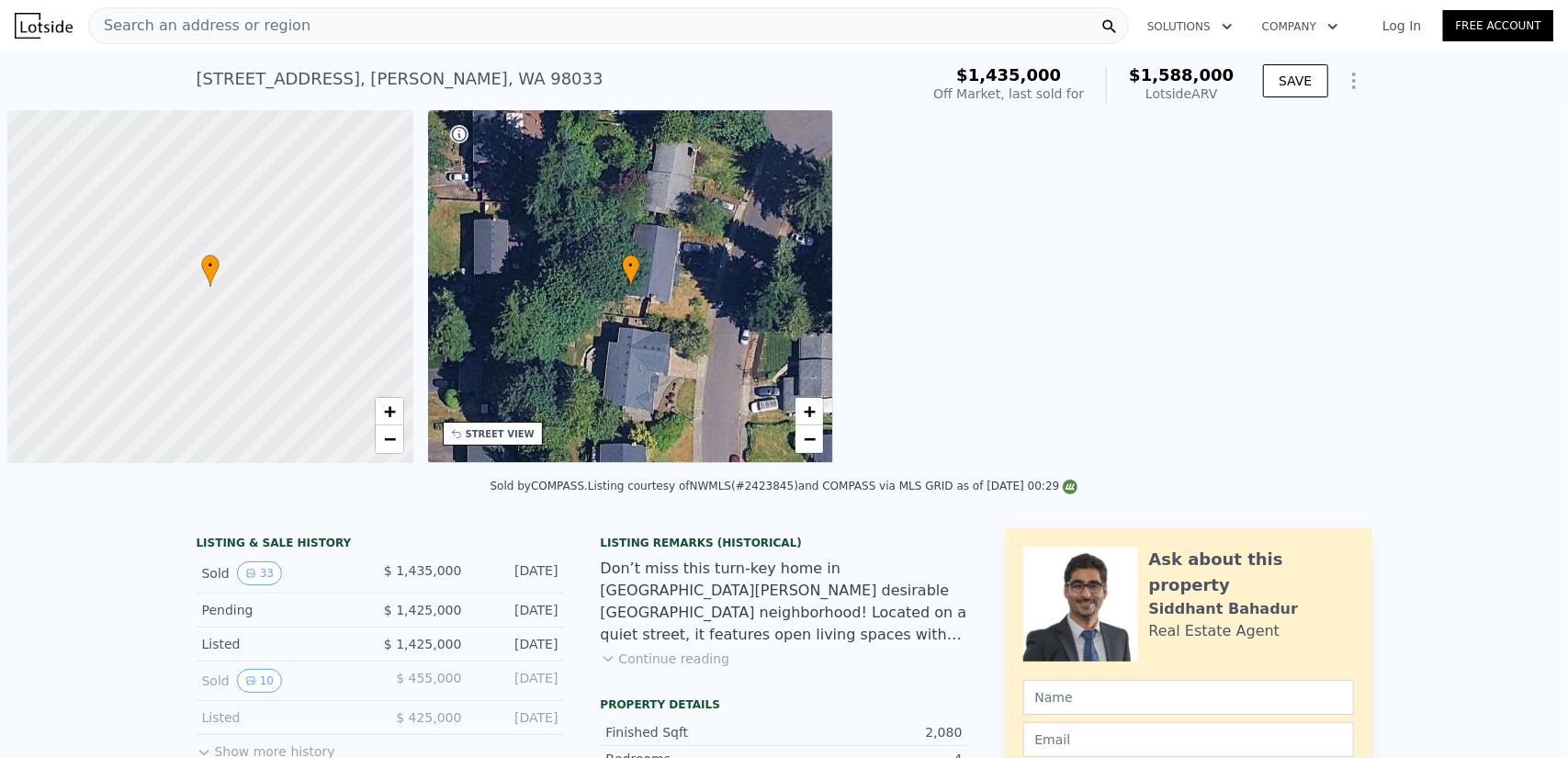
scroll to position [0, 8]
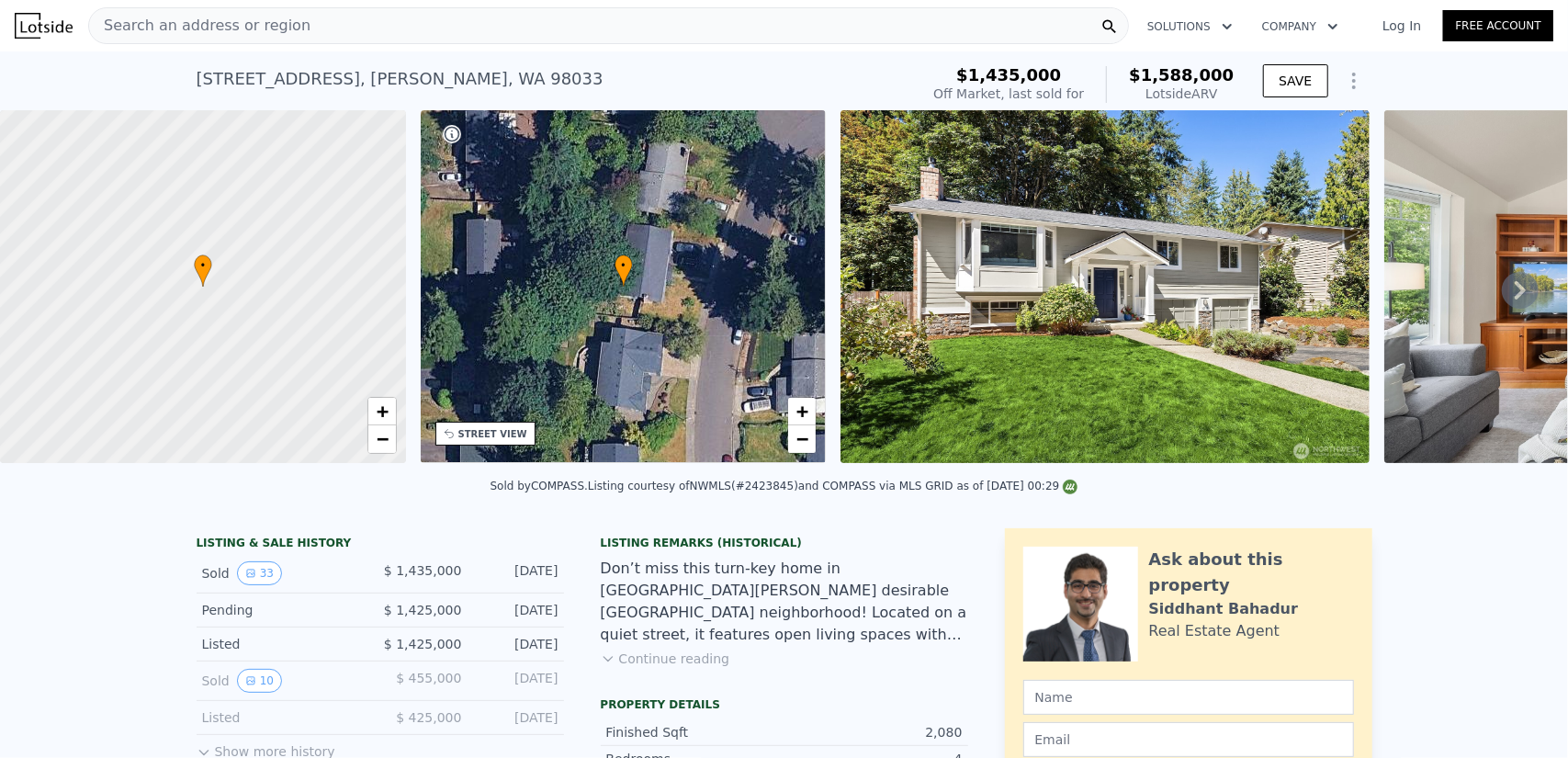
click at [1210, 374] on img at bounding box center [1105, 287] width 529 height 353
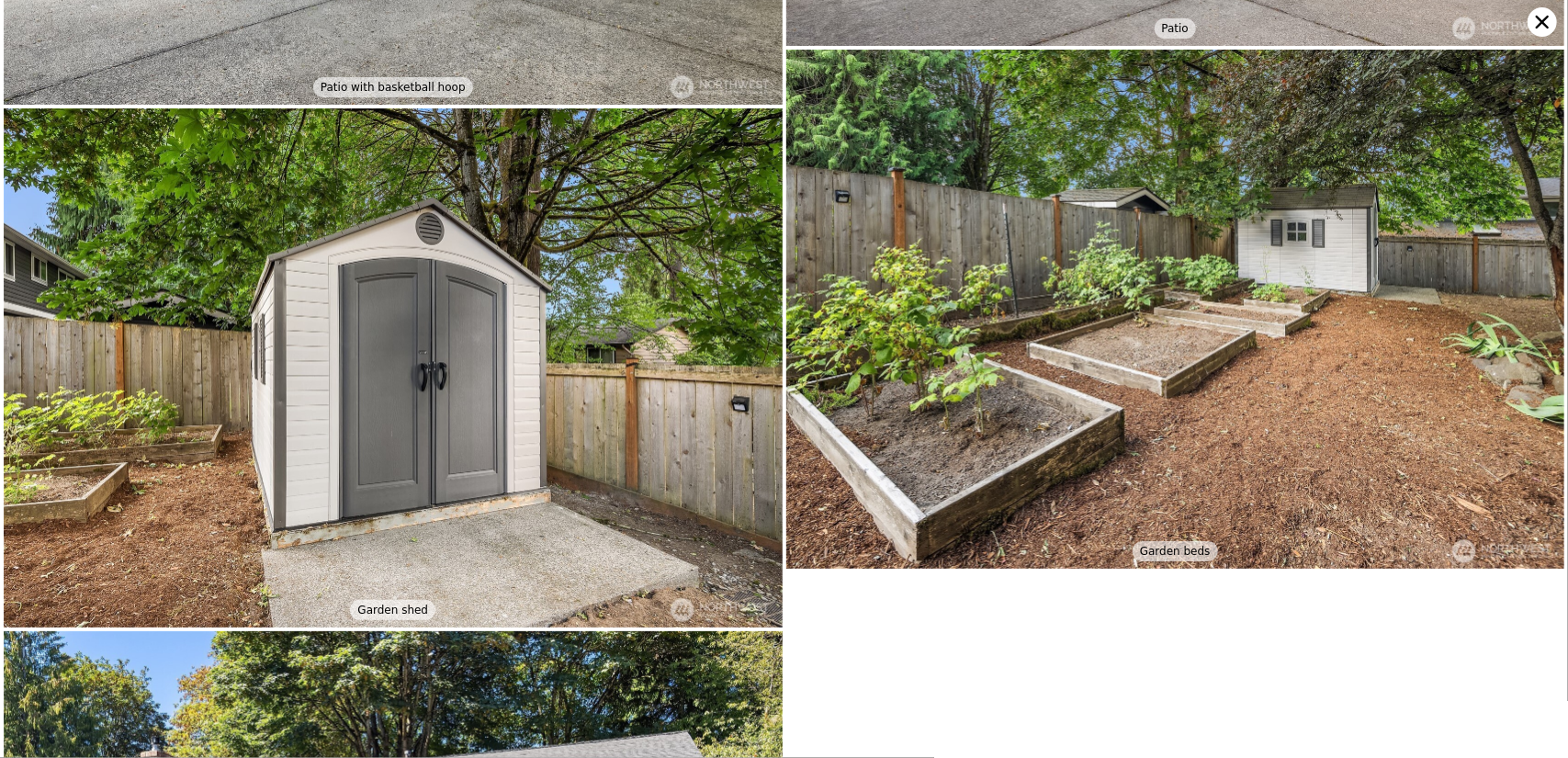
scroll to position [8211, 0]
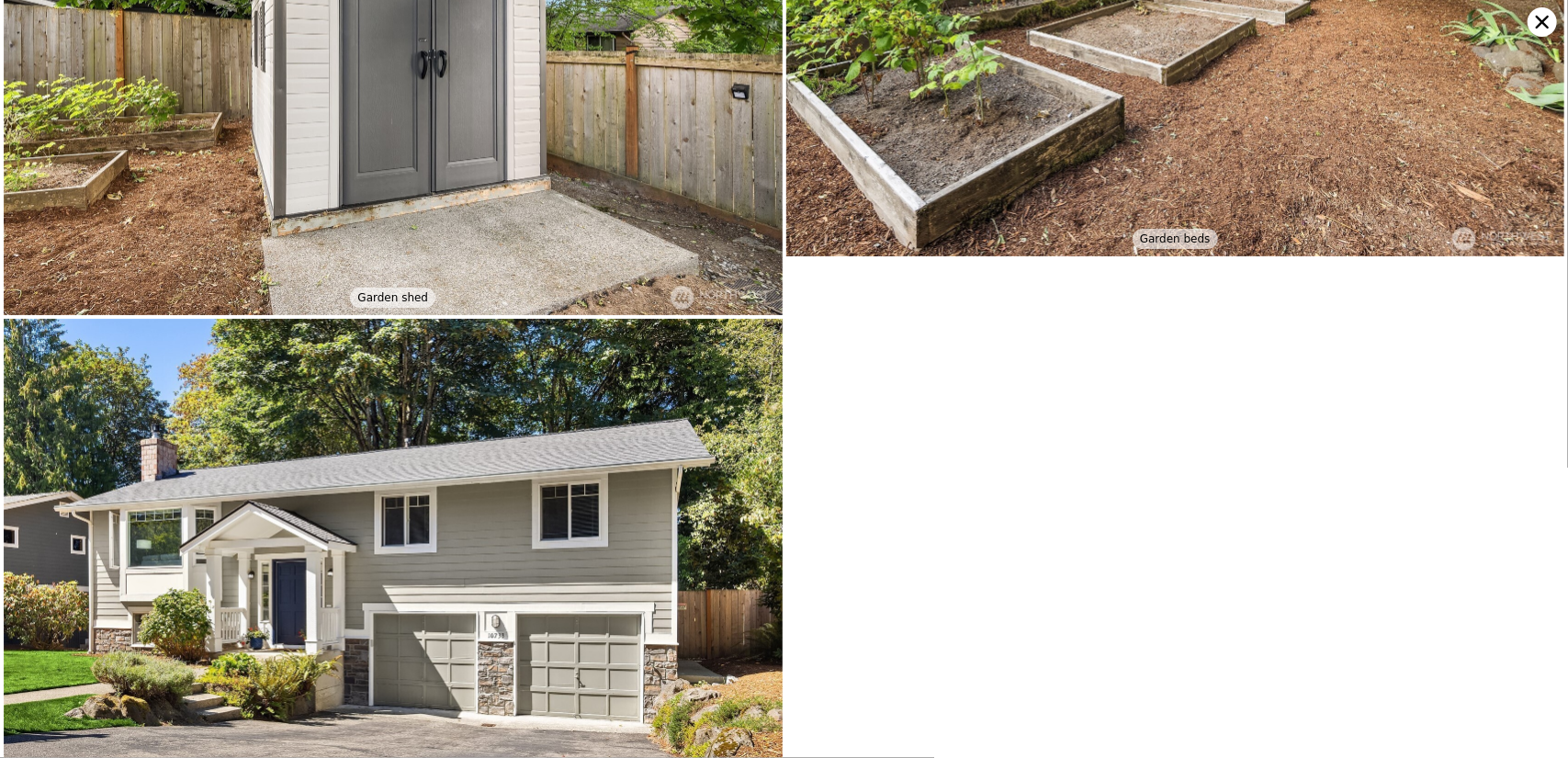
click at [1537, 19] on icon at bounding box center [1542, 22] width 29 height 29
